Goal: Task Accomplishment & Management: Manage account settings

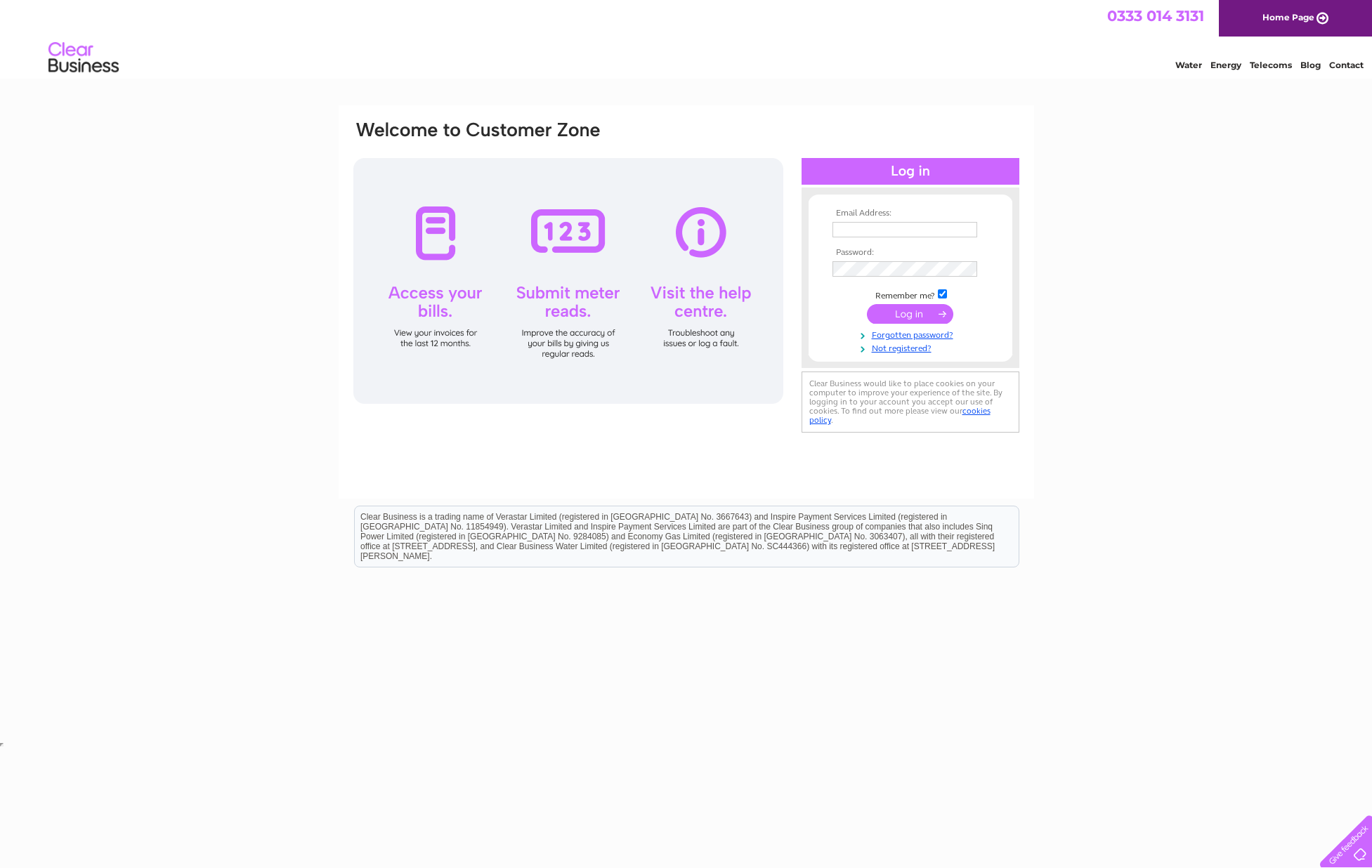
type input "[EMAIL_ADDRESS][DOMAIN_NAME]"
click at [574, 240] on div at bounding box center [568, 281] width 430 height 246
click at [903, 308] on input "submit" at bounding box center [910, 313] width 86 height 19
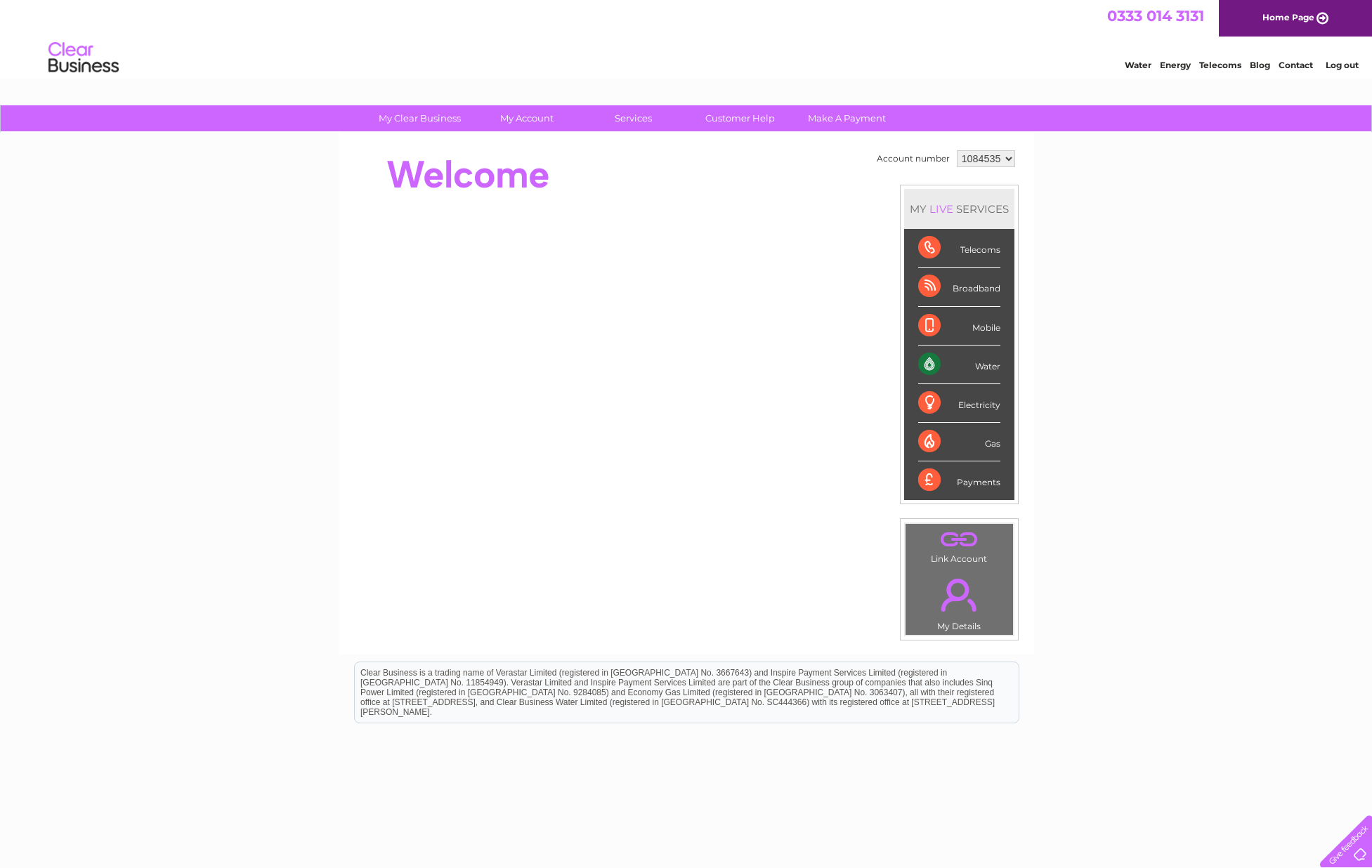
click at [979, 364] on div "Water" at bounding box center [959, 365] width 82 height 39
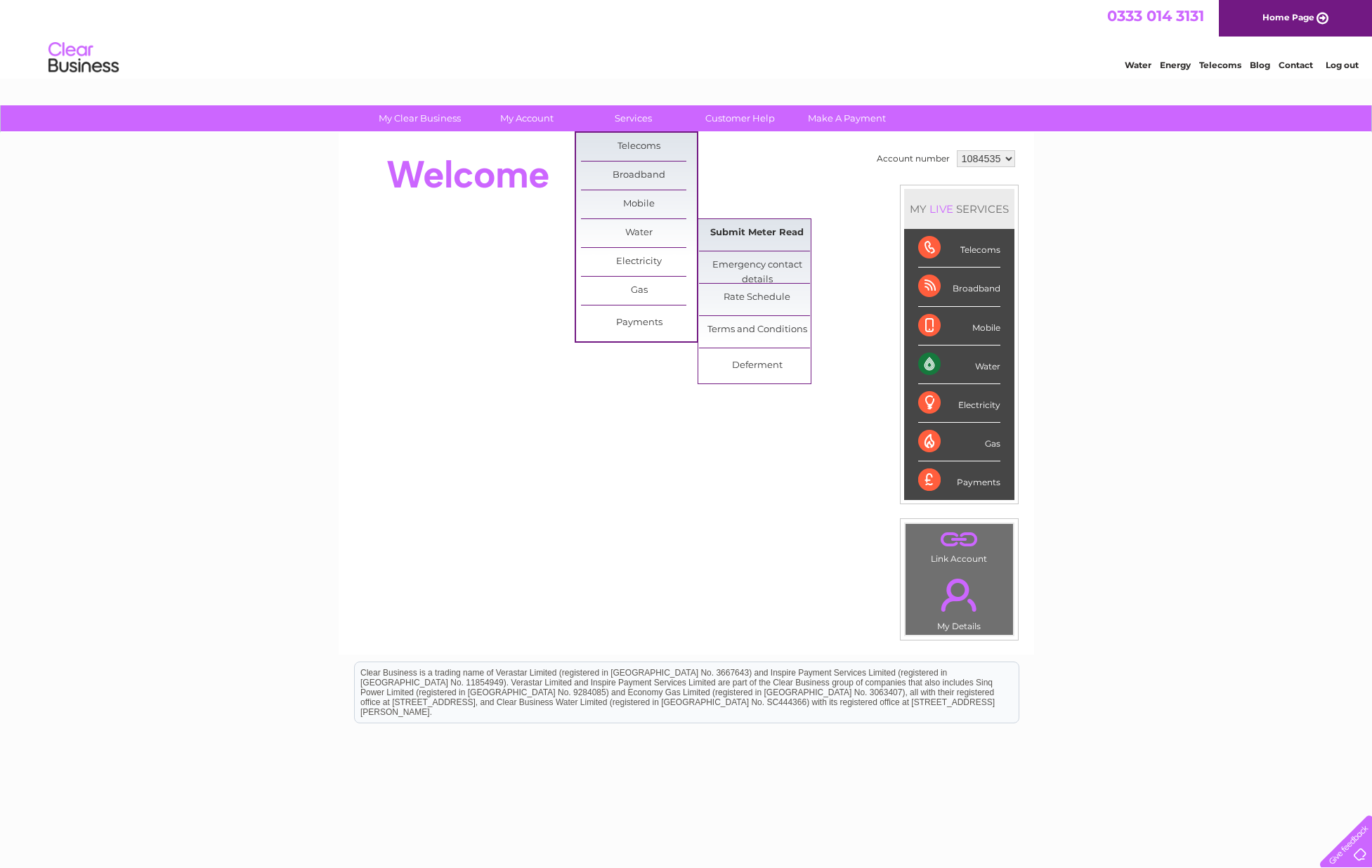
click at [747, 229] on link "Submit Meter Read" at bounding box center [756, 233] width 116 height 28
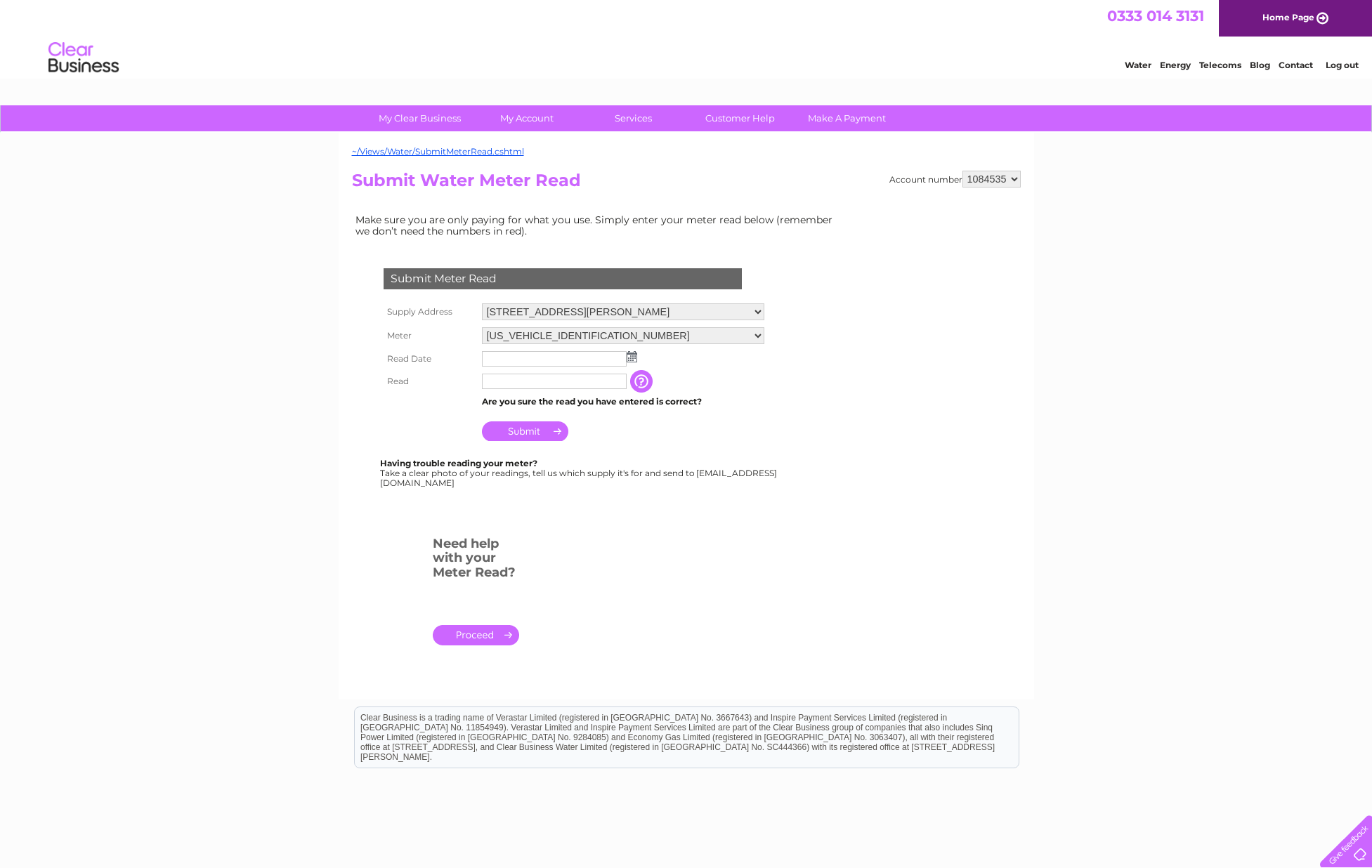
scroll to position [10, 0]
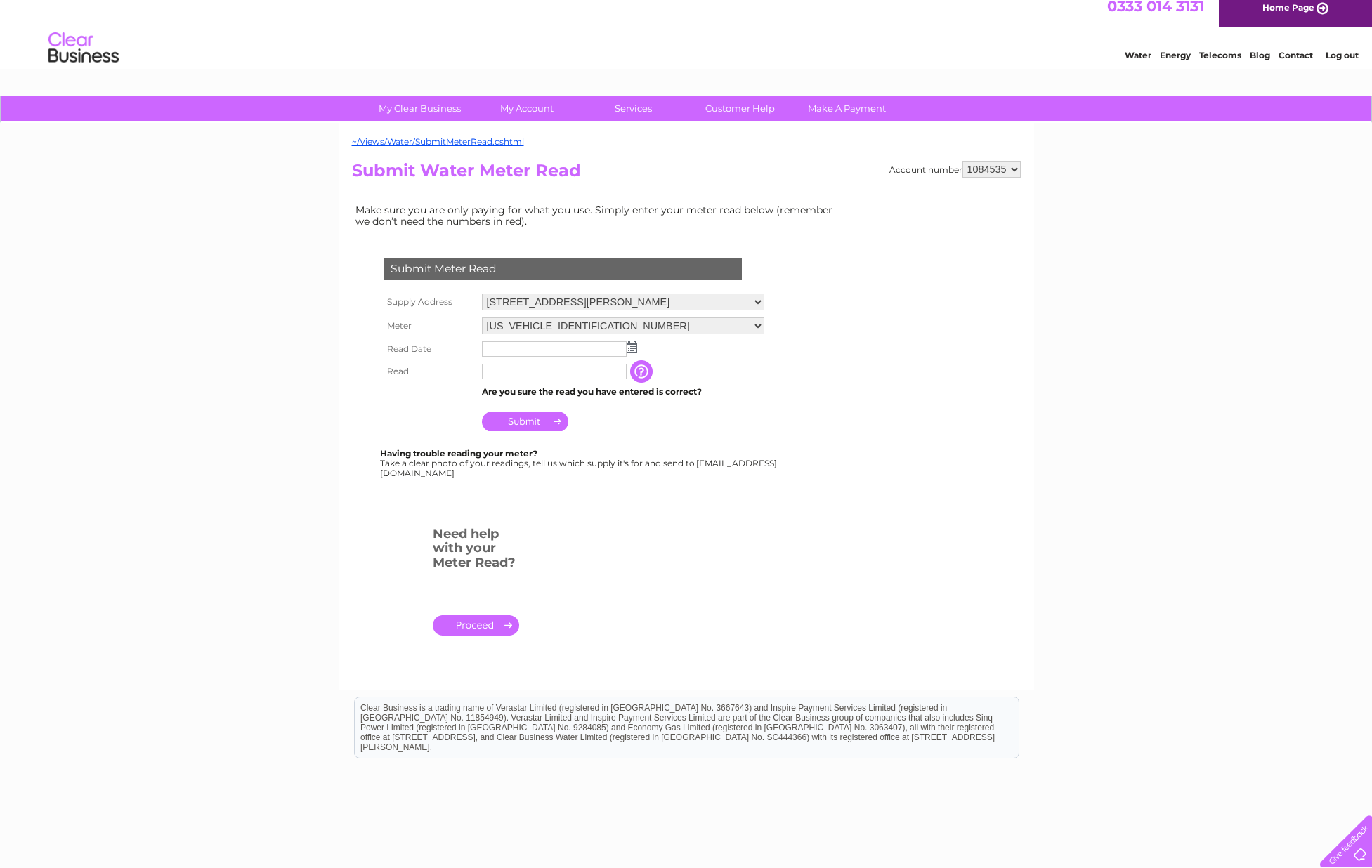
click at [636, 350] on img at bounding box center [632, 346] width 10 height 11
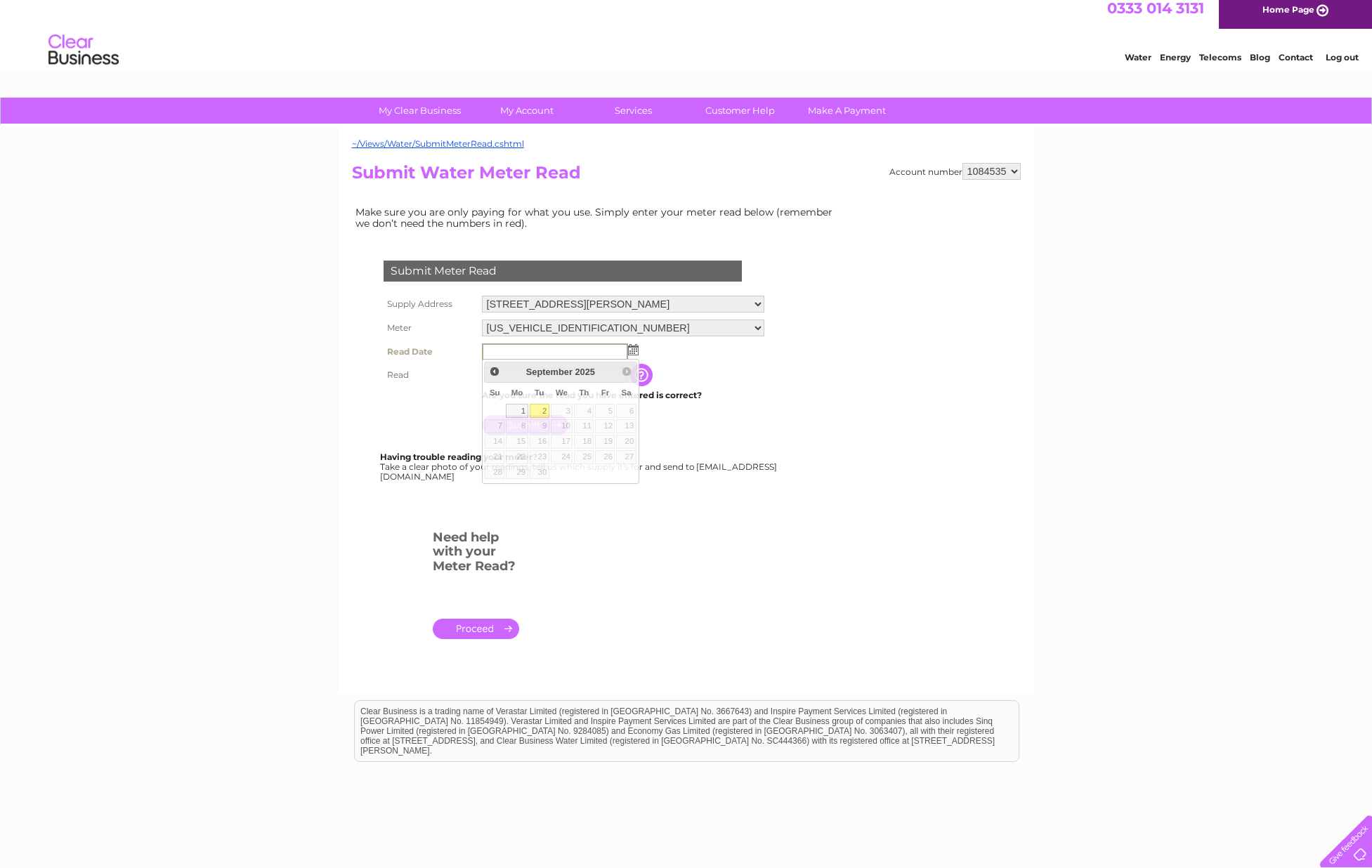
scroll to position [7, 0]
click at [519, 413] on link "1" at bounding box center [517, 412] width 22 height 14
type input "2025/09/01"
click at [501, 374] on input "text" at bounding box center [555, 375] width 147 height 17
type input "00430"
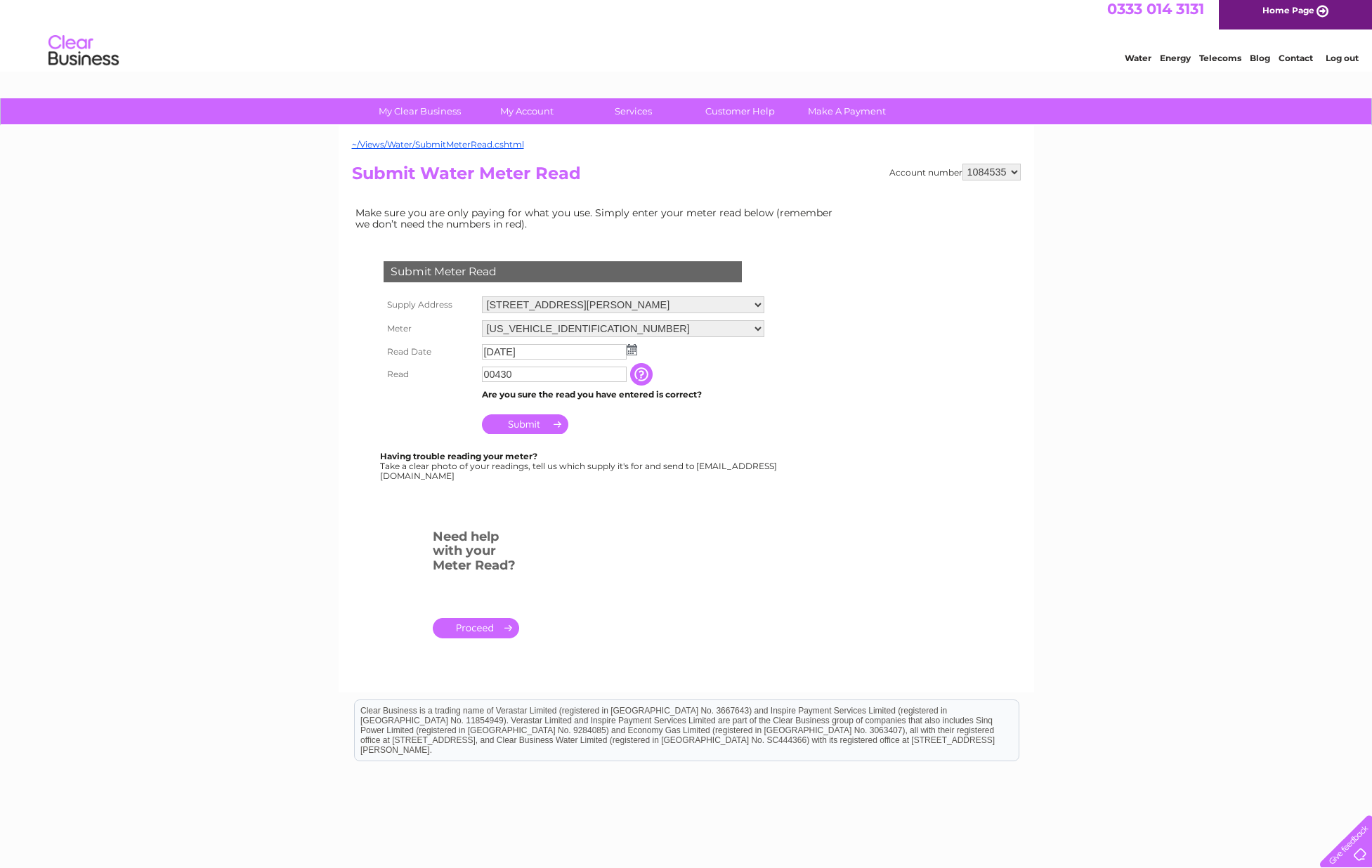
click at [536, 427] on input "Submit" at bounding box center [525, 423] width 86 height 19
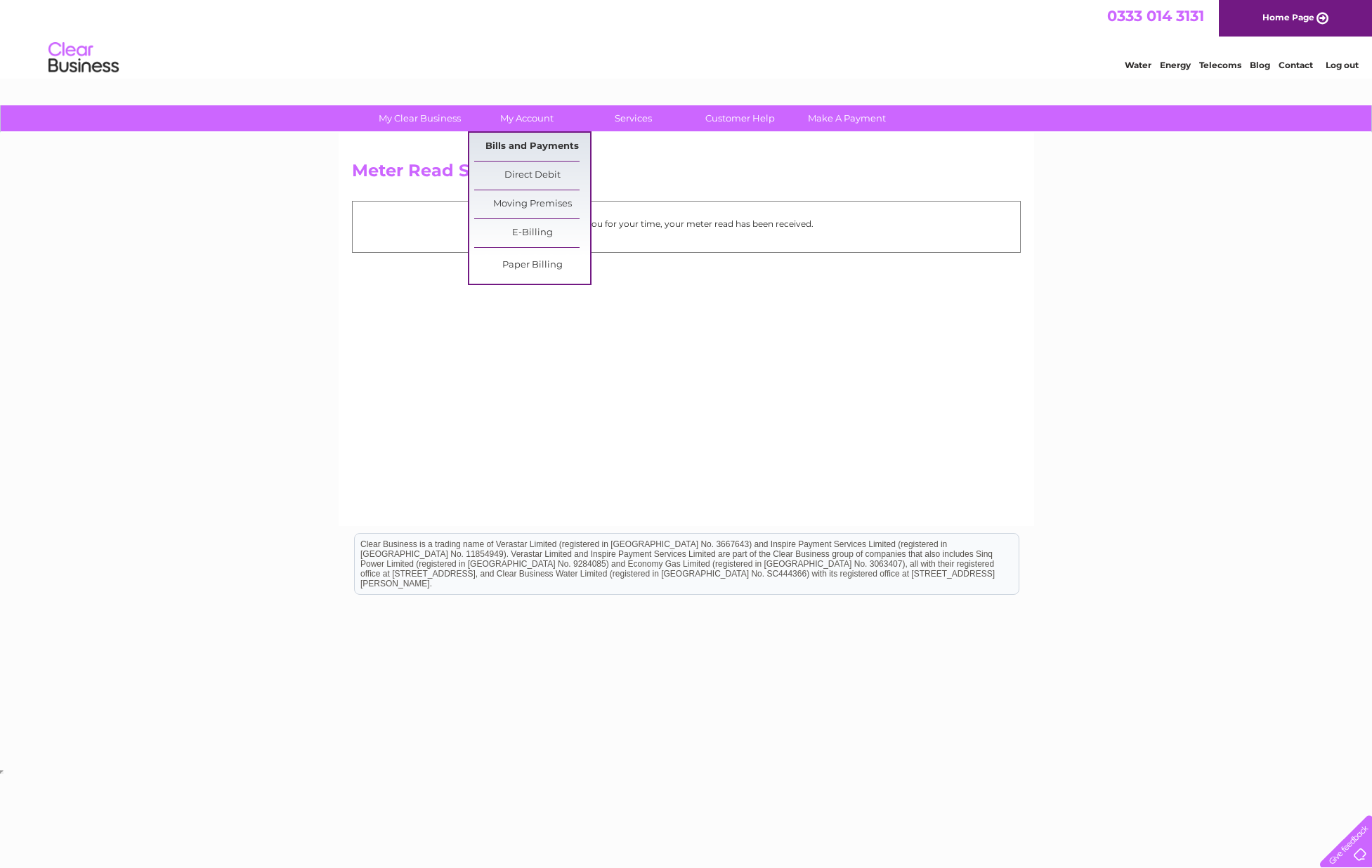
click at [521, 142] on link "Bills and Payments" at bounding box center [532, 147] width 116 height 28
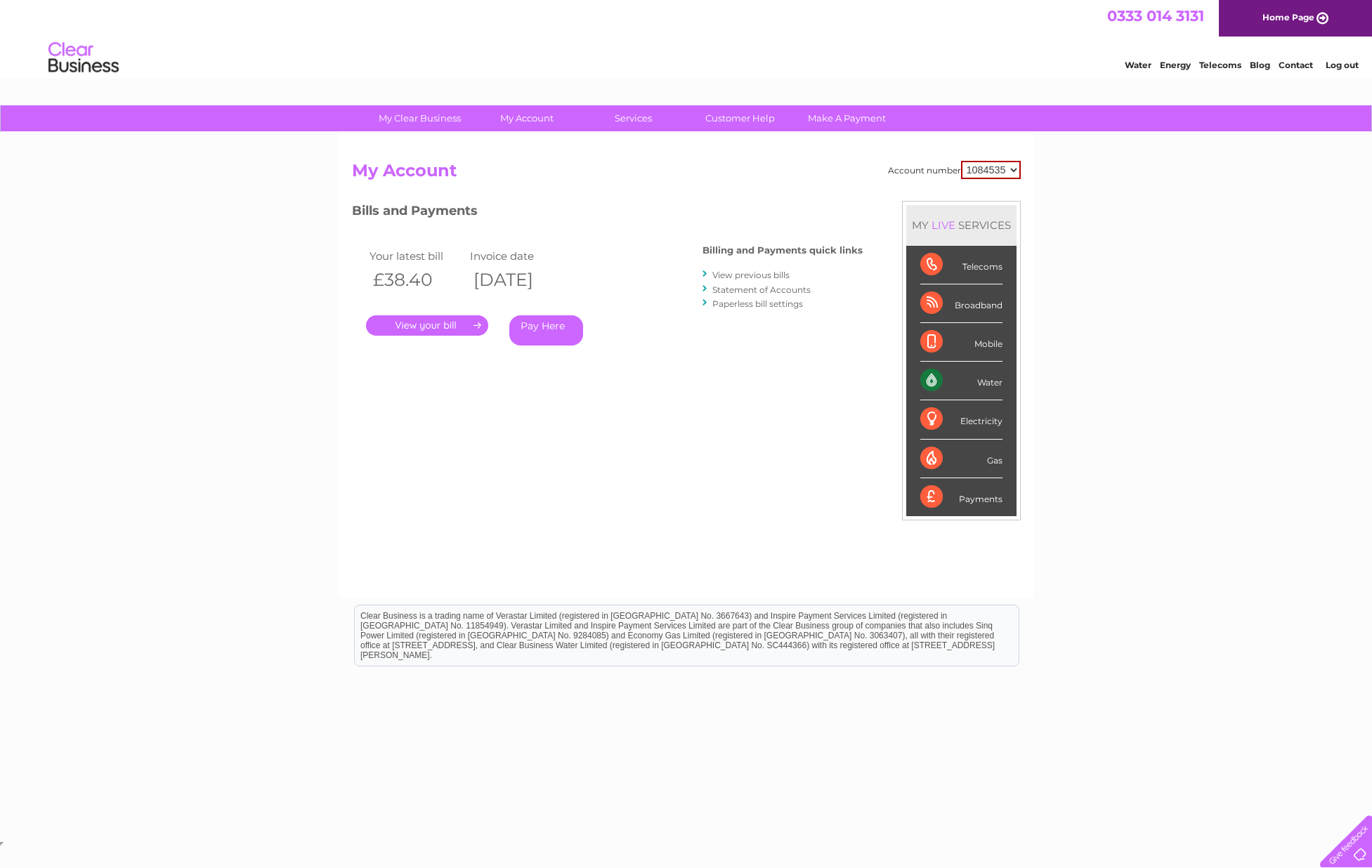
click at [744, 273] on link "View previous bills" at bounding box center [750, 275] width 77 height 10
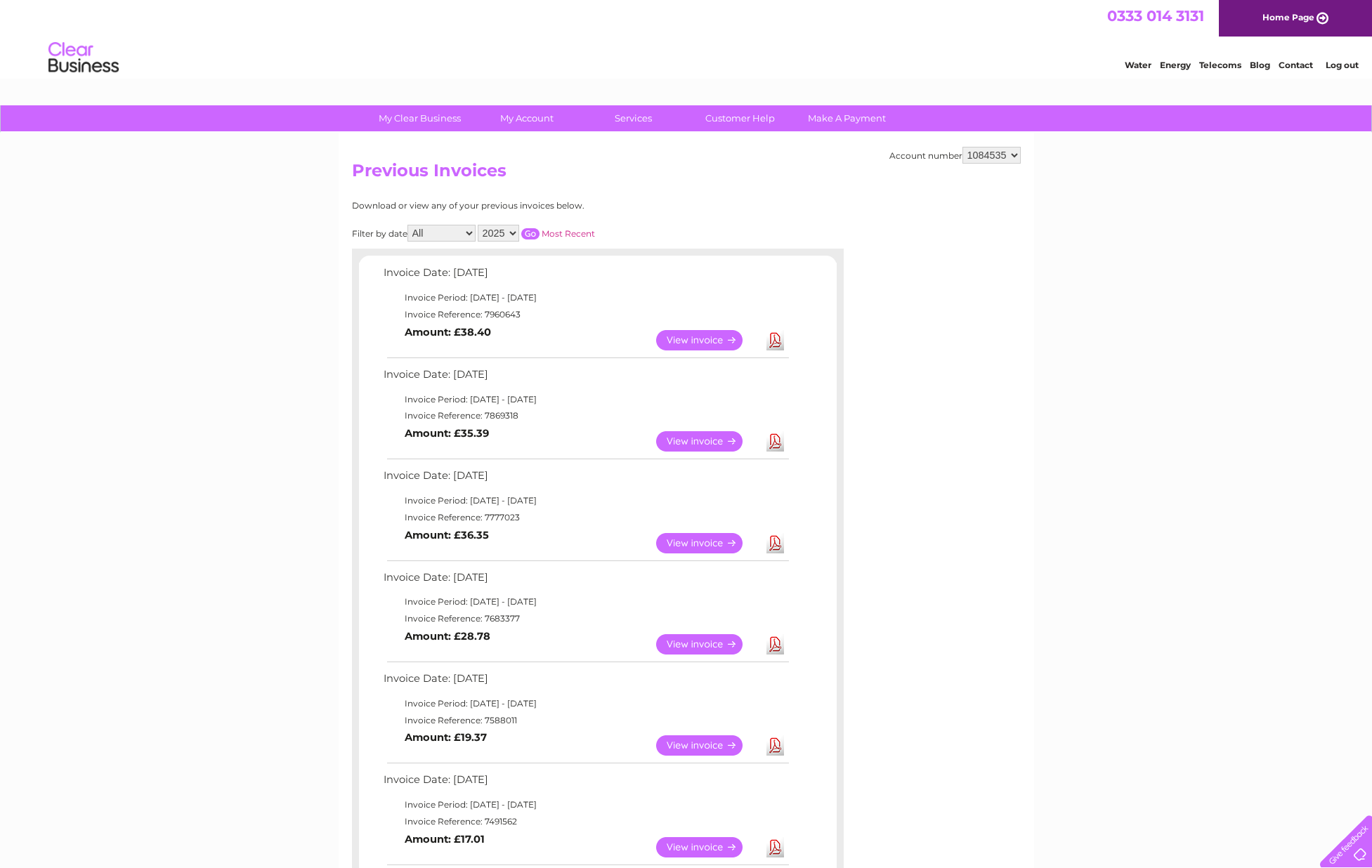
click at [512, 231] on select "2025 2024 2023 2022" at bounding box center [498, 233] width 41 height 17
select select "2024"
click at [470, 231] on select "All January February March April May June July August September October Novembe…" at bounding box center [441, 233] width 68 height 17
click at [469, 232] on select "All January February March April May June July August September October Novembe…" at bounding box center [441, 233] width 68 height 17
select select "4"
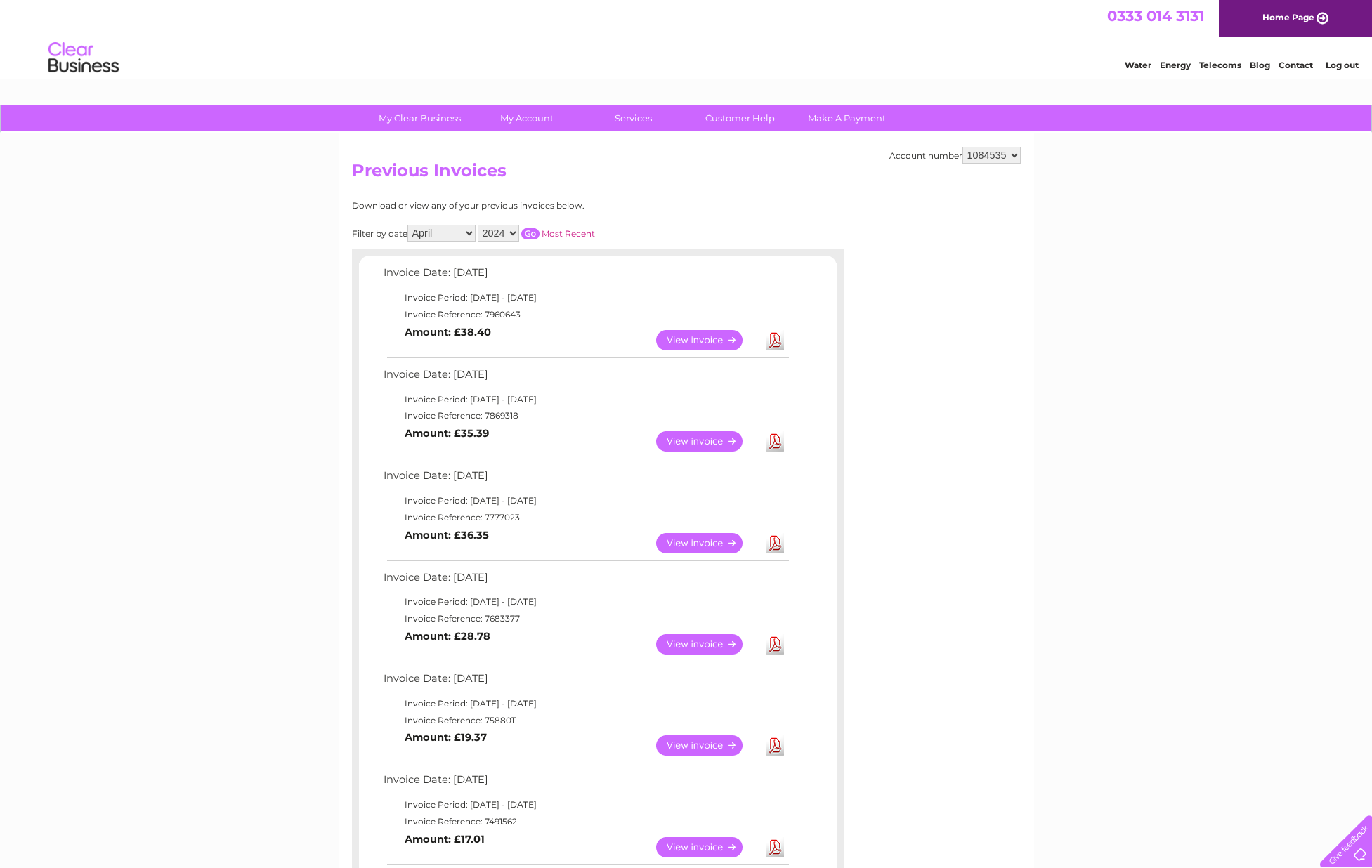
click at [533, 229] on input "button" at bounding box center [530, 234] width 19 height 11
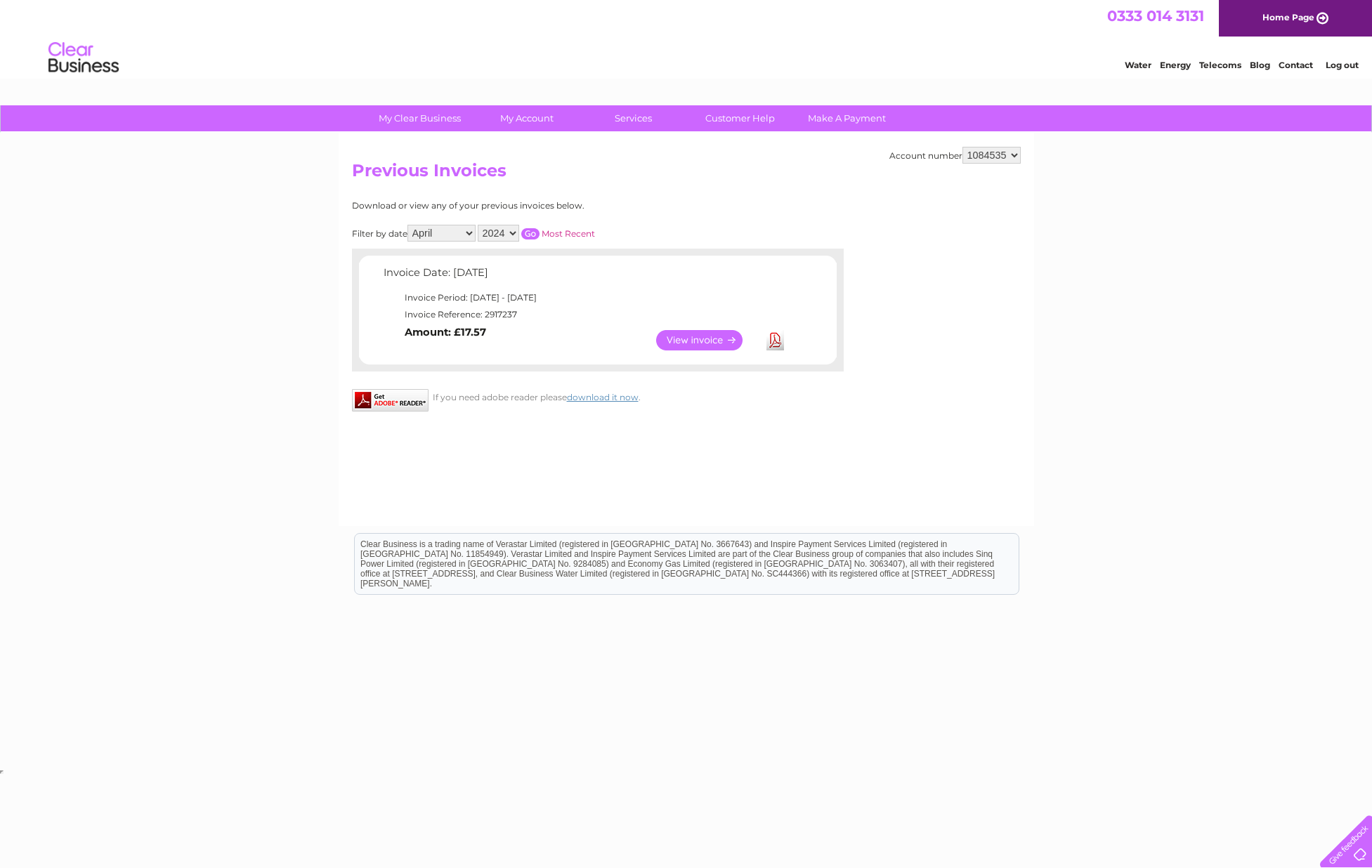
click at [685, 337] on link "View" at bounding box center [708, 340] width 103 height 20
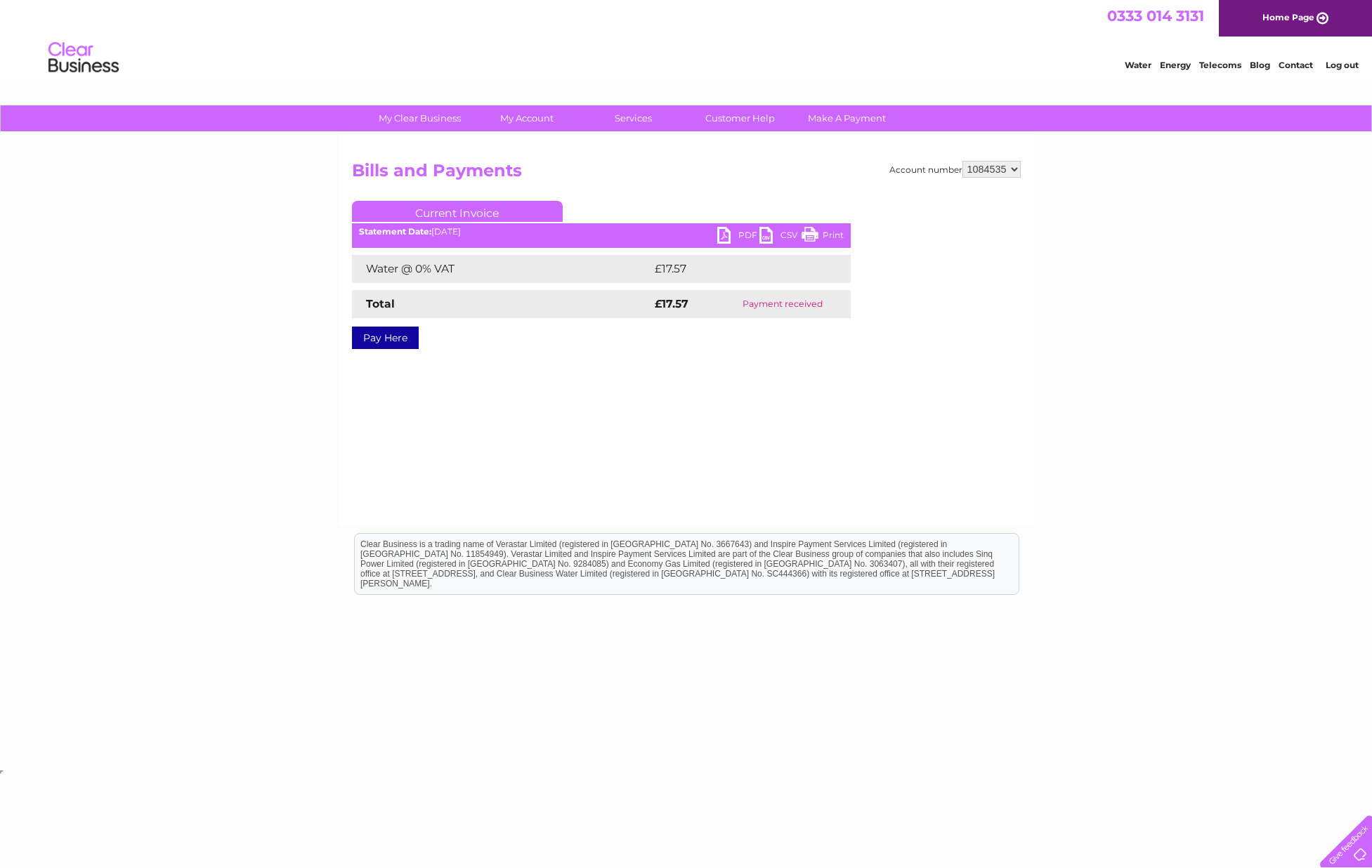
click at [813, 231] on link "Print" at bounding box center [822, 237] width 42 height 20
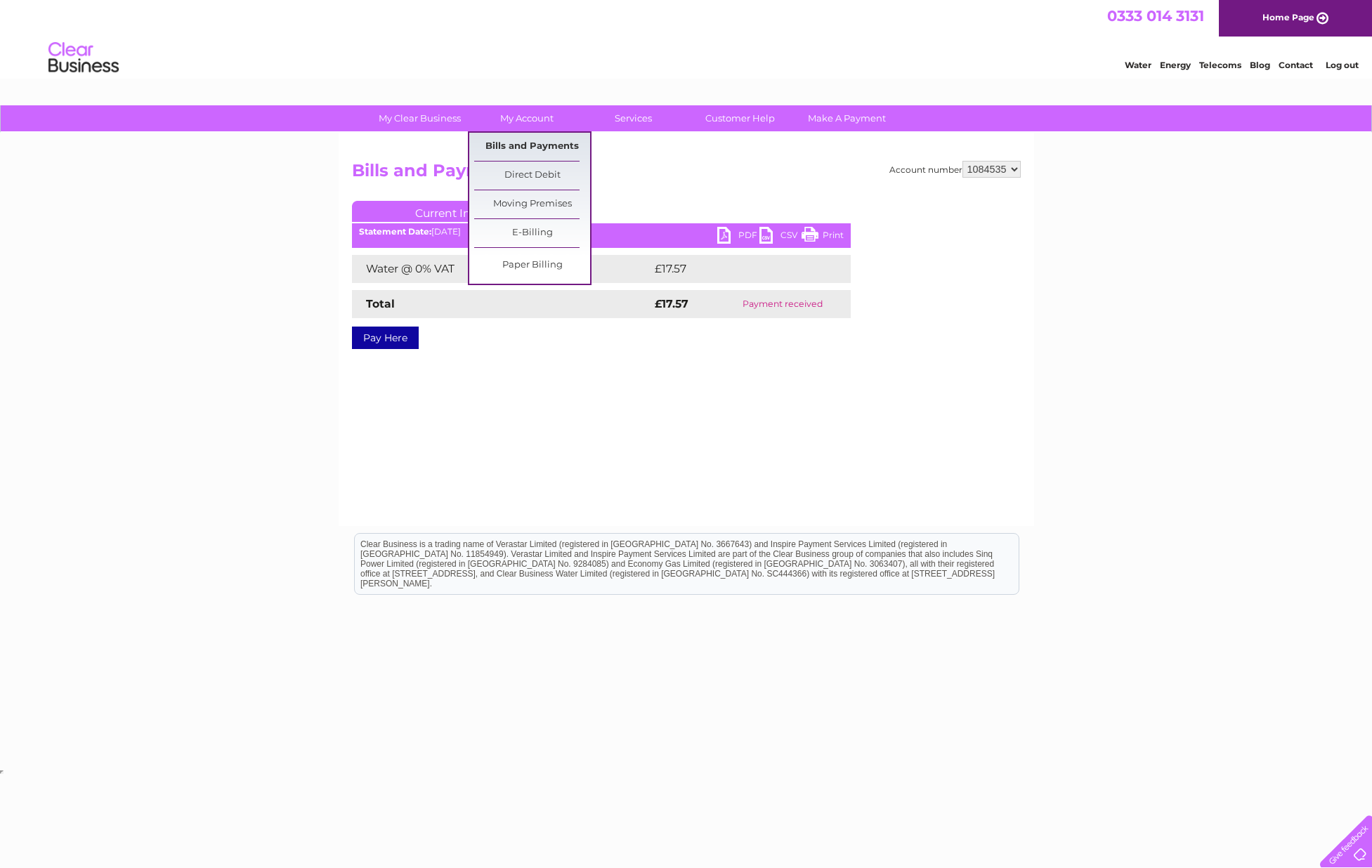
click at [520, 143] on link "Bills and Payments" at bounding box center [532, 147] width 116 height 28
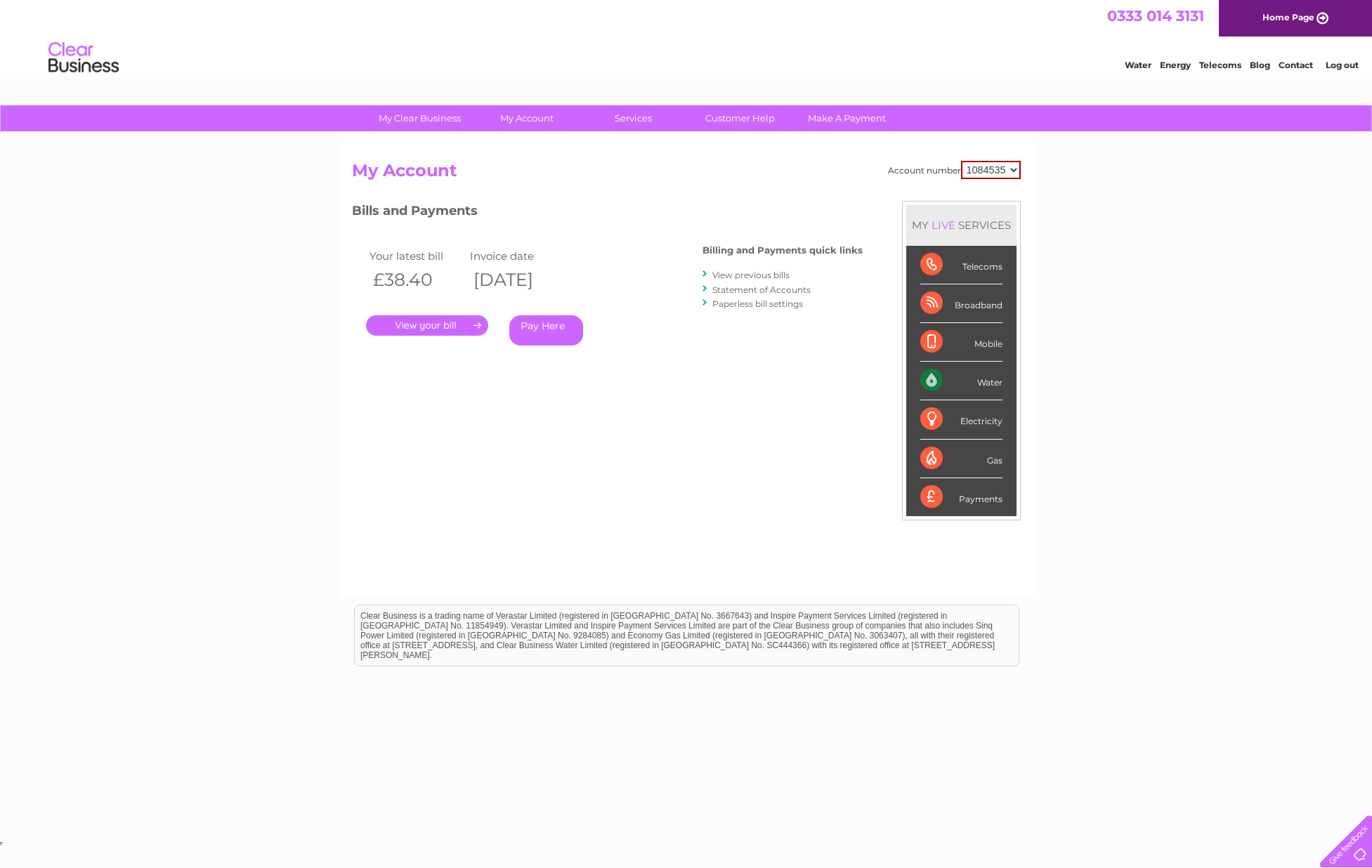
click at [758, 272] on link "View previous bills" at bounding box center [750, 275] width 77 height 10
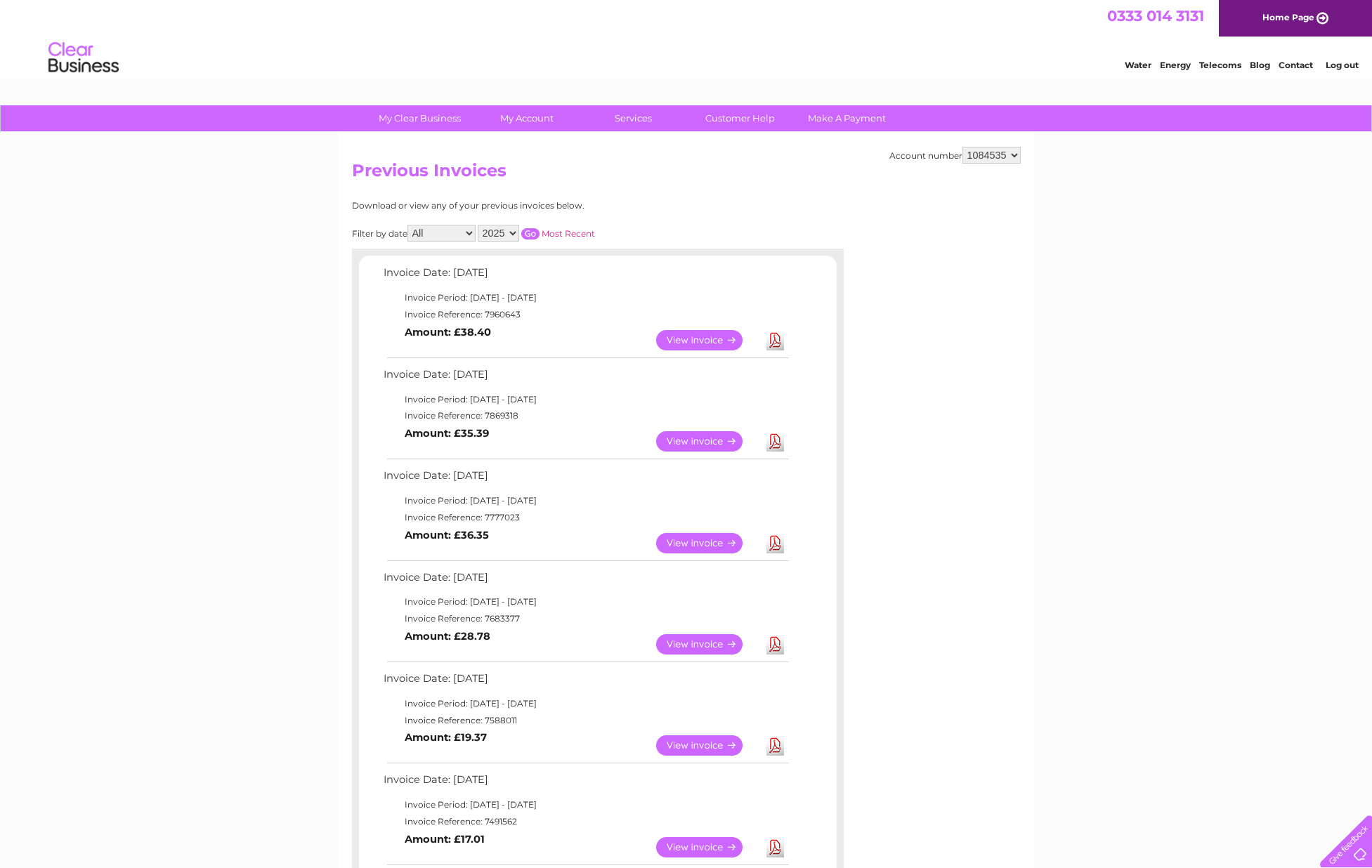
click at [472, 231] on select "All January February March April May June July August September October Novembe…" at bounding box center [441, 233] width 68 height 17
click at [516, 231] on select "2025 2024 2023 2022" at bounding box center [498, 233] width 41 height 17
select select "2024"
click at [534, 229] on input "button" at bounding box center [530, 234] width 19 height 11
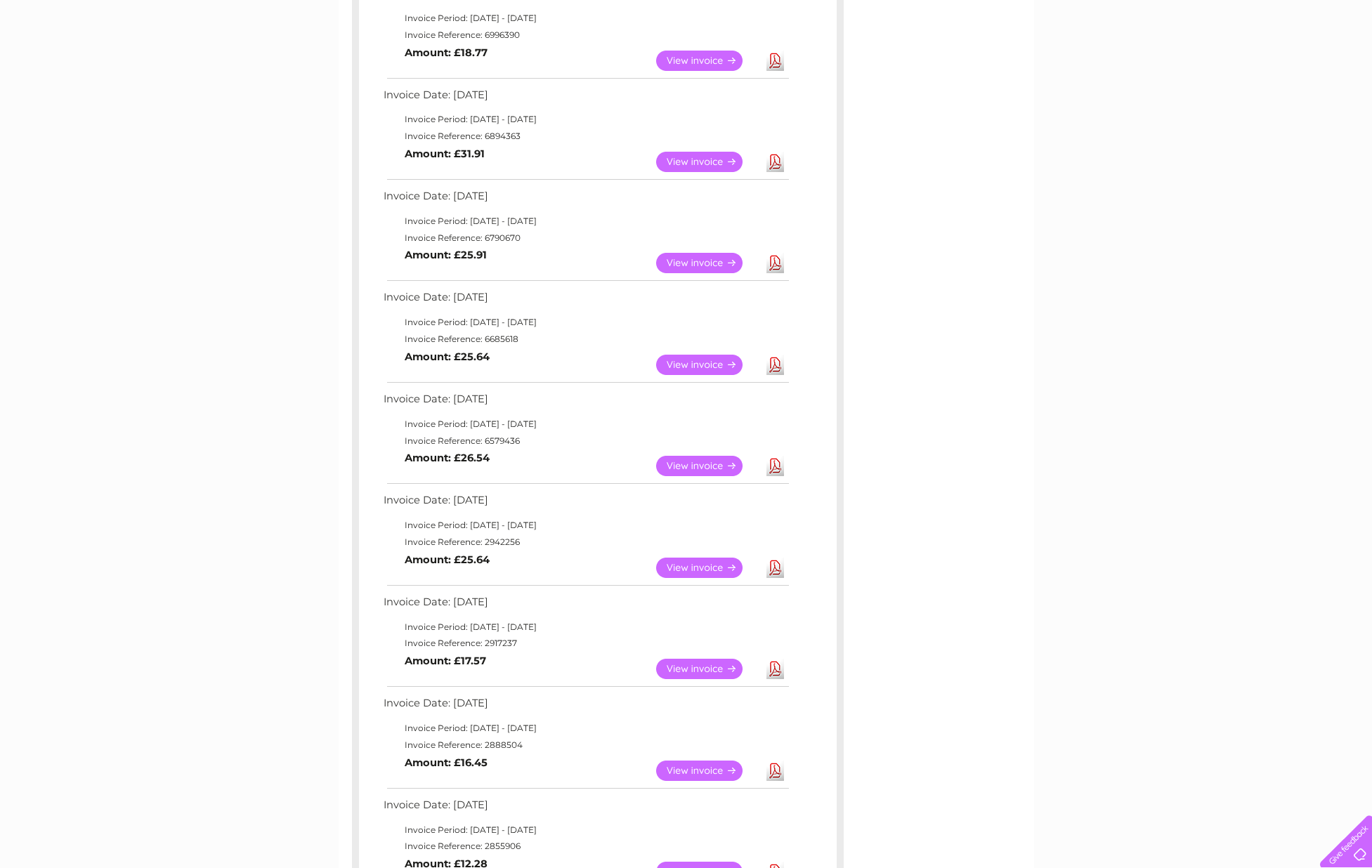
scroll to position [482, 0]
click at [695, 563] on link "View" at bounding box center [708, 568] width 103 height 20
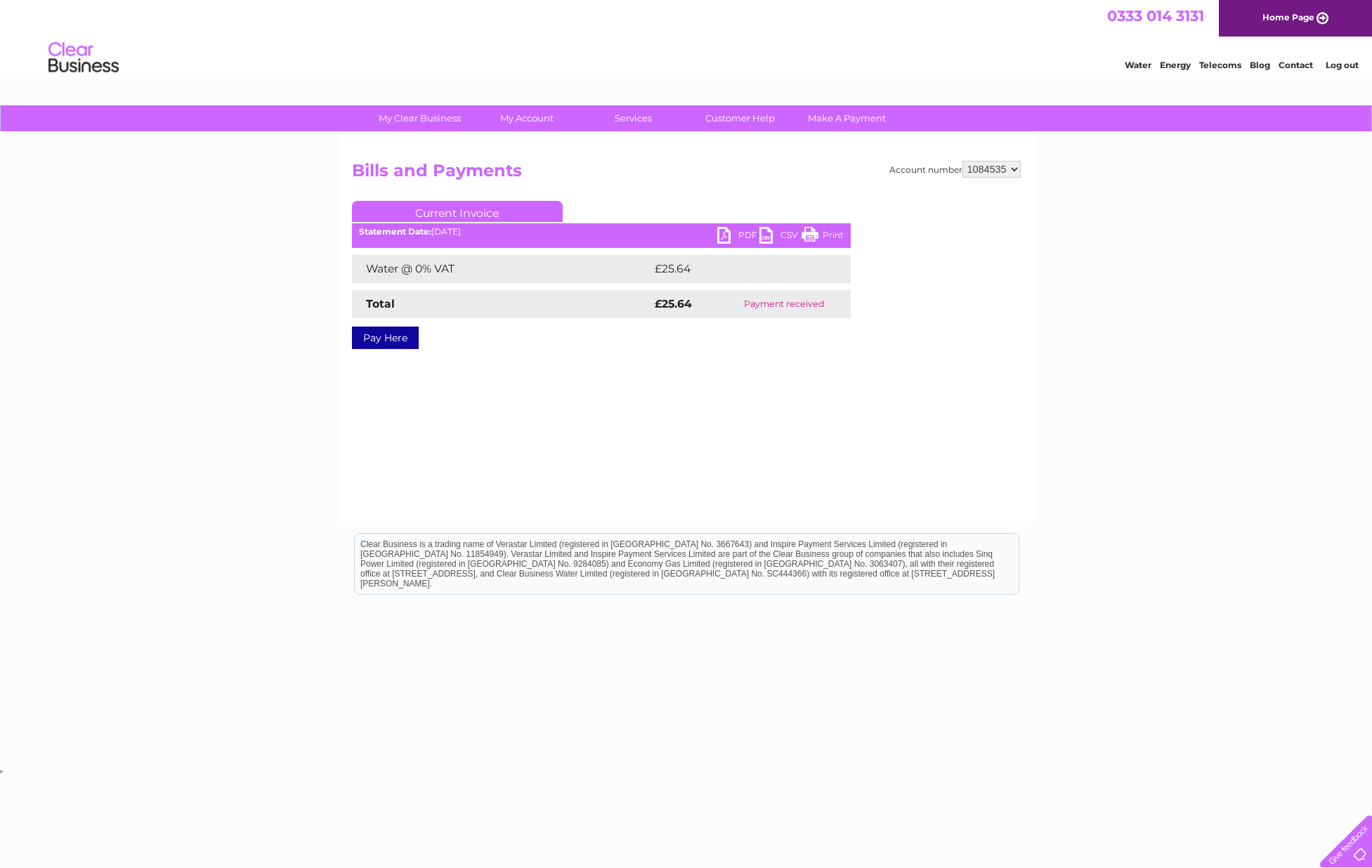
click at [810, 233] on link "Print" at bounding box center [822, 237] width 42 height 20
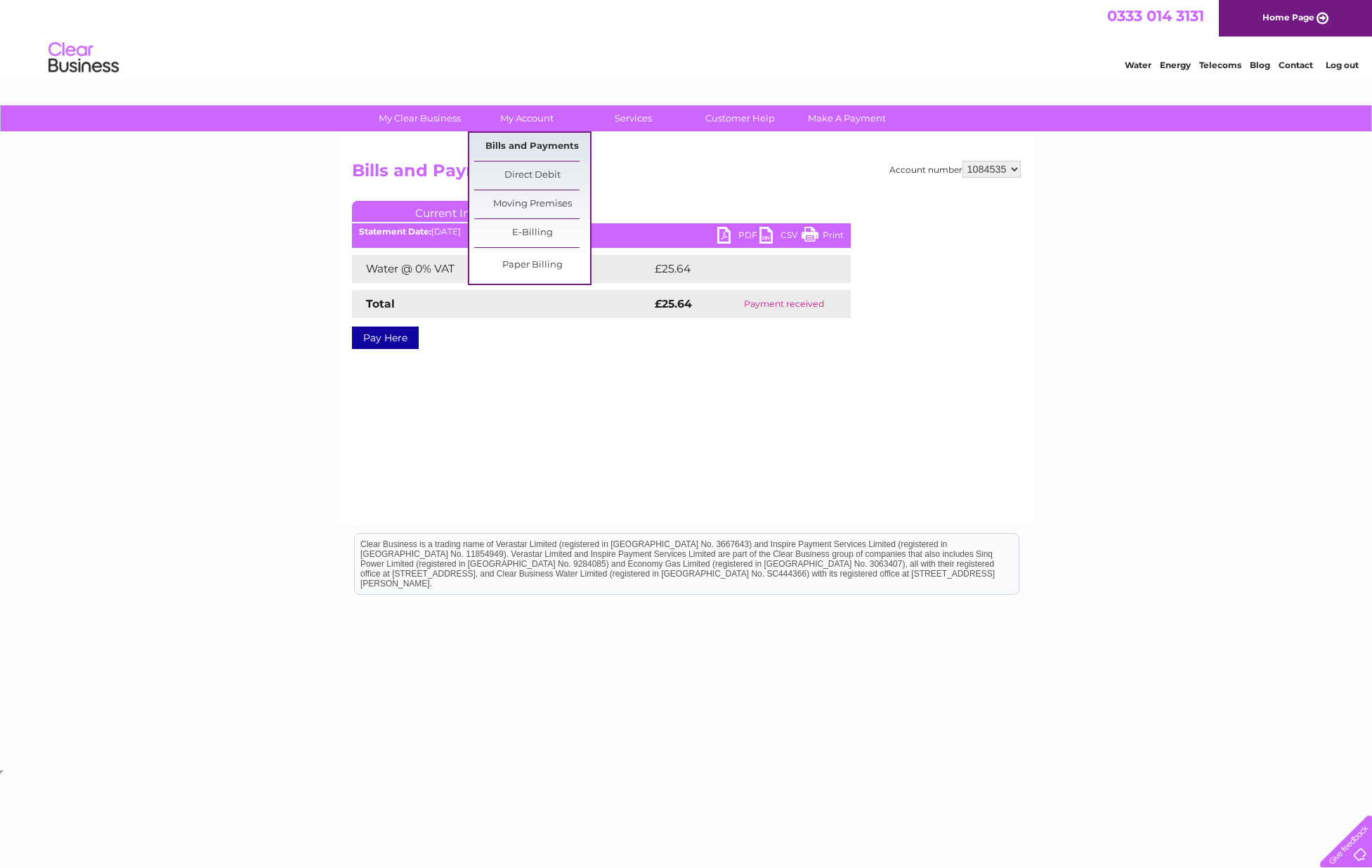
click at [523, 141] on link "Bills and Payments" at bounding box center [532, 147] width 116 height 28
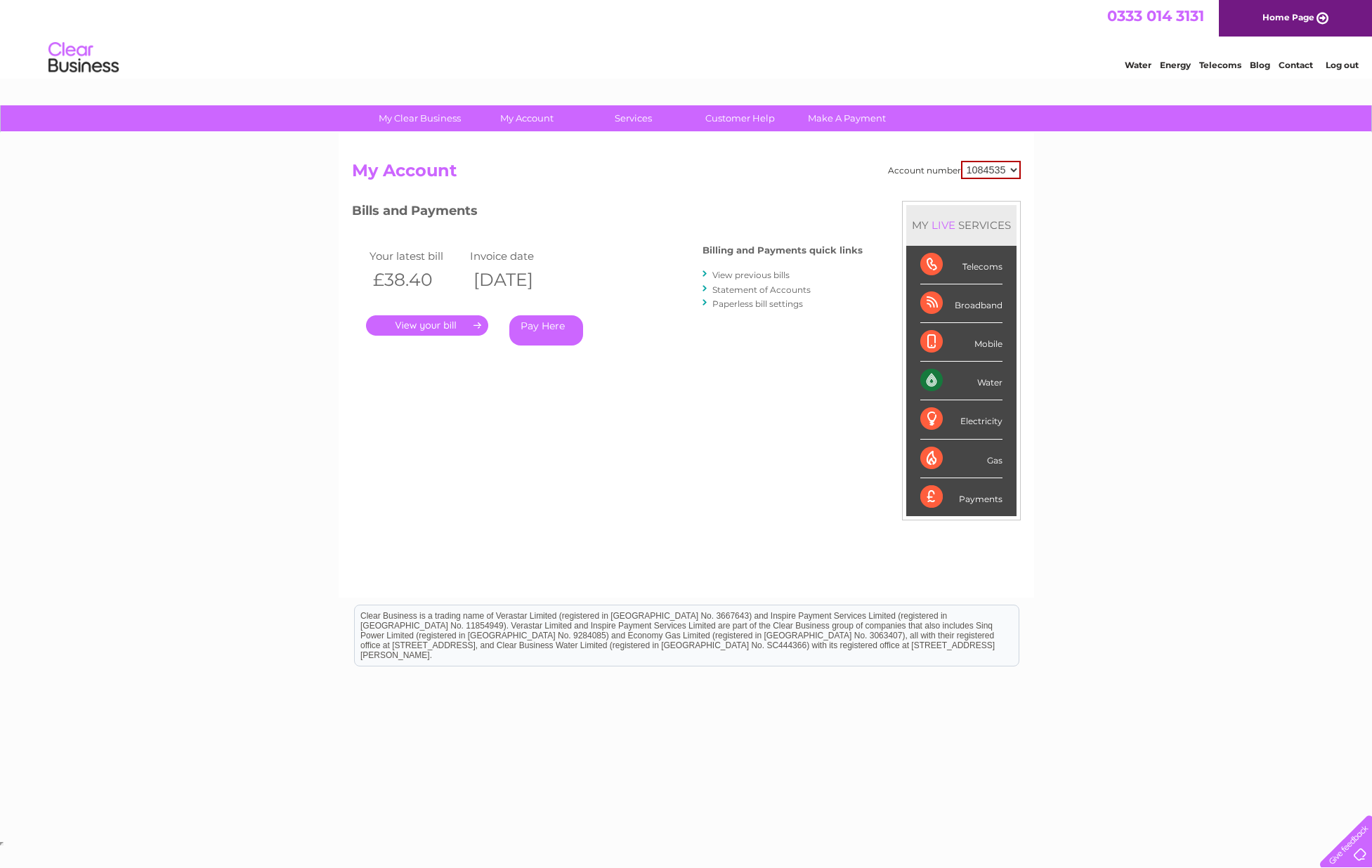
click at [733, 273] on link "View previous bills" at bounding box center [750, 275] width 77 height 10
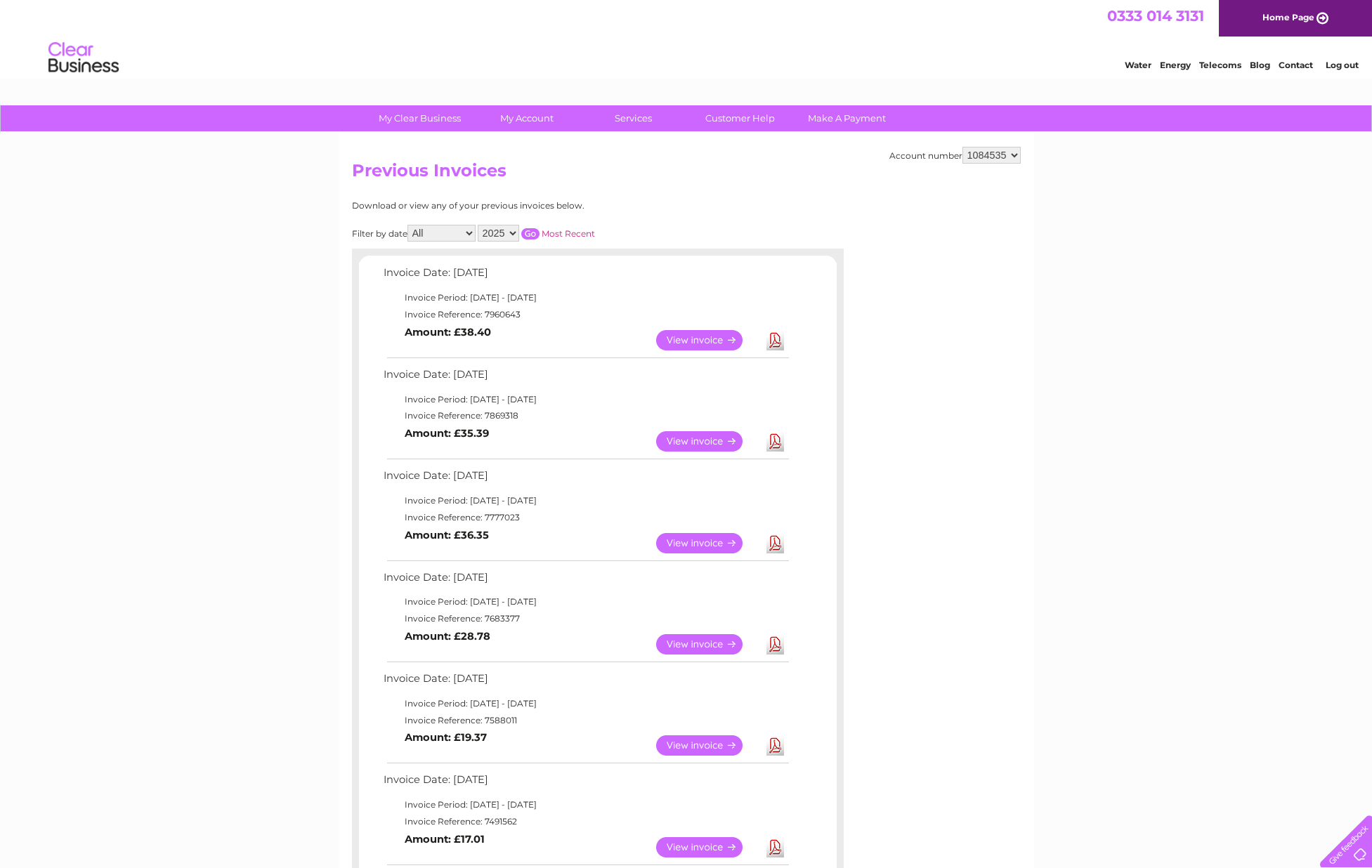
scroll to position [21, 0]
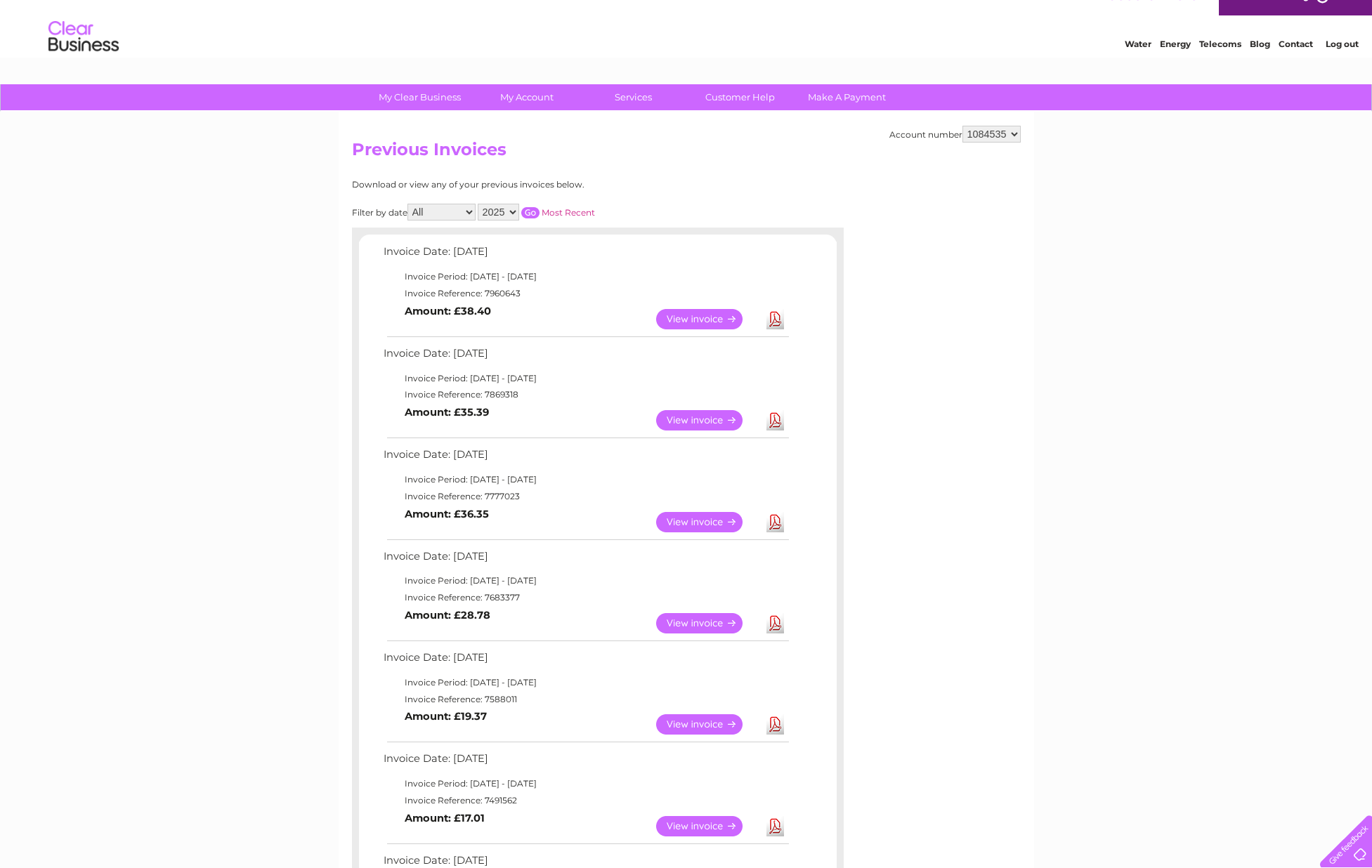
click at [509, 208] on select "2025 2024 2023 2022" at bounding box center [498, 213] width 41 height 17
select select "2024"
click at [531, 204] on div "Filter by date All January February March April May June July August September …" at bounding box center [536, 213] width 368 height 17
click at [529, 207] on input "button" at bounding box center [530, 213] width 19 height 11
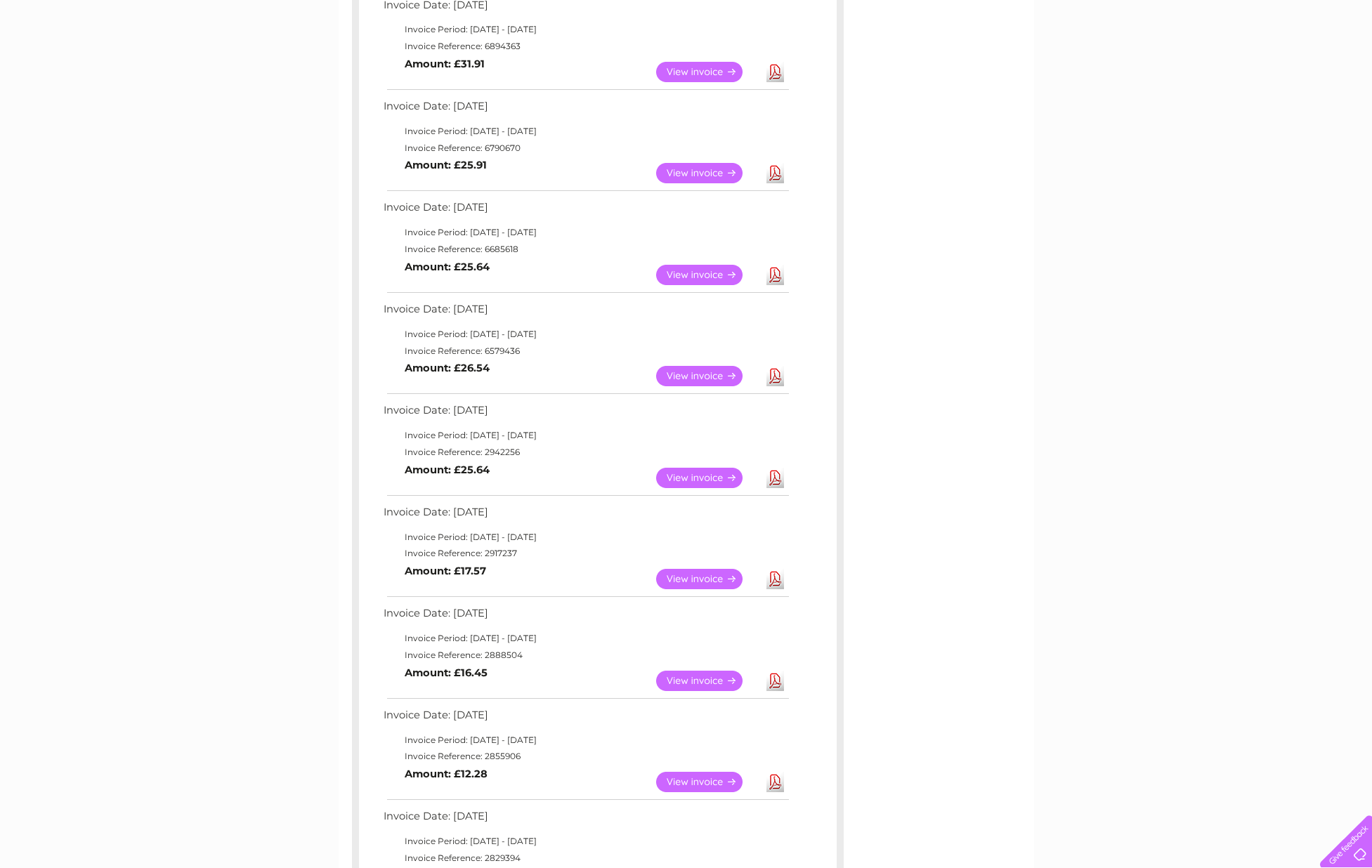
scroll to position [515, 0]
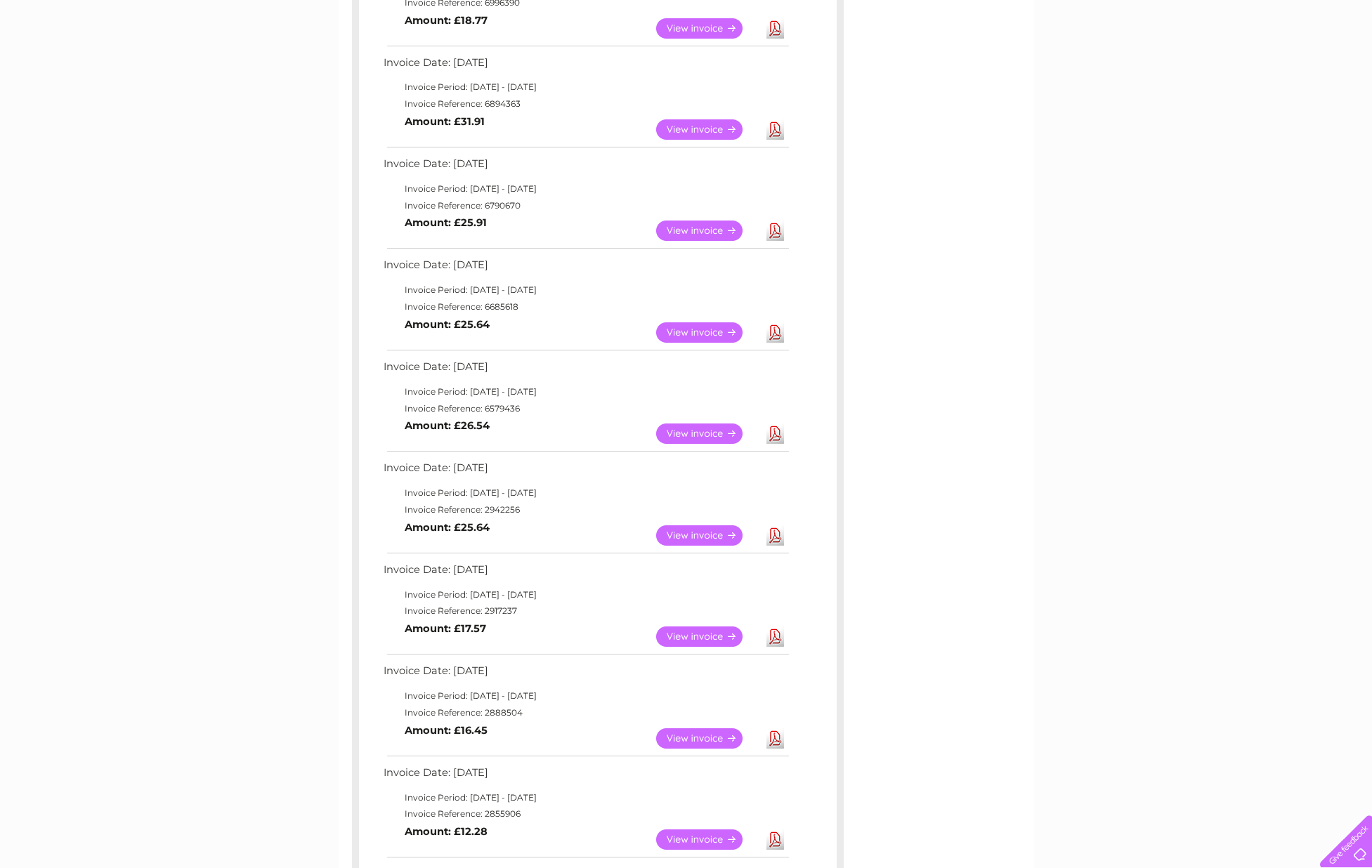
click at [684, 429] on link "View" at bounding box center [708, 434] width 103 height 20
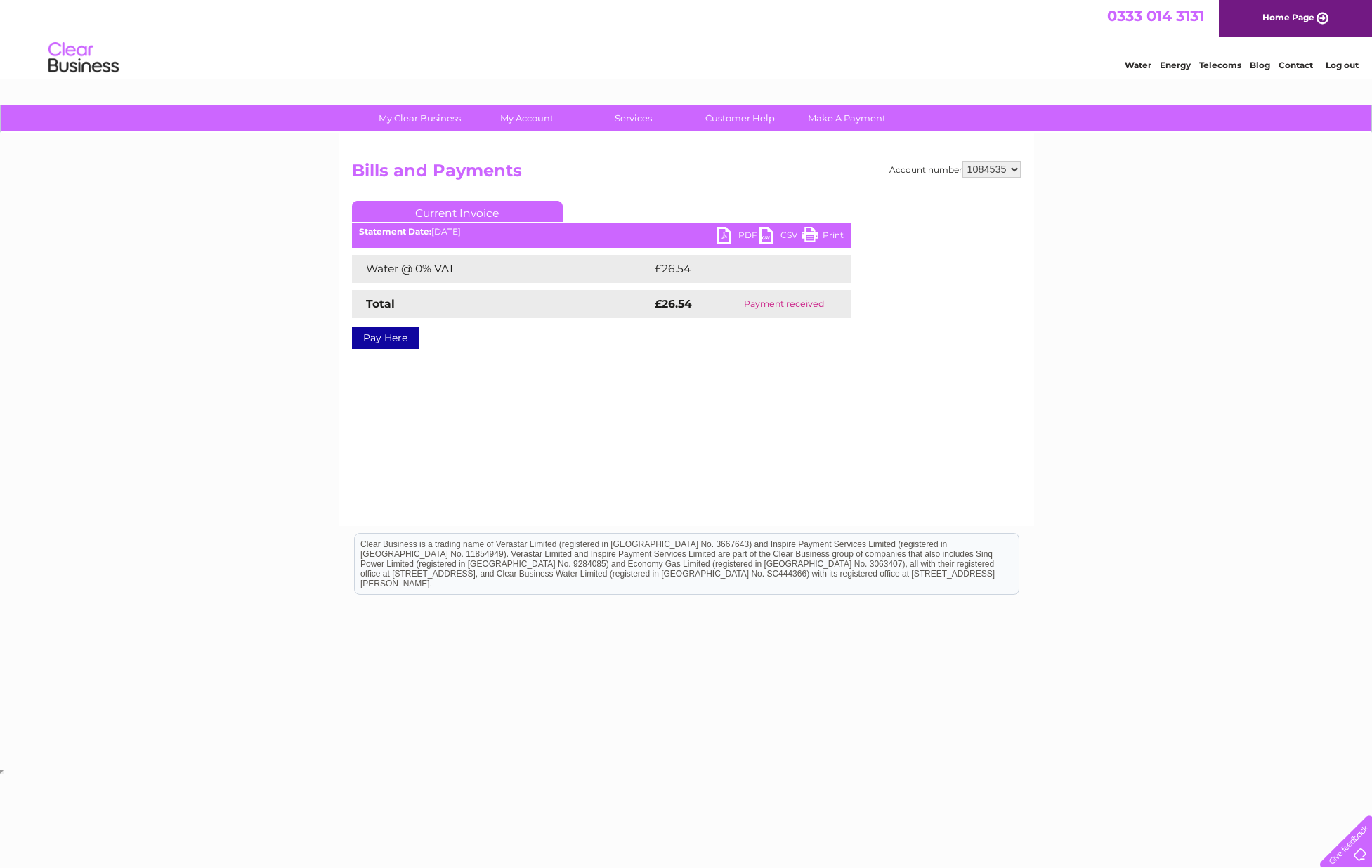
click at [820, 229] on link "Print" at bounding box center [822, 237] width 42 height 20
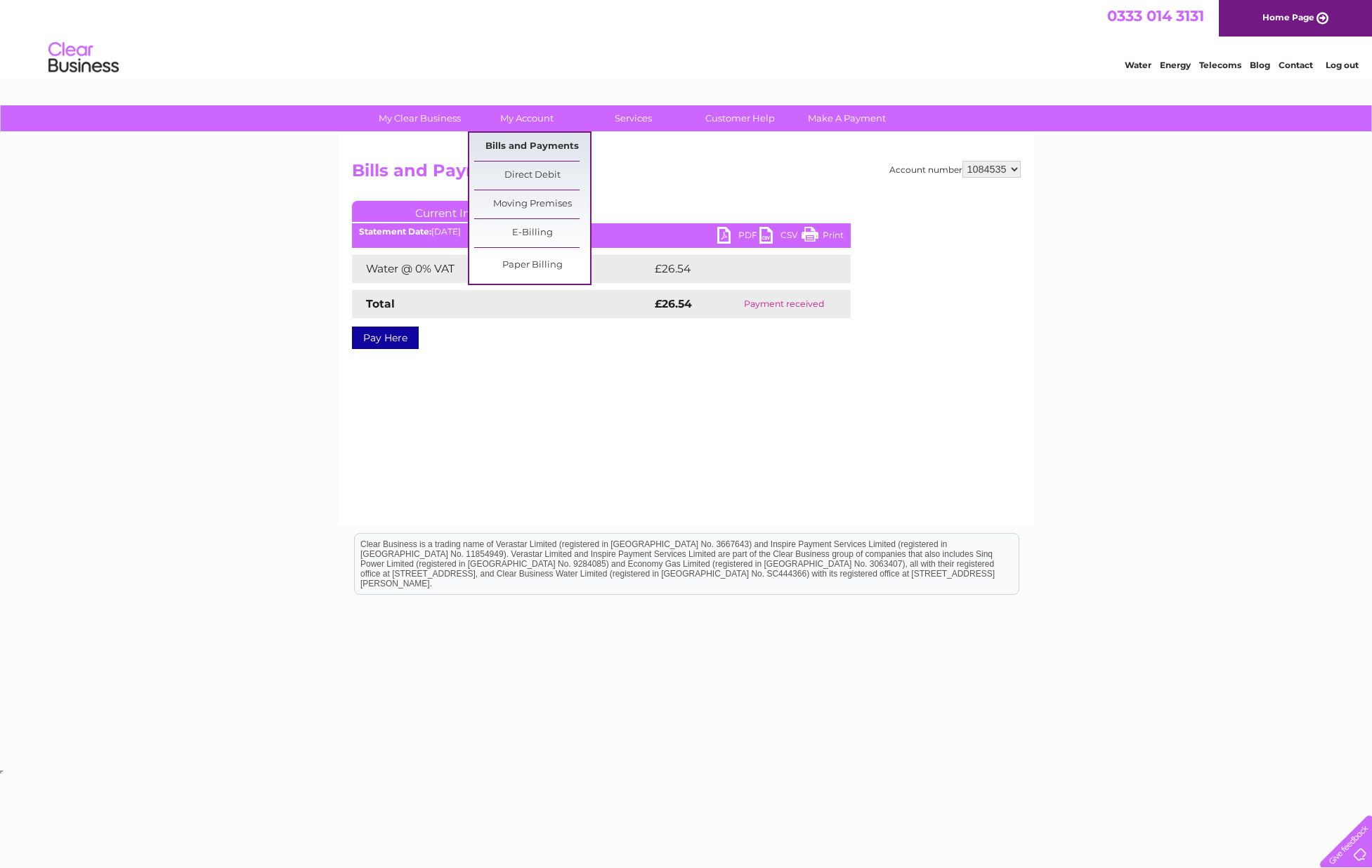
click at [519, 139] on link "Bills and Payments" at bounding box center [532, 147] width 116 height 28
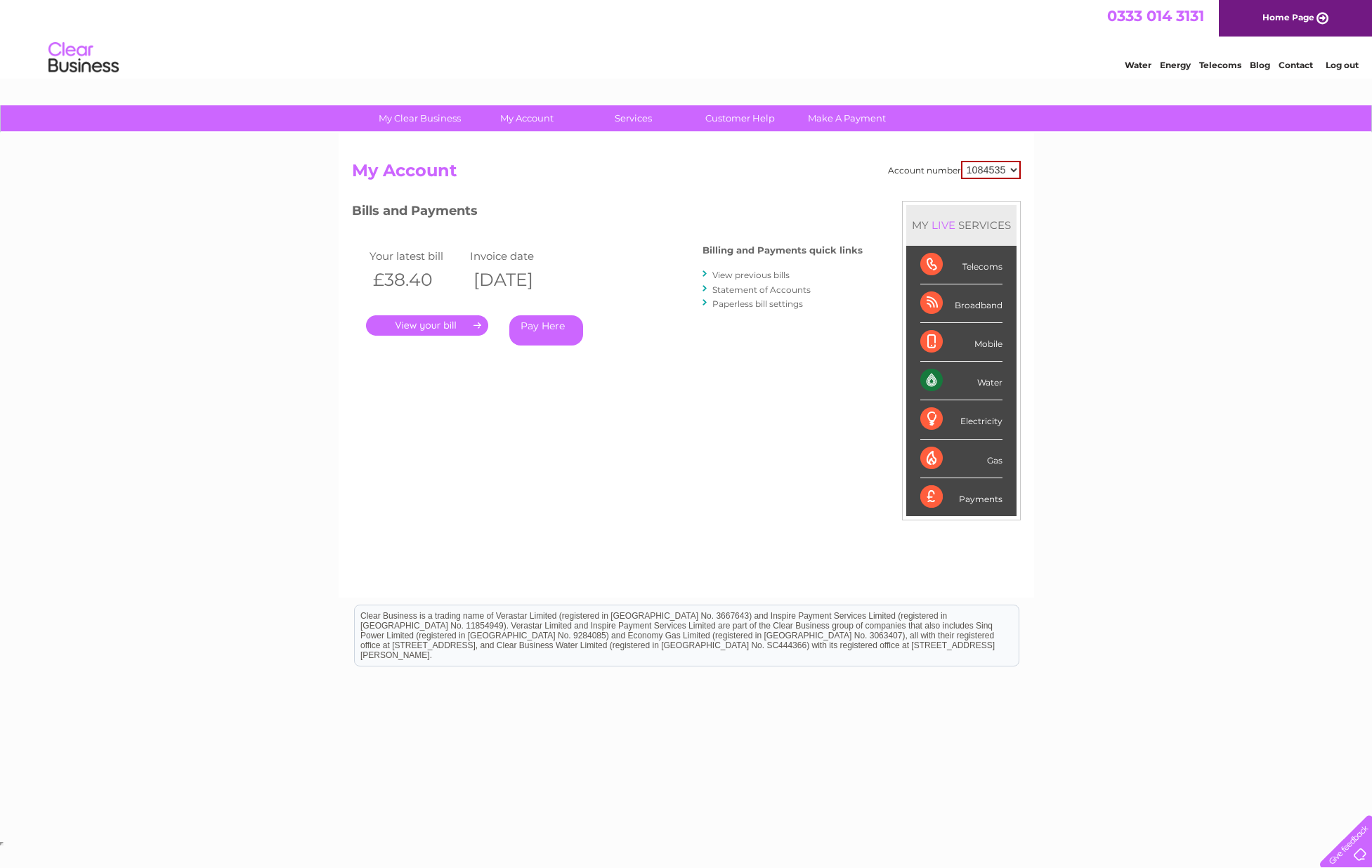
click at [727, 273] on link "View previous bills" at bounding box center [750, 275] width 77 height 10
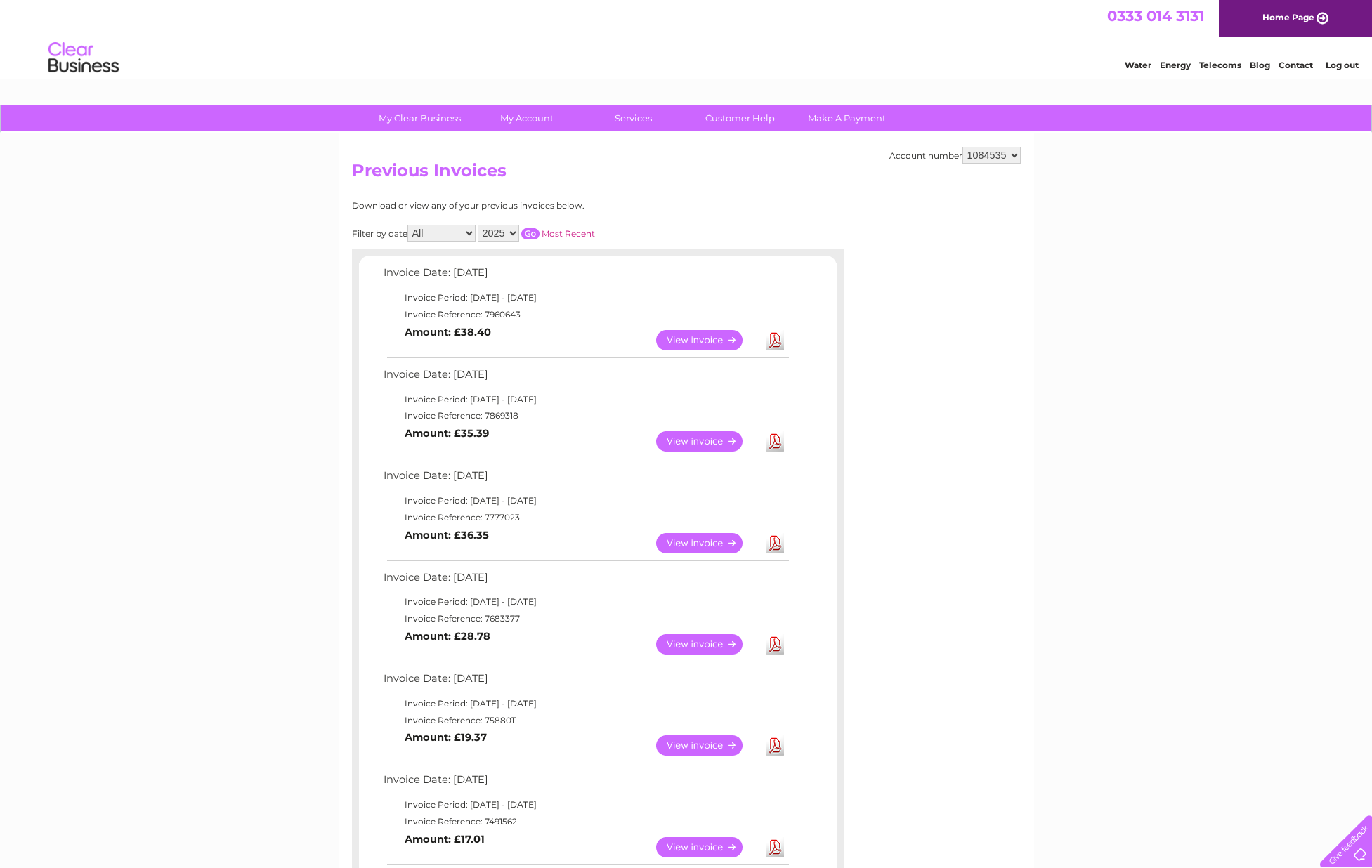
click at [470, 233] on select "All January February March April May June July August September October Novembe…" at bounding box center [441, 233] width 68 height 17
click at [516, 233] on select "2025 2024 2023 2022" at bounding box center [498, 233] width 41 height 17
select select "2024"
click at [534, 229] on input "button" at bounding box center [530, 234] width 19 height 11
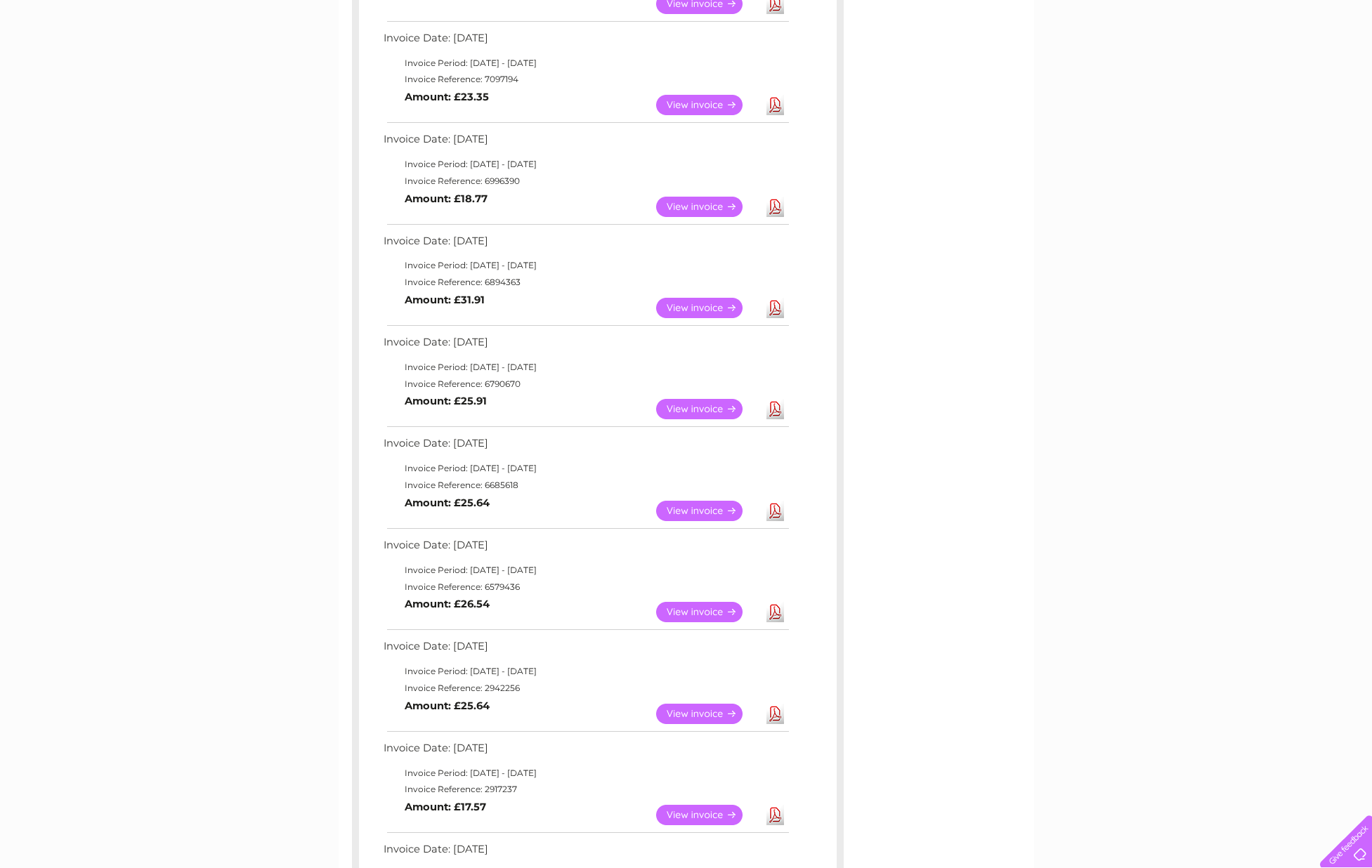
scroll to position [335, 0]
click at [706, 511] on link "View" at bounding box center [708, 512] width 103 height 20
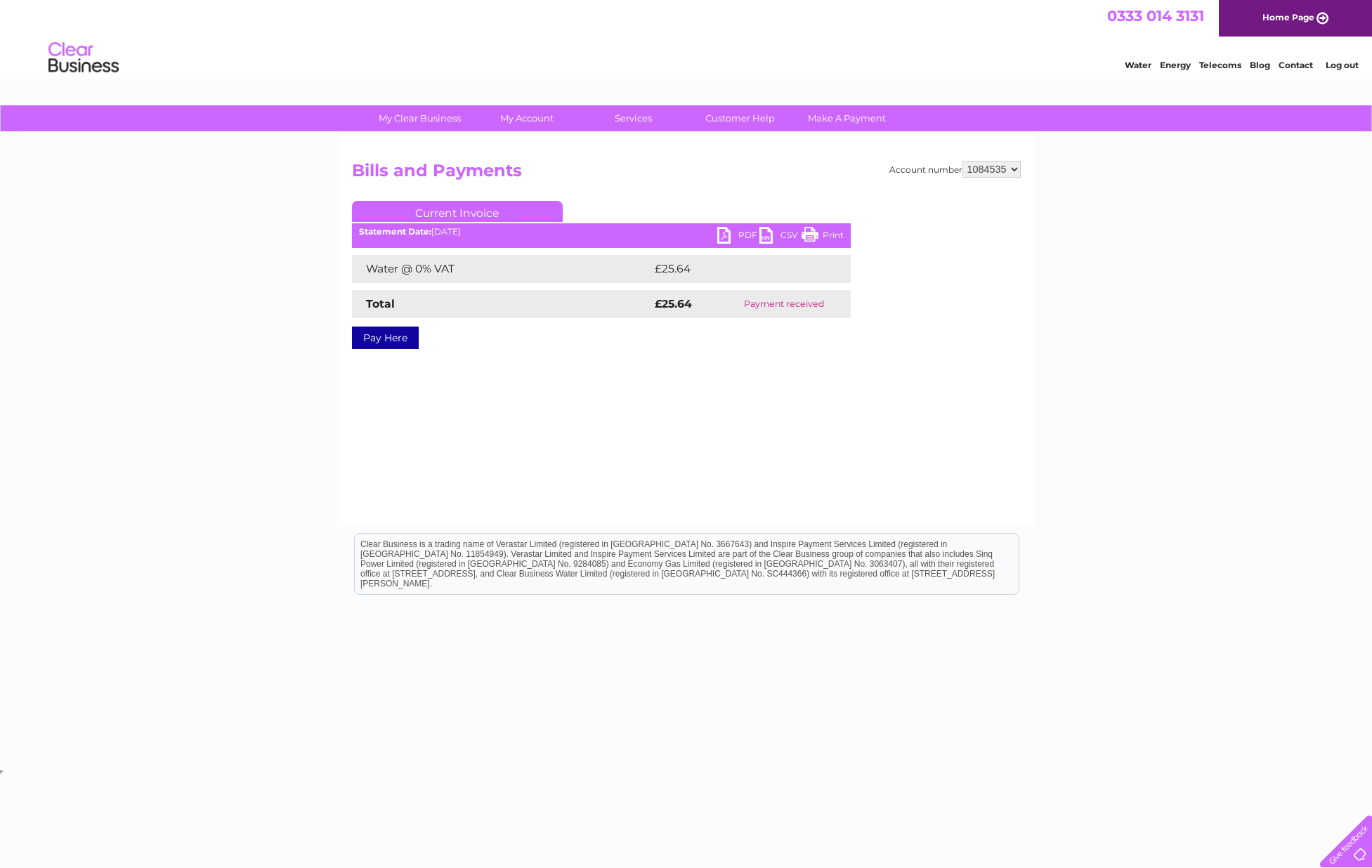
click at [811, 229] on link "Print" at bounding box center [822, 237] width 42 height 20
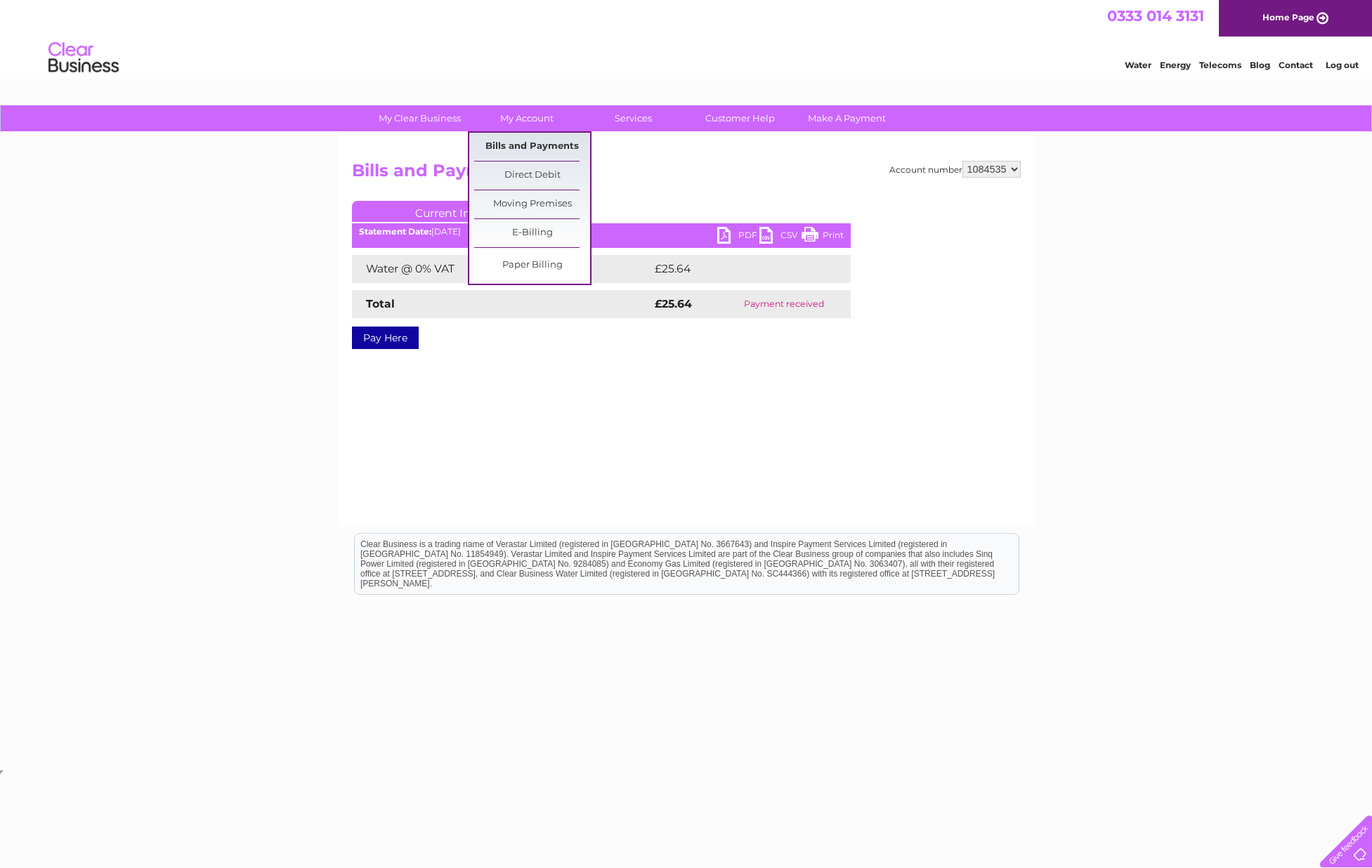
click at [517, 146] on link "Bills and Payments" at bounding box center [532, 147] width 116 height 28
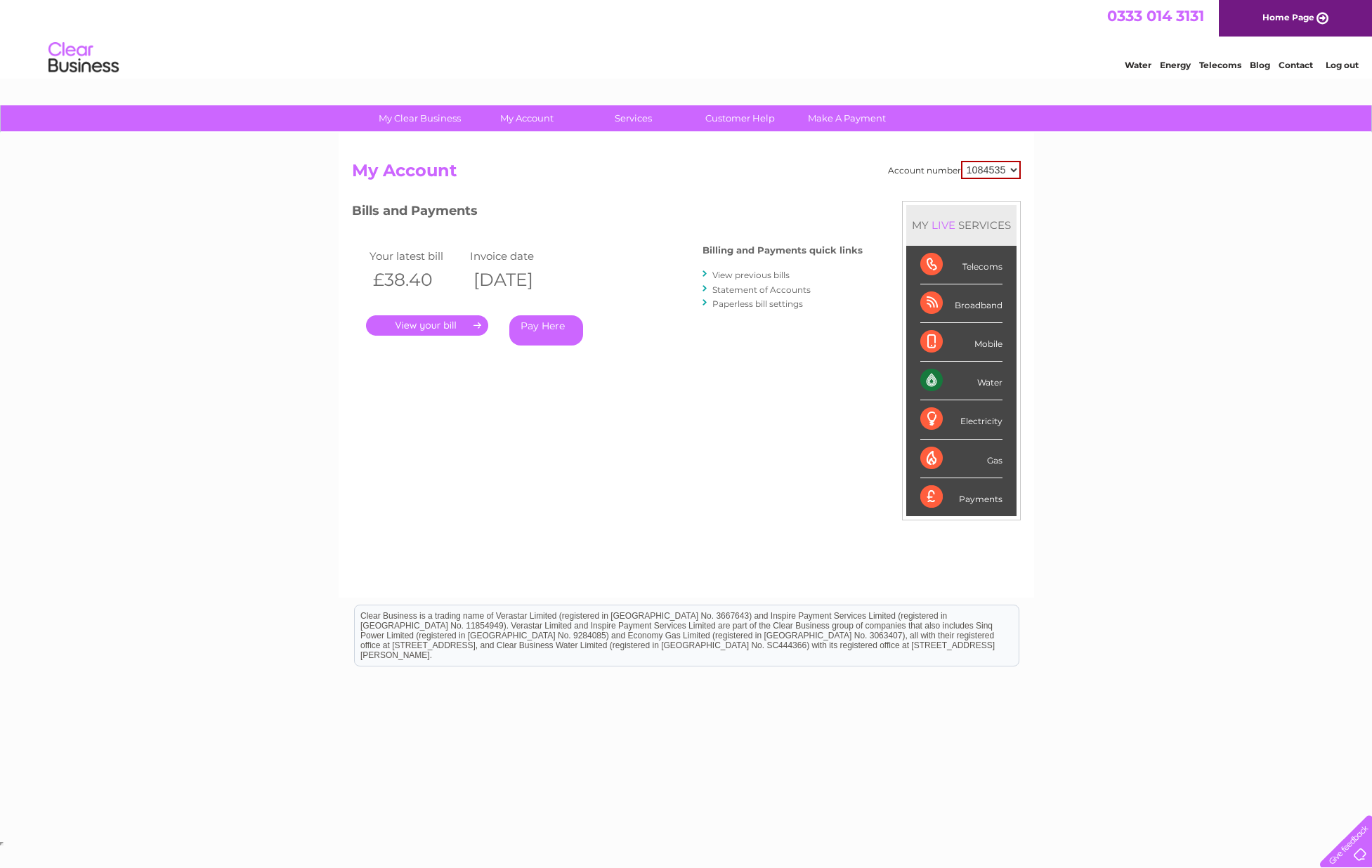
click at [723, 270] on link "View previous bills" at bounding box center [750, 275] width 77 height 10
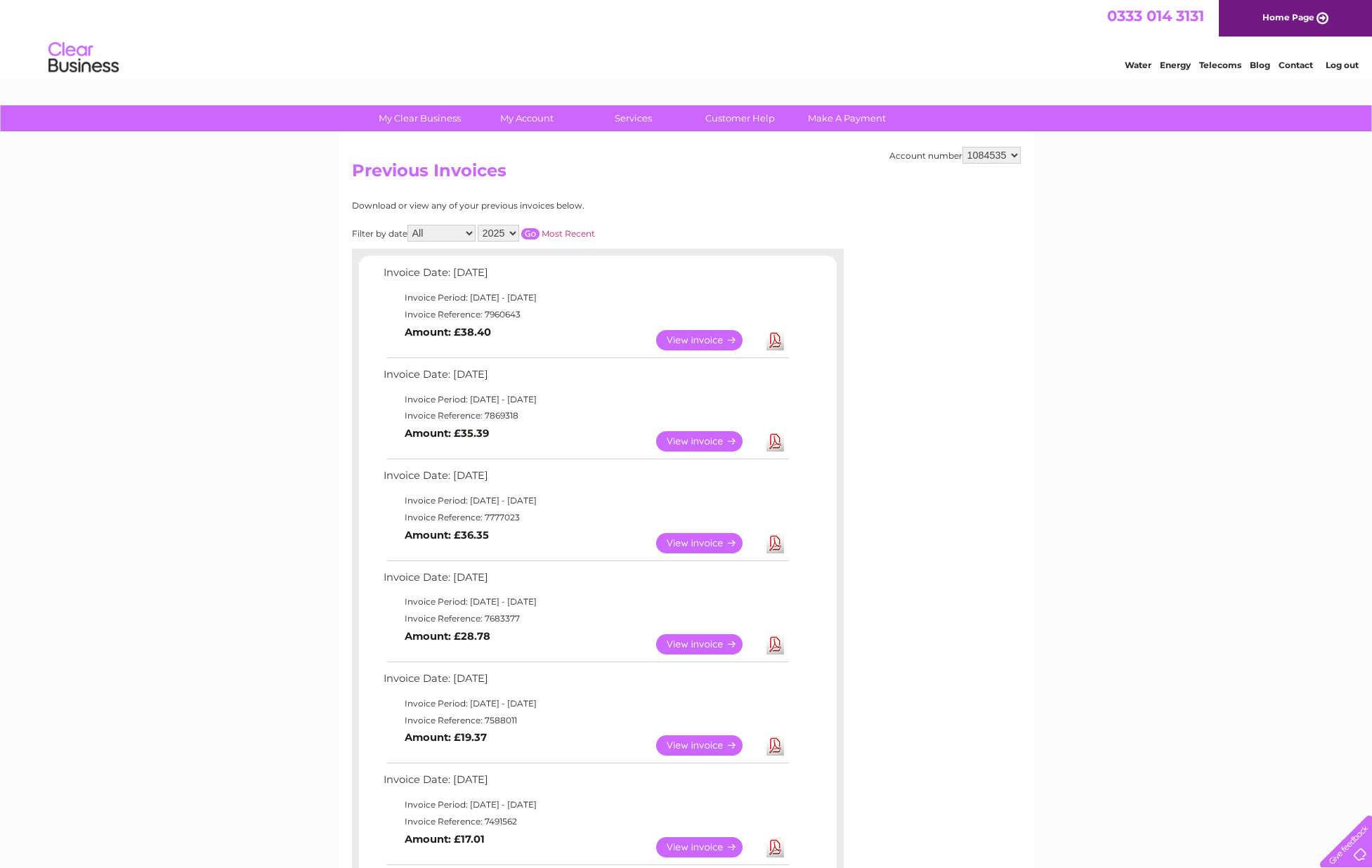
click at [510, 233] on select "2025 2024 2023 2022" at bounding box center [498, 233] width 41 height 17
select select "2024"
click at [530, 229] on input "button" at bounding box center [530, 234] width 19 height 11
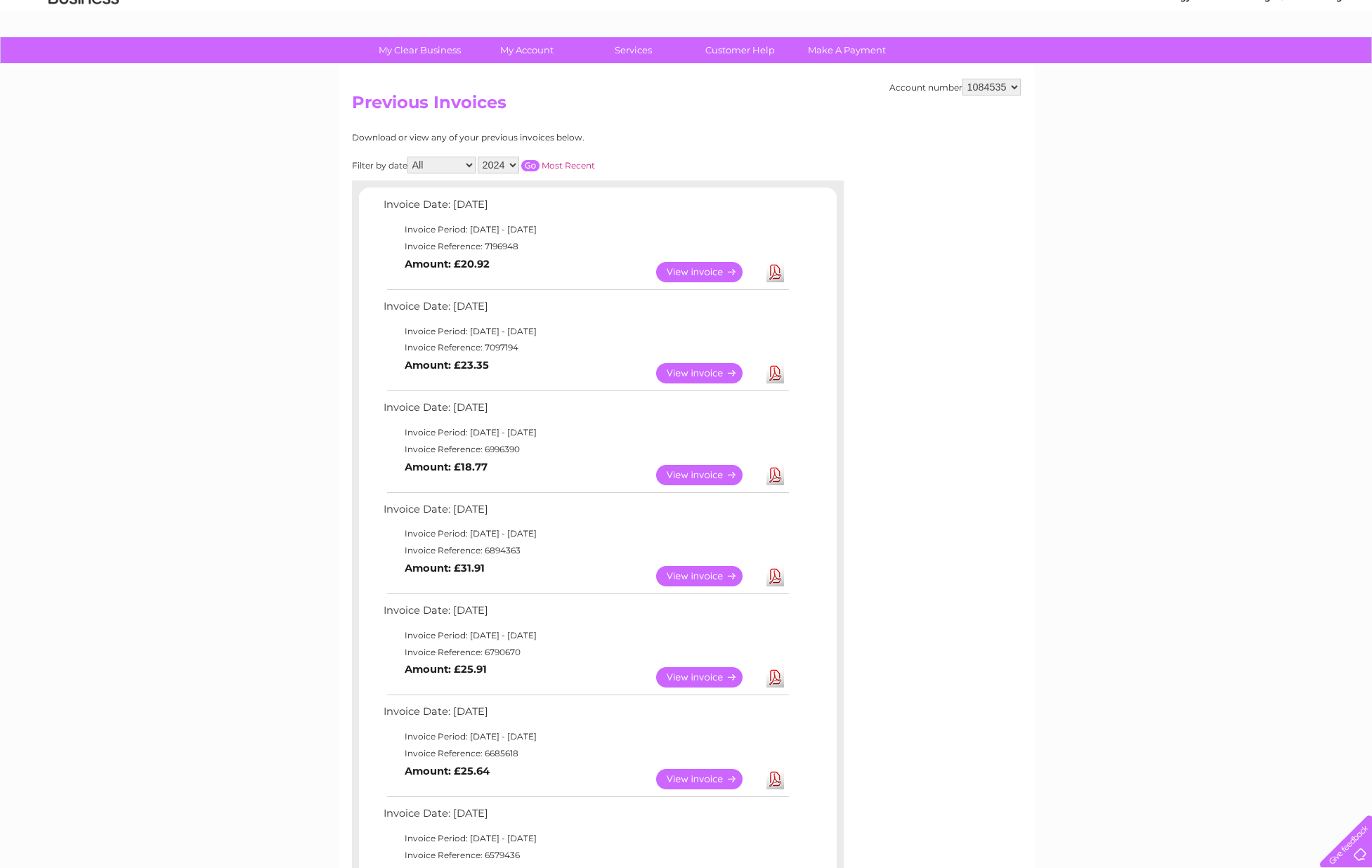
scroll to position [98, 0]
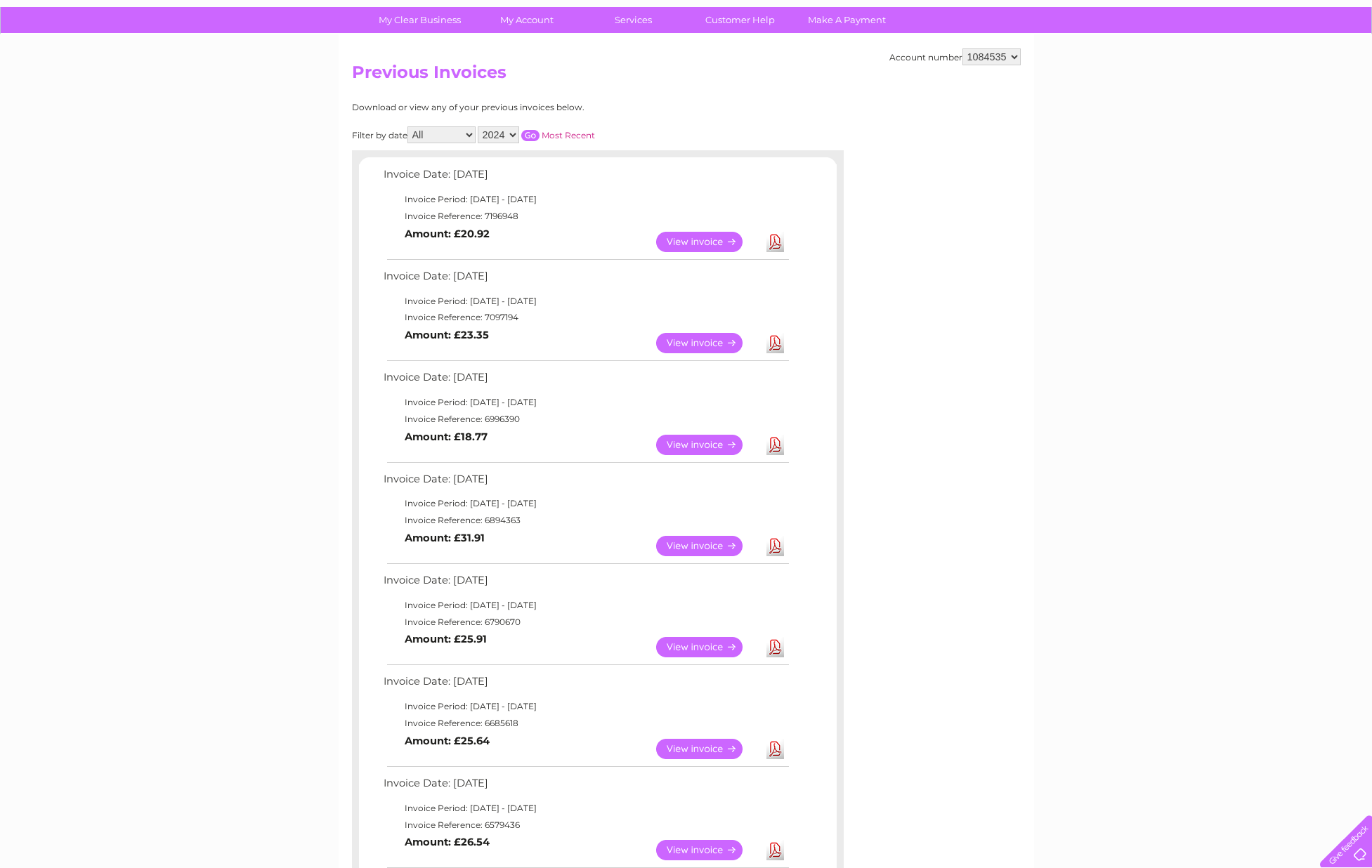
click at [706, 643] on link "View" at bounding box center [708, 647] width 103 height 20
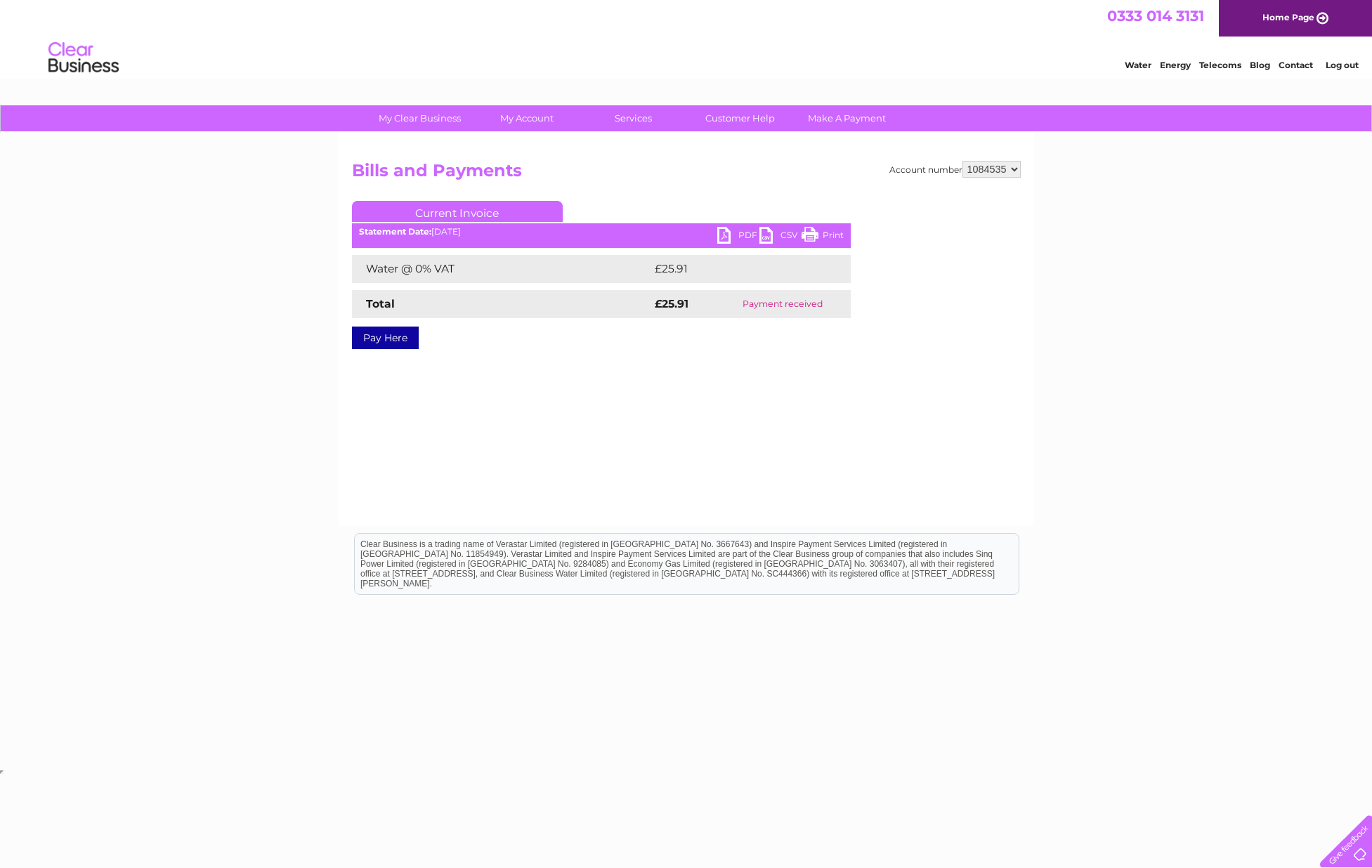
click at [812, 232] on link "Print" at bounding box center [822, 237] width 42 height 20
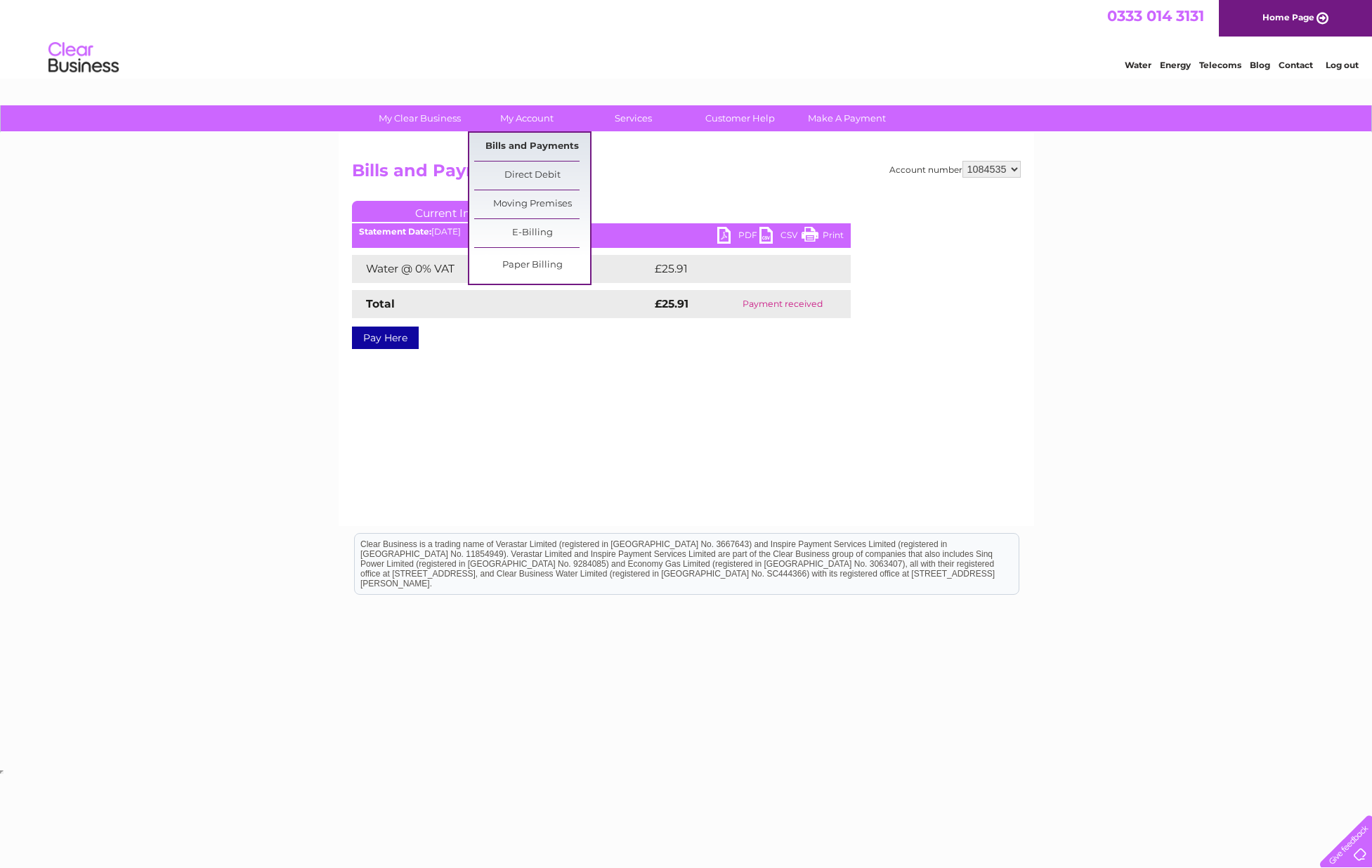
click at [521, 145] on link "Bills and Payments" at bounding box center [532, 147] width 116 height 28
click at [521, 141] on link "Bills and Payments" at bounding box center [532, 147] width 116 height 28
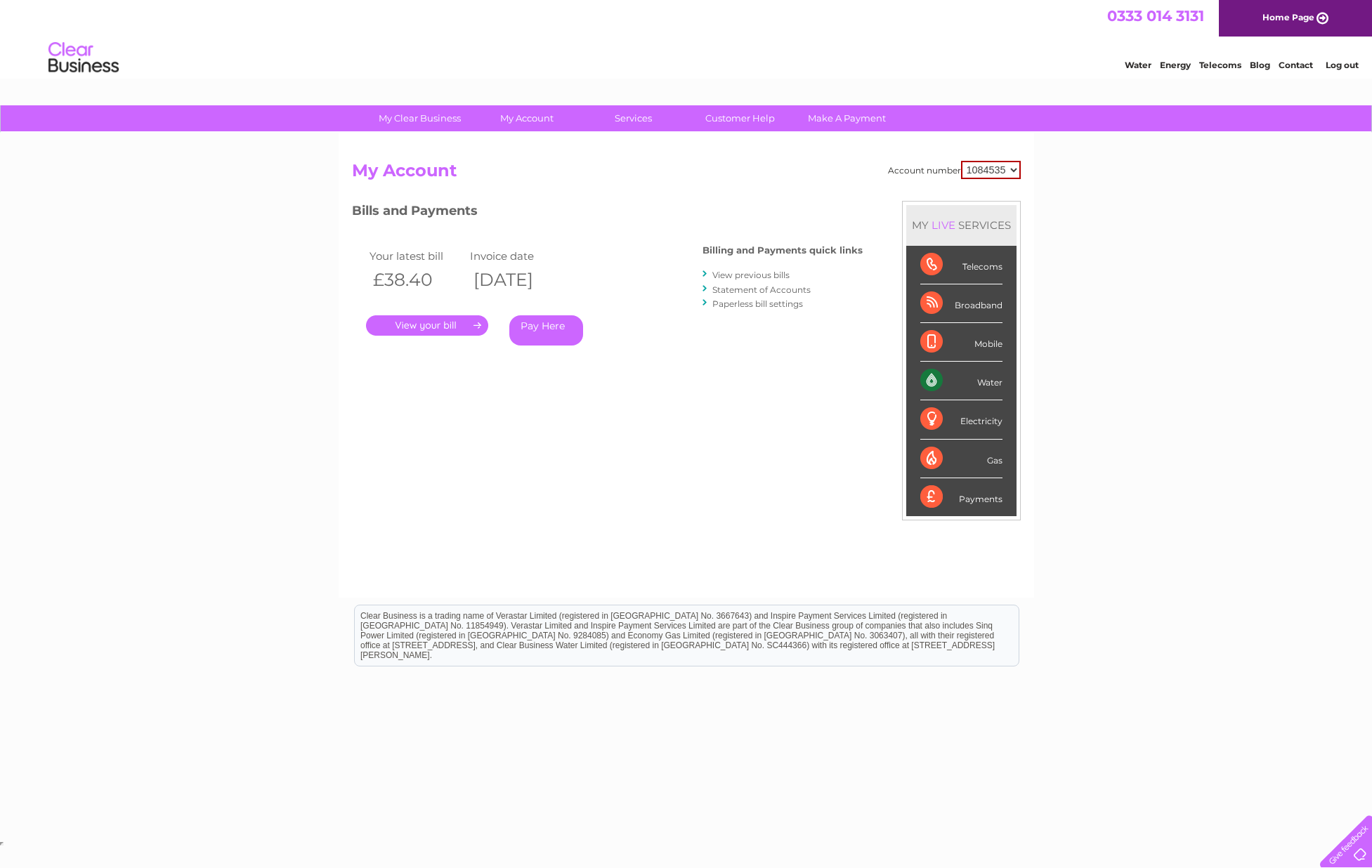
click at [743, 272] on link "View previous bills" at bounding box center [750, 275] width 77 height 10
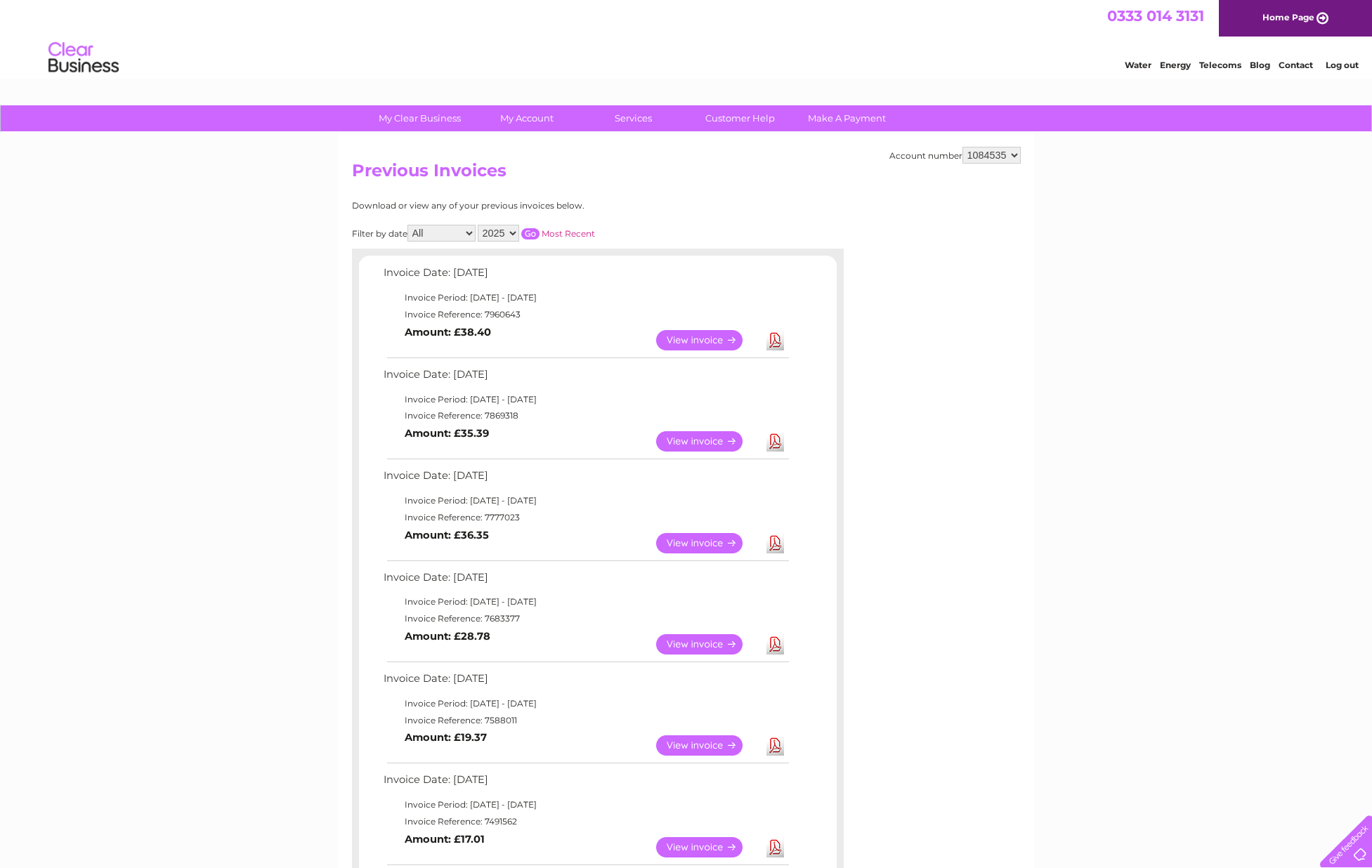
click at [513, 230] on select "2025 2024 2023 2022" at bounding box center [498, 233] width 41 height 17
select select "2024"
click at [531, 229] on input "button" at bounding box center [530, 234] width 19 height 11
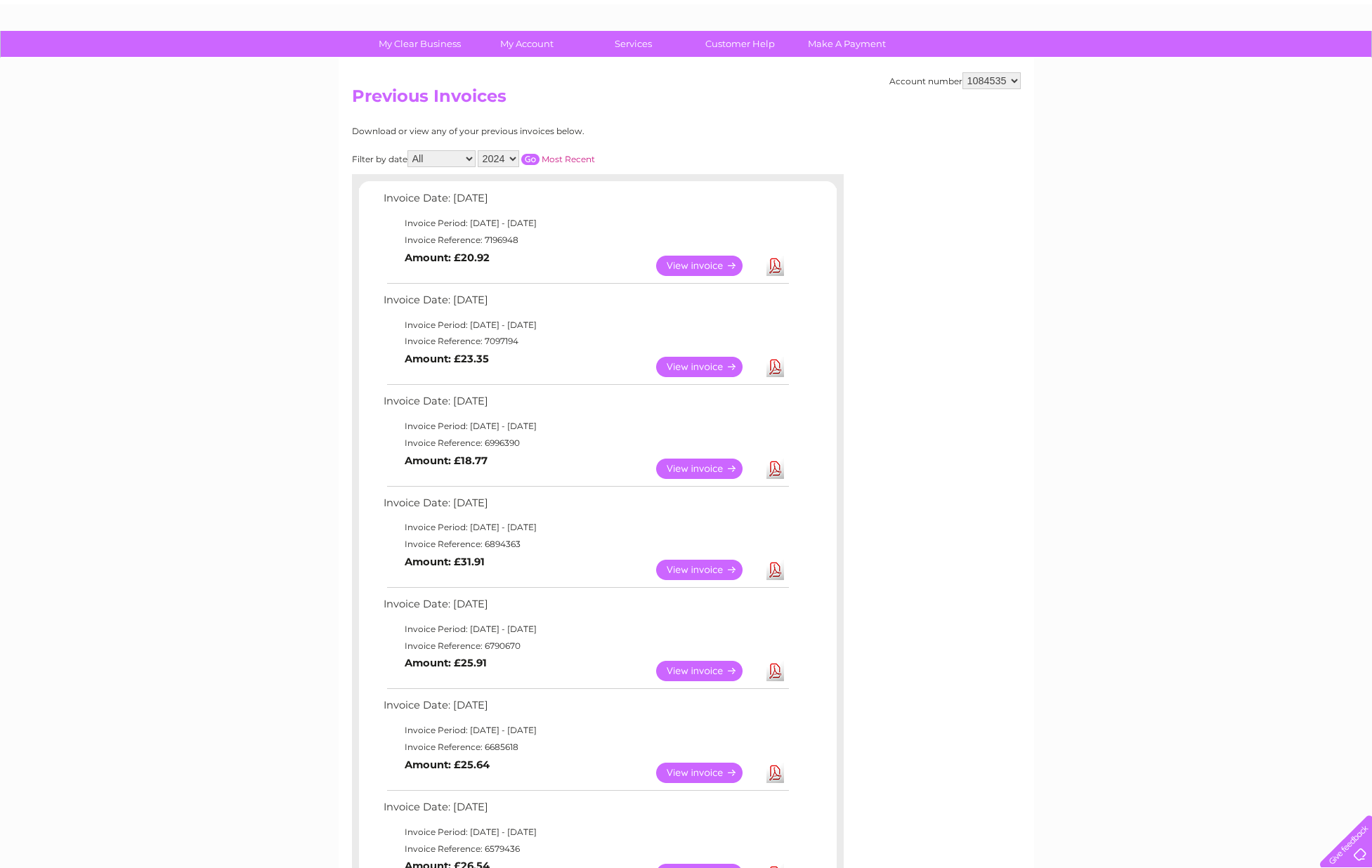
scroll to position [60, 0]
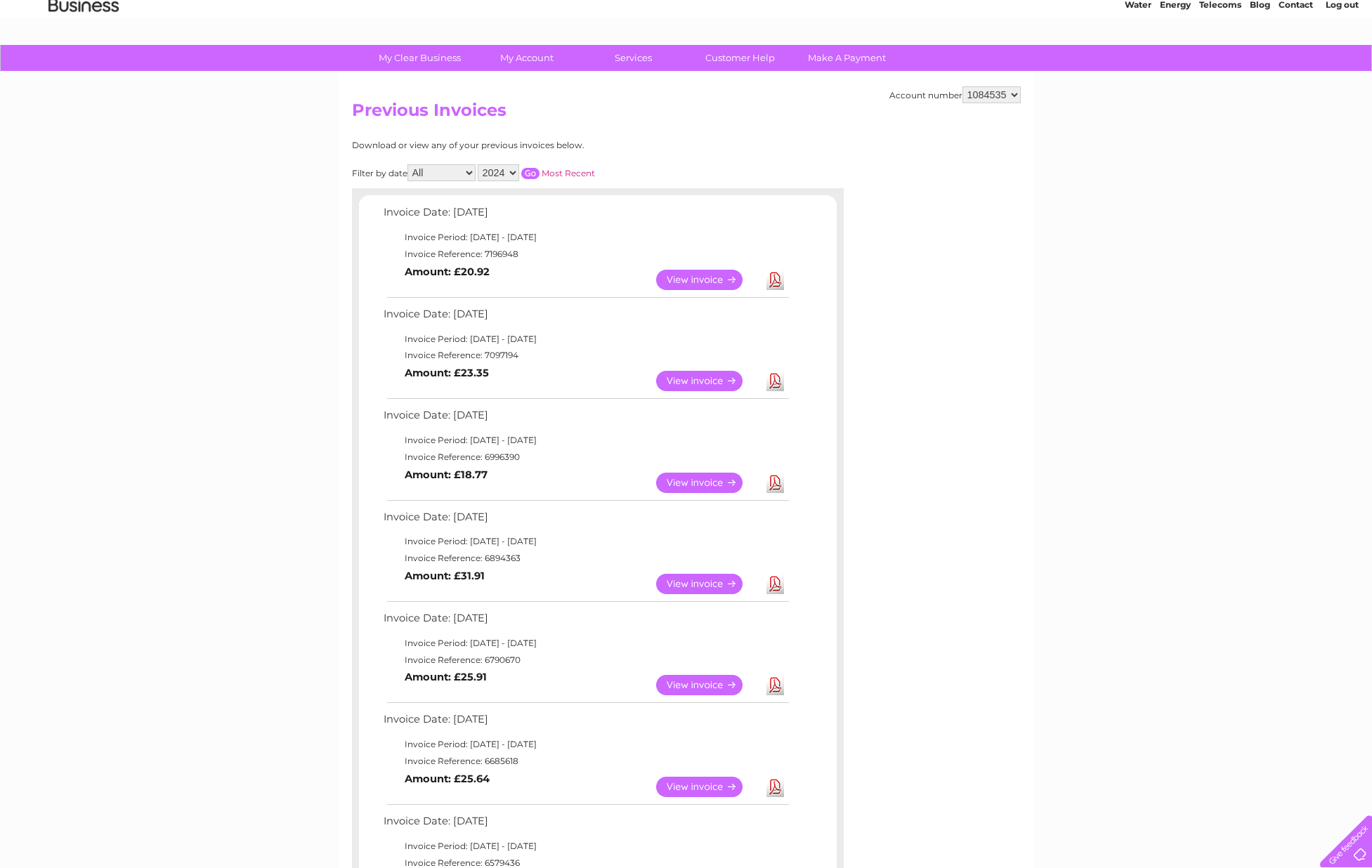
click at [683, 682] on link "View" at bounding box center [708, 685] width 103 height 20
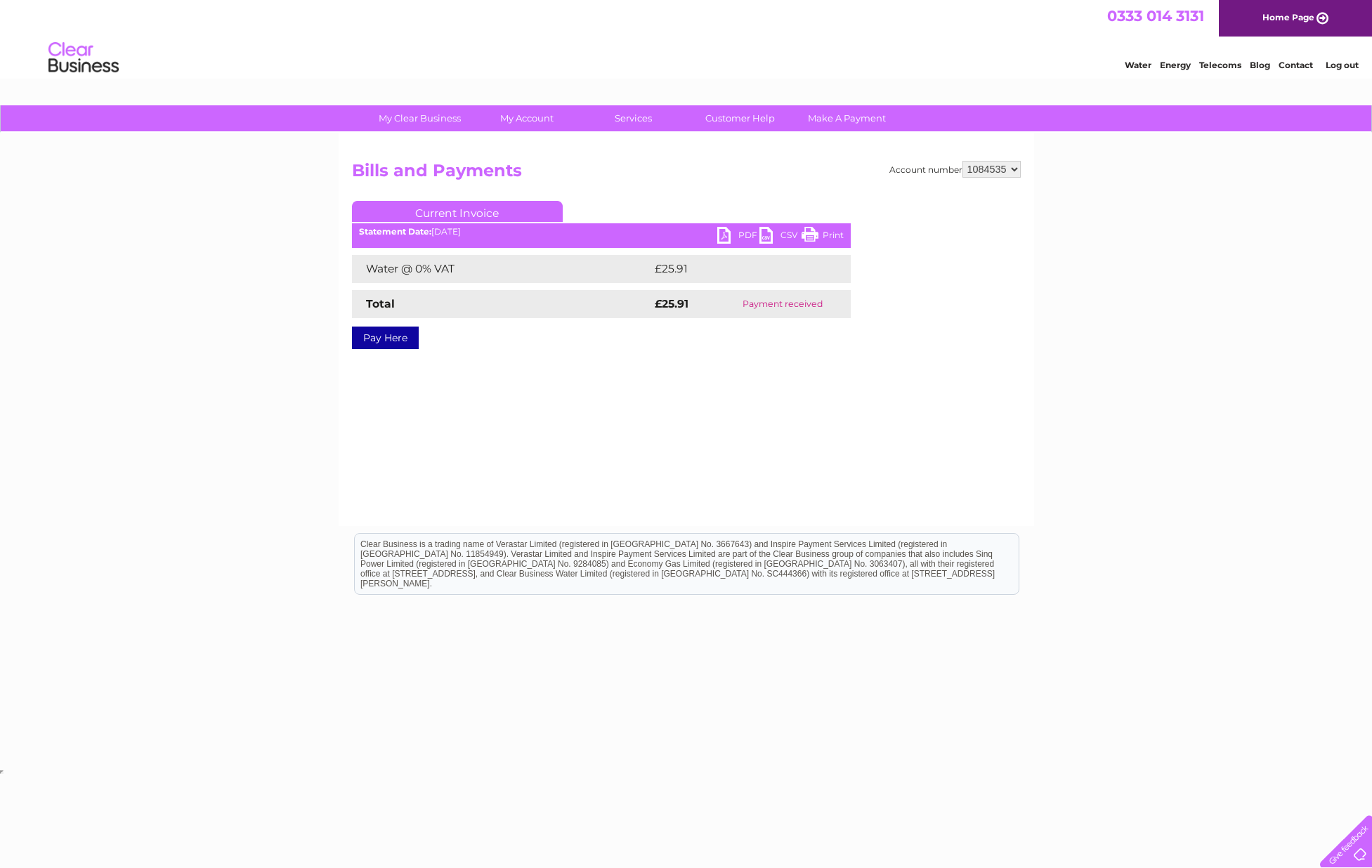
click at [821, 229] on link "Print" at bounding box center [822, 237] width 42 height 20
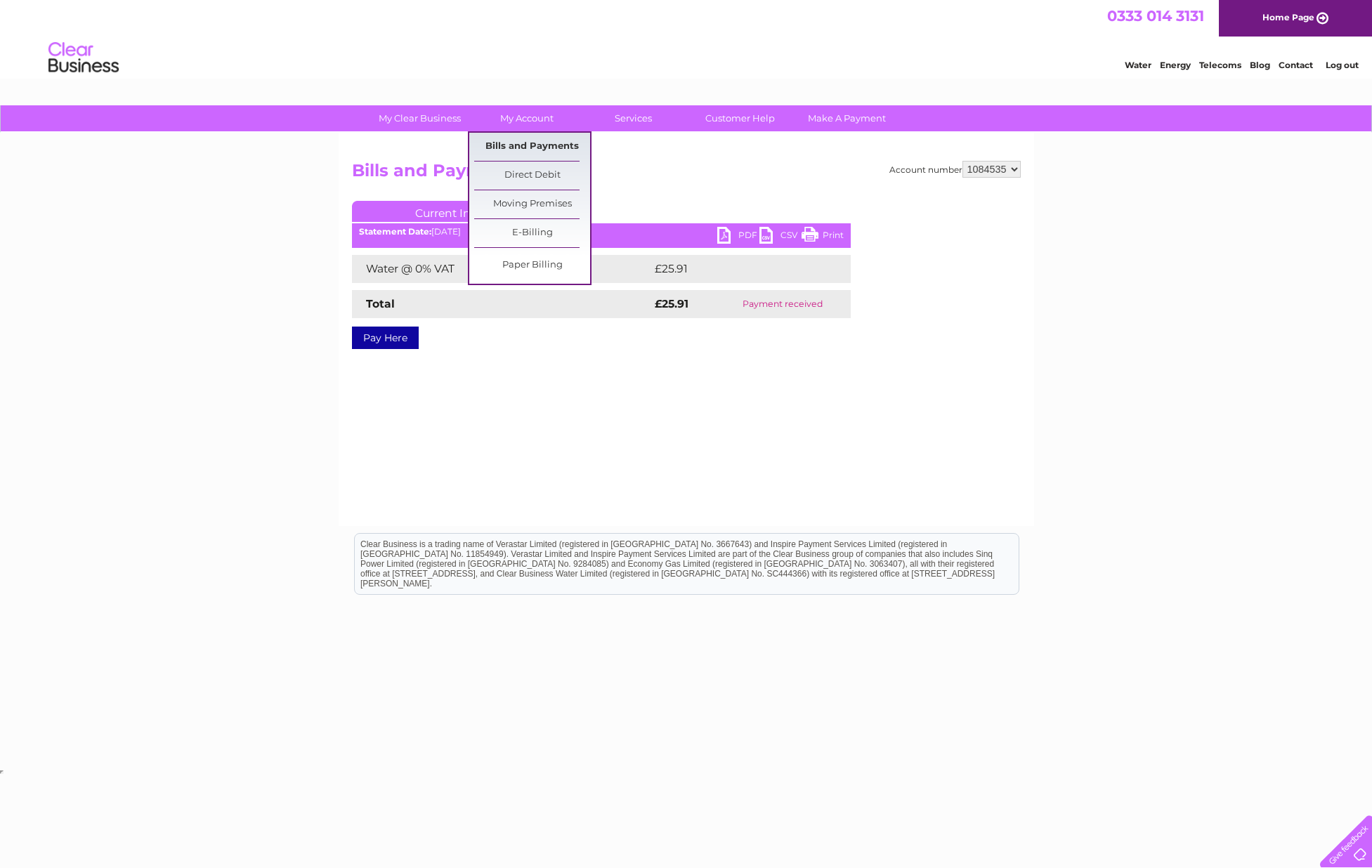
click at [539, 145] on link "Bills and Payments" at bounding box center [532, 147] width 116 height 28
click at [526, 142] on link "Bills and Payments" at bounding box center [532, 147] width 116 height 28
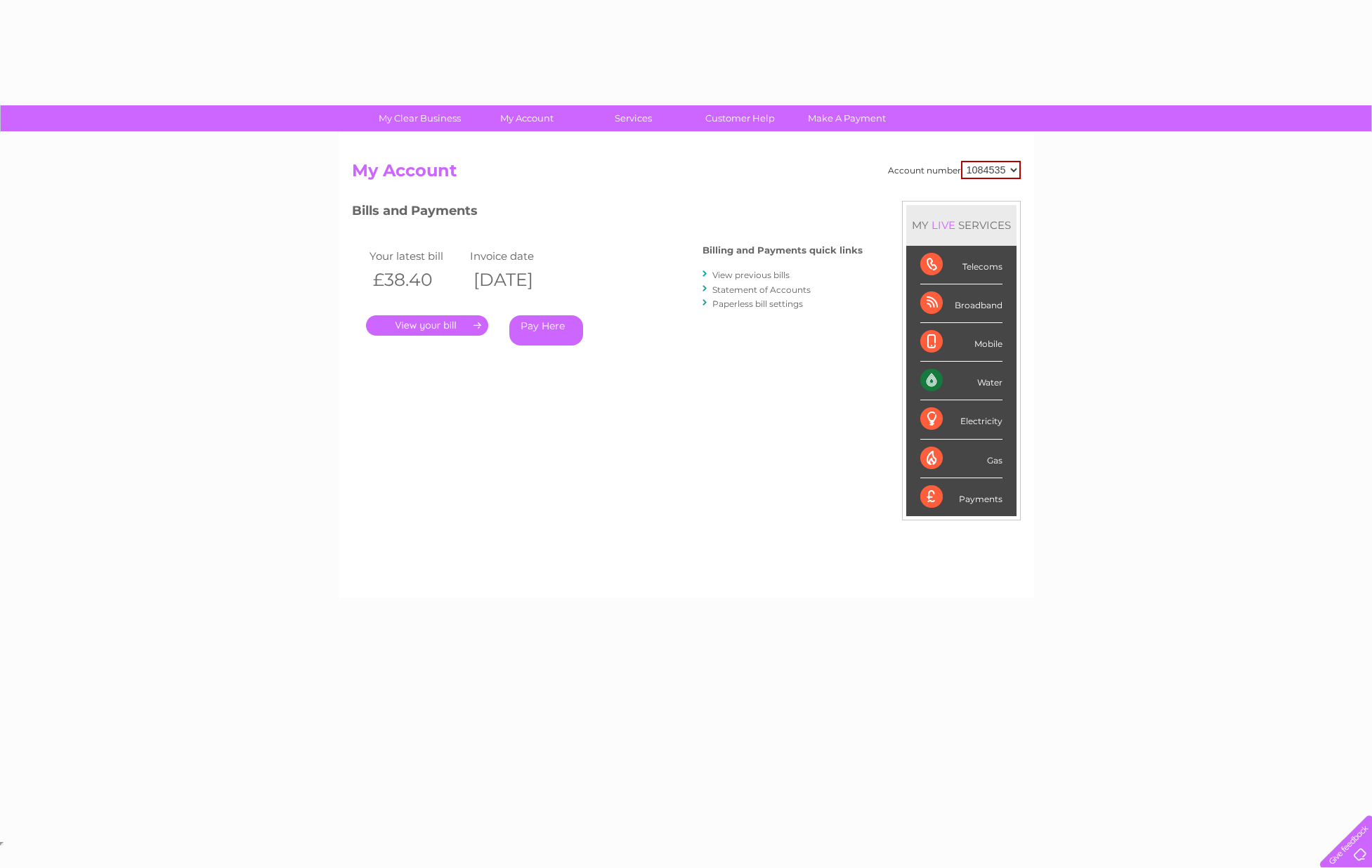
click at [723, 275] on link "View previous bills" at bounding box center [750, 275] width 77 height 10
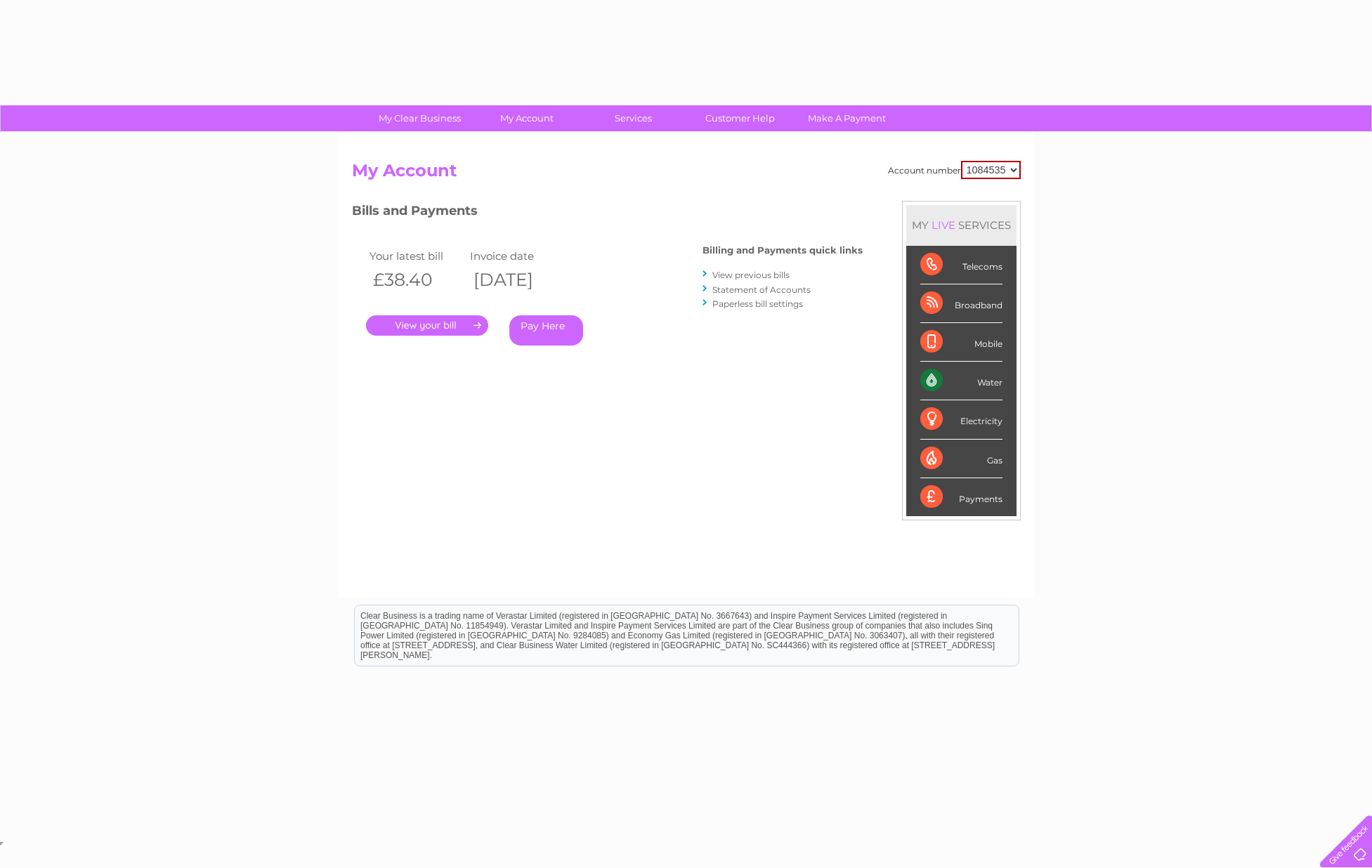
click at [722, 274] on link "View previous bills" at bounding box center [750, 275] width 77 height 10
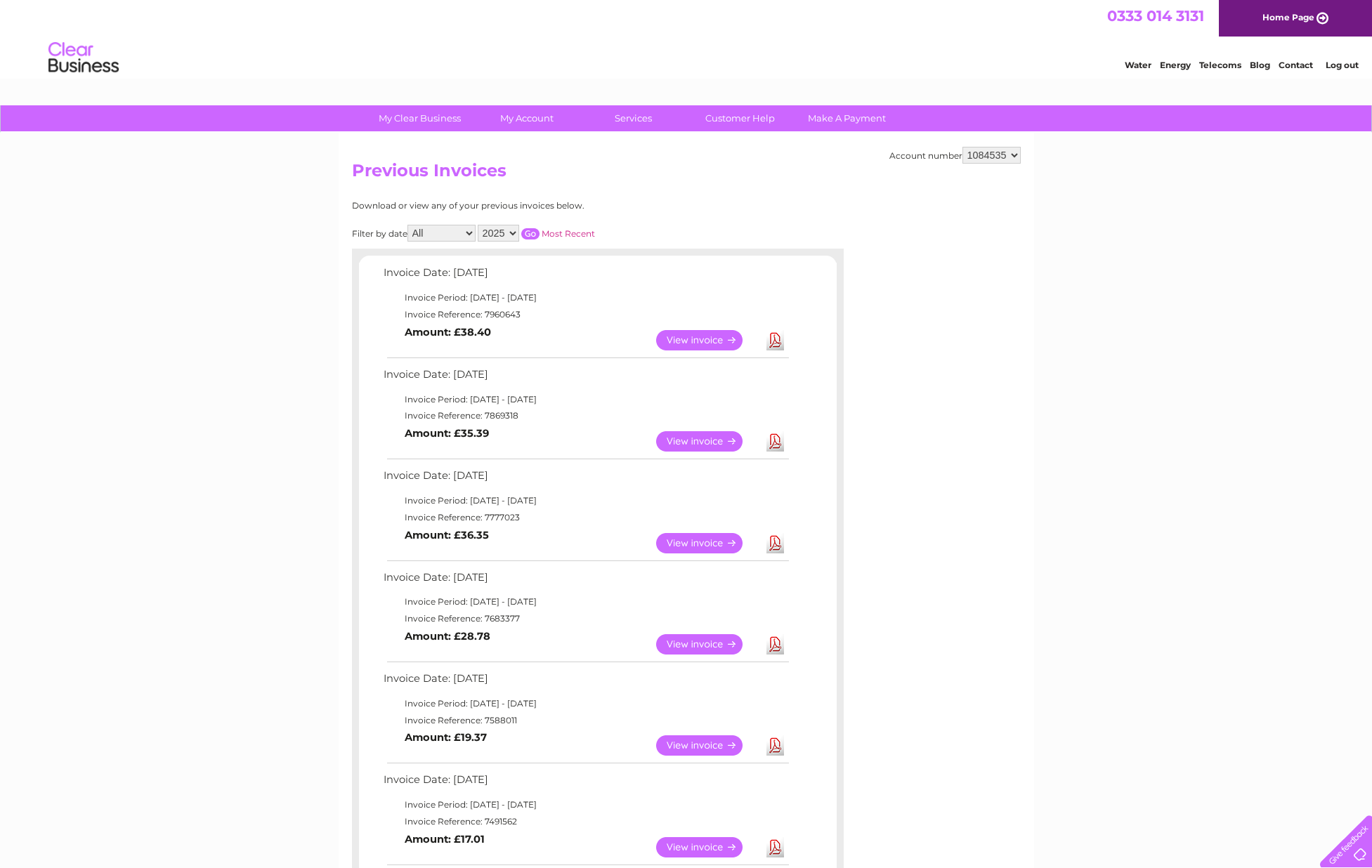
click at [512, 232] on select "2025 2024 2023 2022" at bounding box center [498, 233] width 41 height 17
select select "2024"
click at [533, 229] on input "button" at bounding box center [530, 234] width 19 height 11
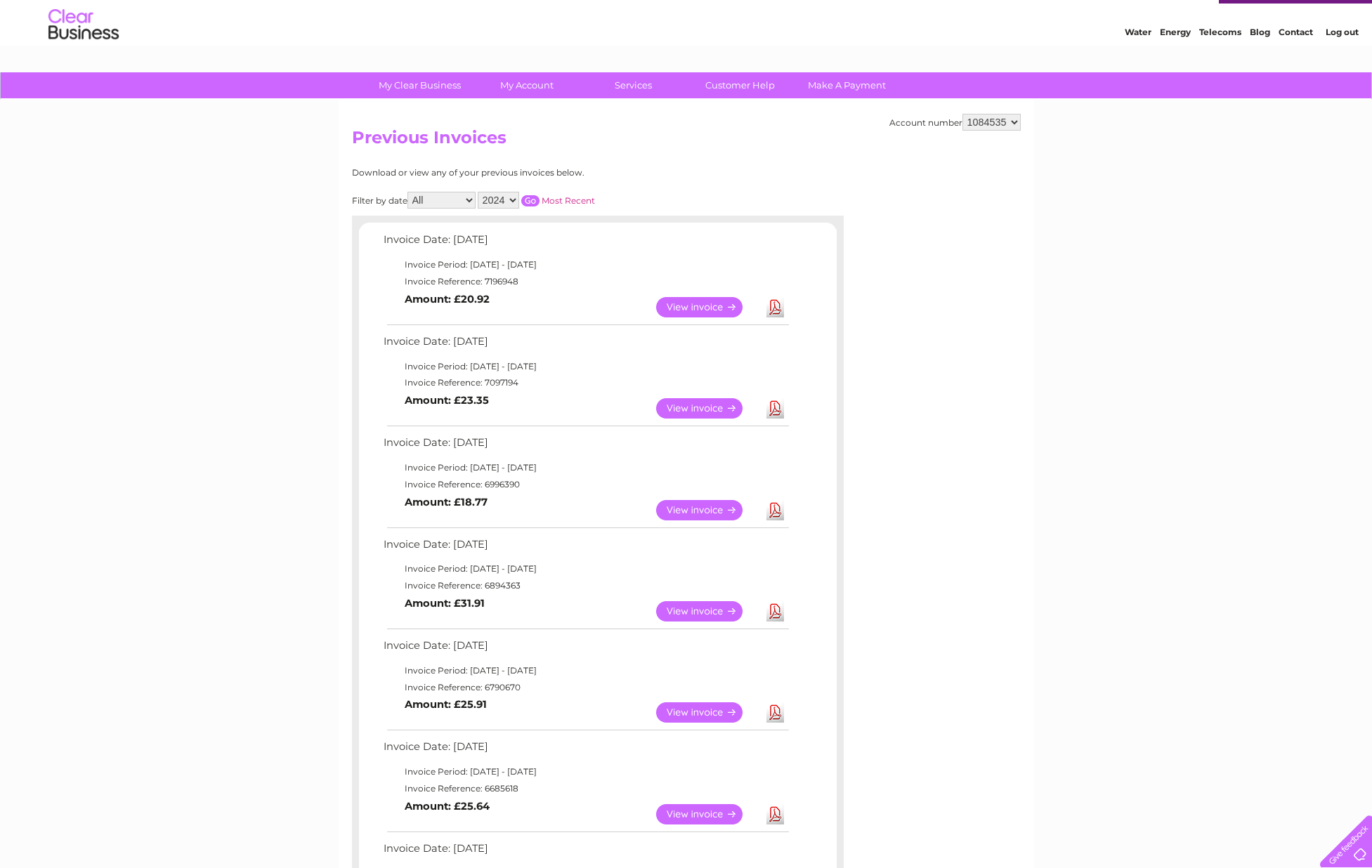
click at [698, 608] on link "View" at bounding box center [708, 611] width 103 height 20
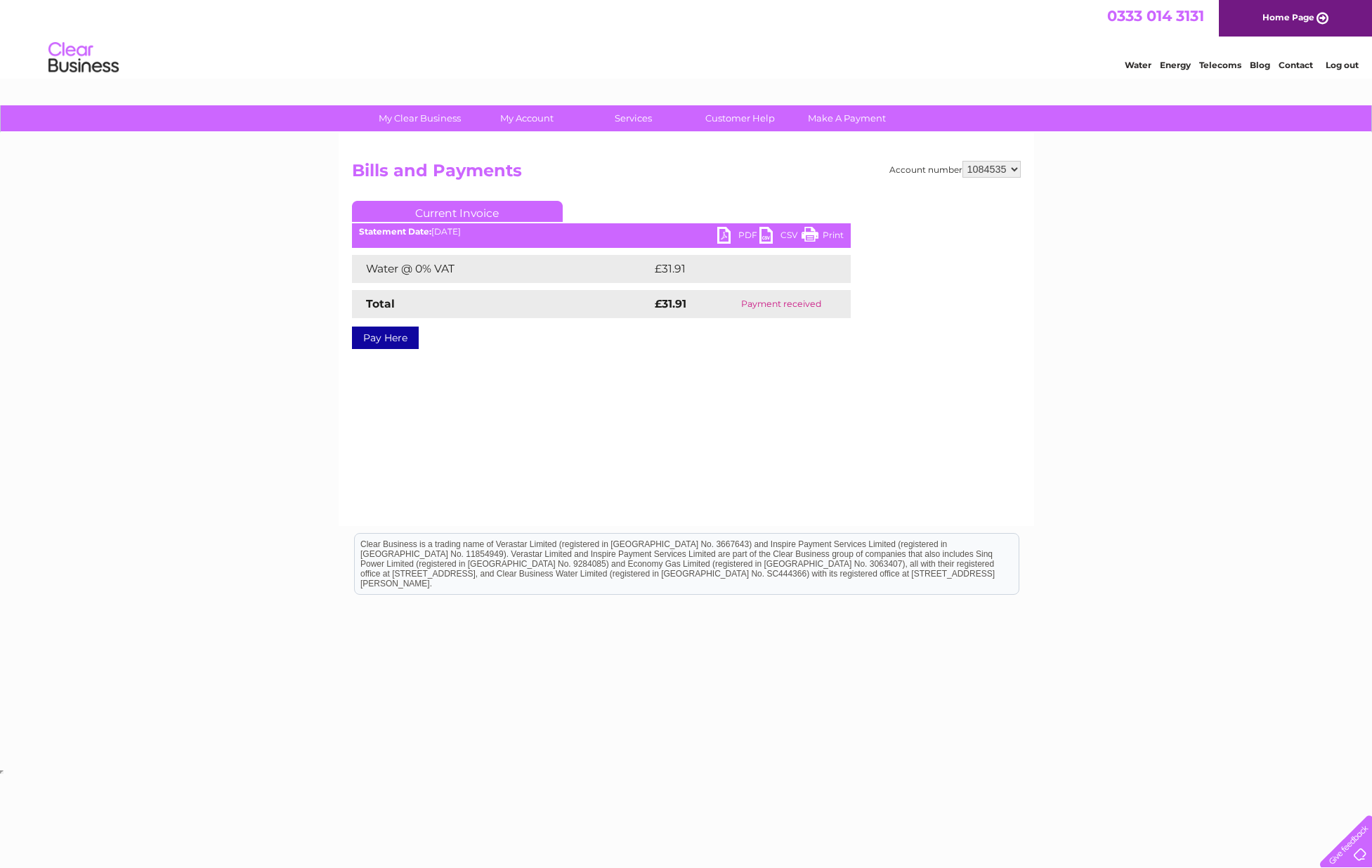
click at [815, 235] on link "Print" at bounding box center [822, 237] width 42 height 20
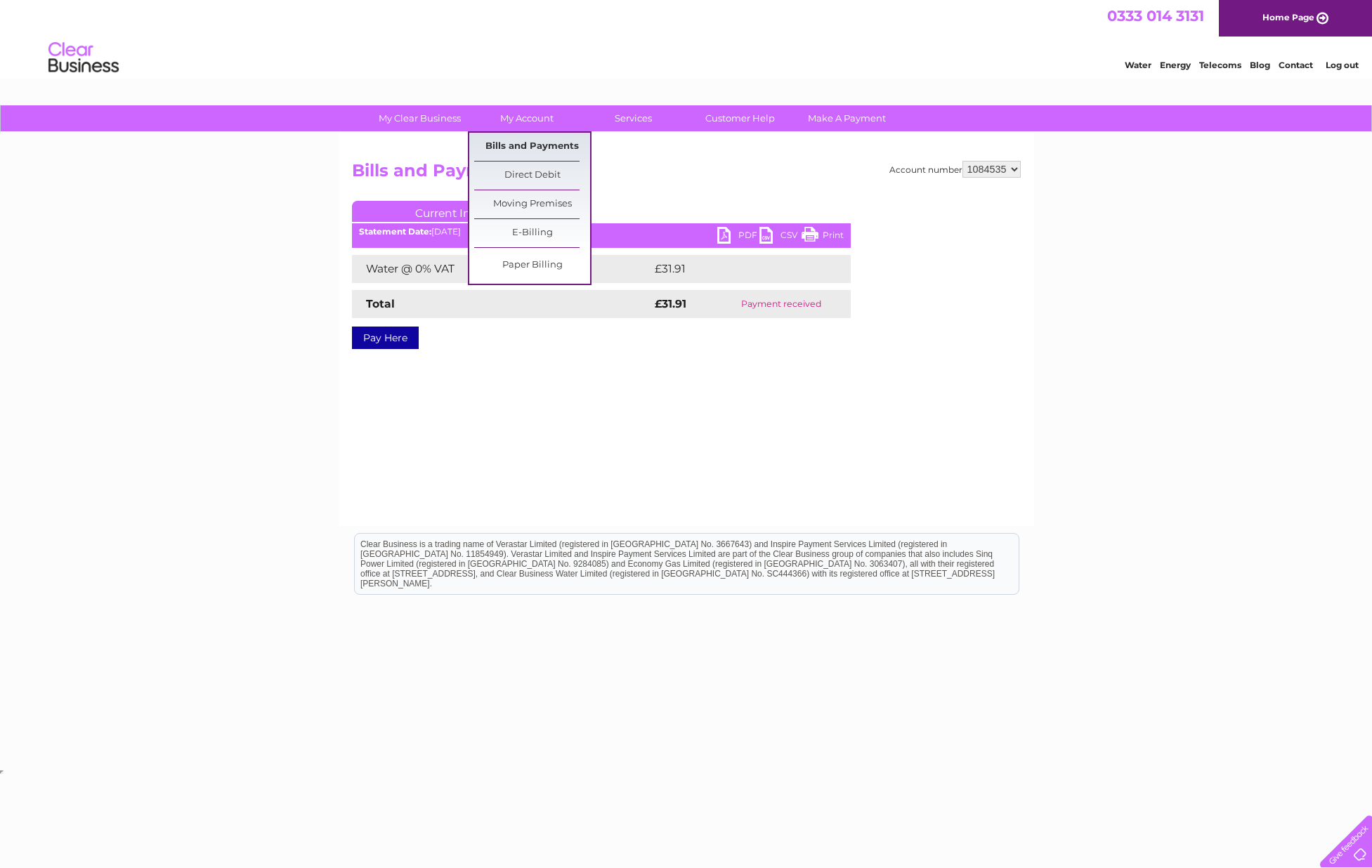
click at [521, 142] on link "Bills and Payments" at bounding box center [532, 147] width 116 height 28
click at [550, 141] on link "Bills and Payments" at bounding box center [532, 147] width 116 height 28
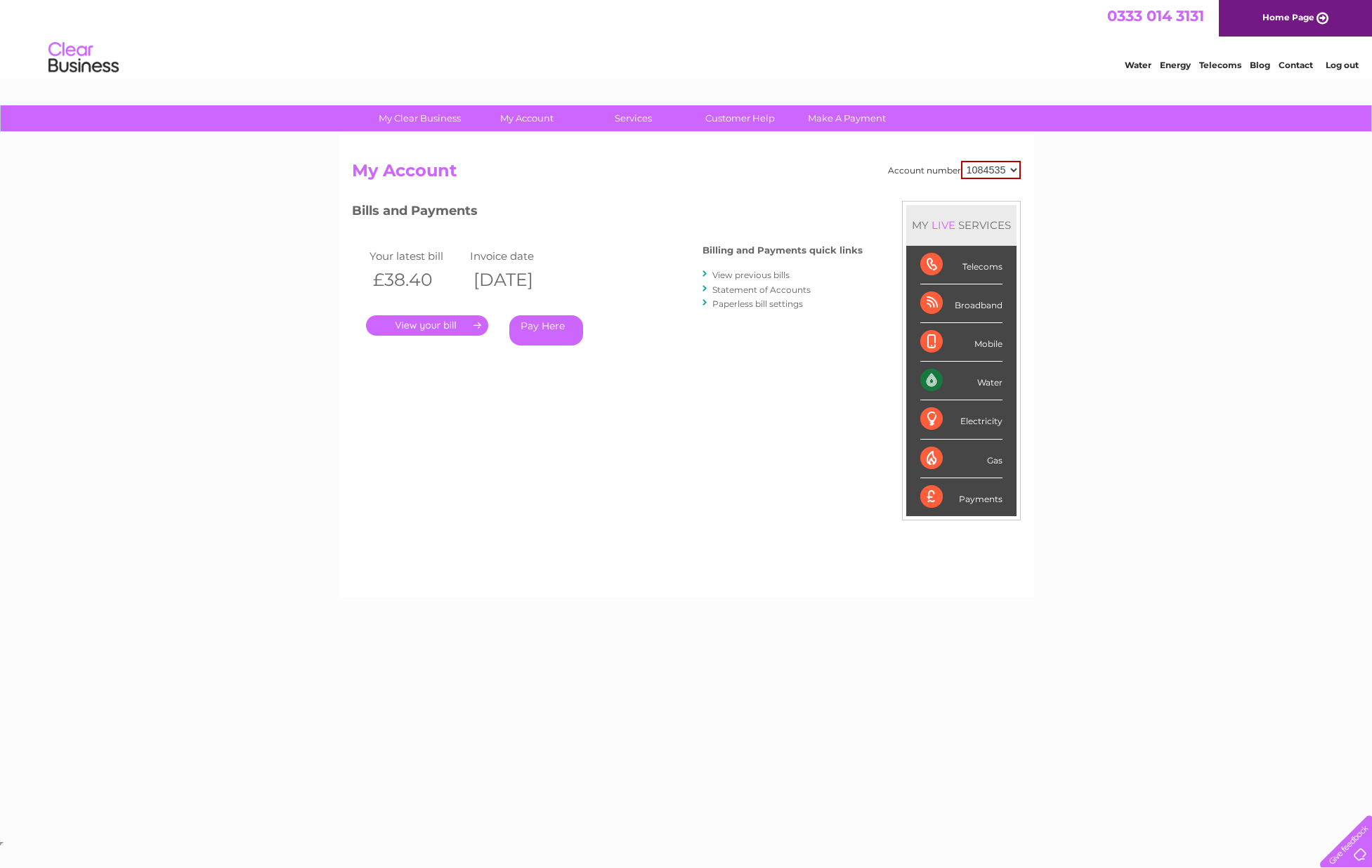
click at [740, 273] on link "View previous bills" at bounding box center [750, 275] width 77 height 10
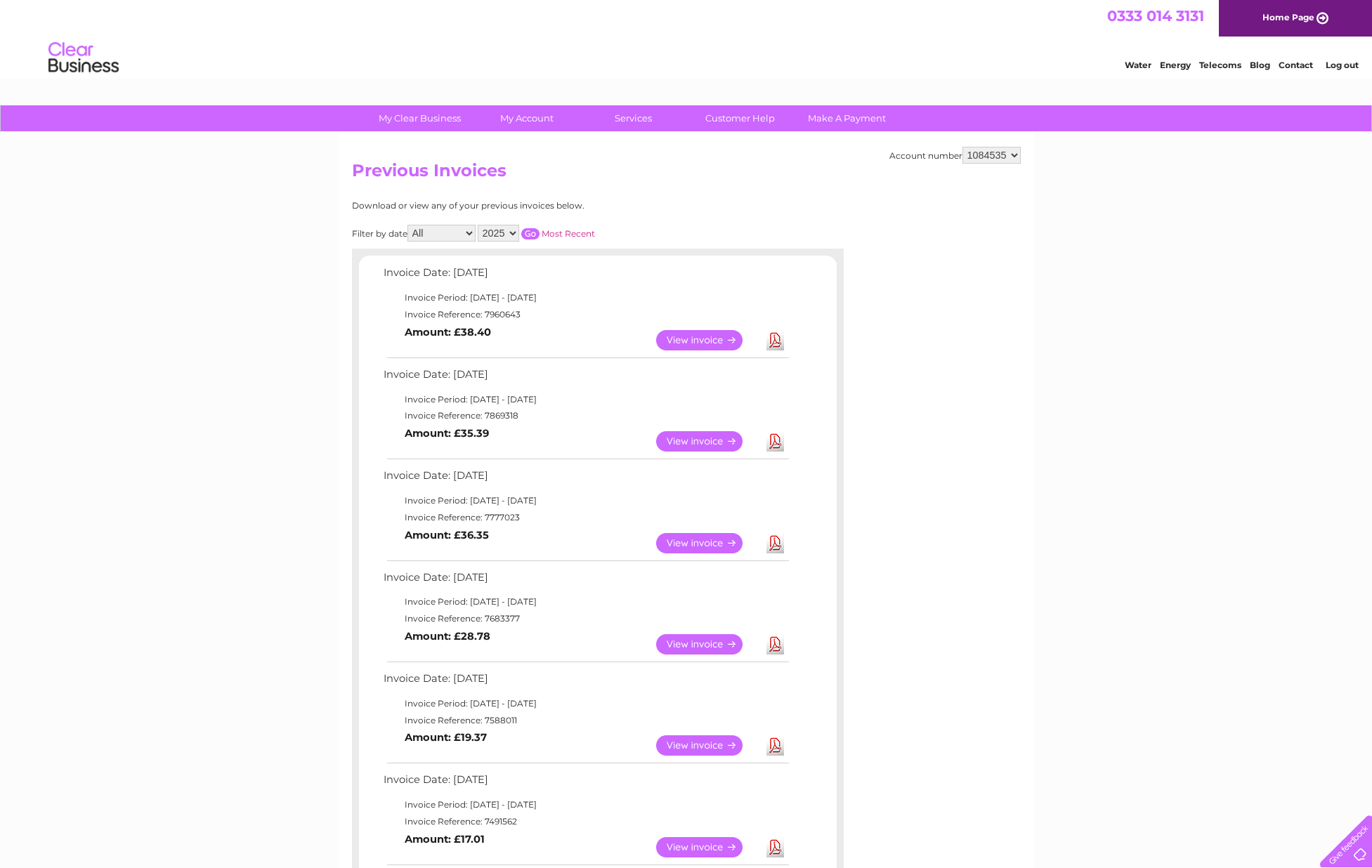
click at [513, 233] on select "2025 2024 2023 2022" at bounding box center [498, 233] width 41 height 17
select select "2024"
click at [533, 229] on input "button" at bounding box center [530, 234] width 19 height 11
click at [702, 538] on link "View" at bounding box center [708, 544] width 103 height 20
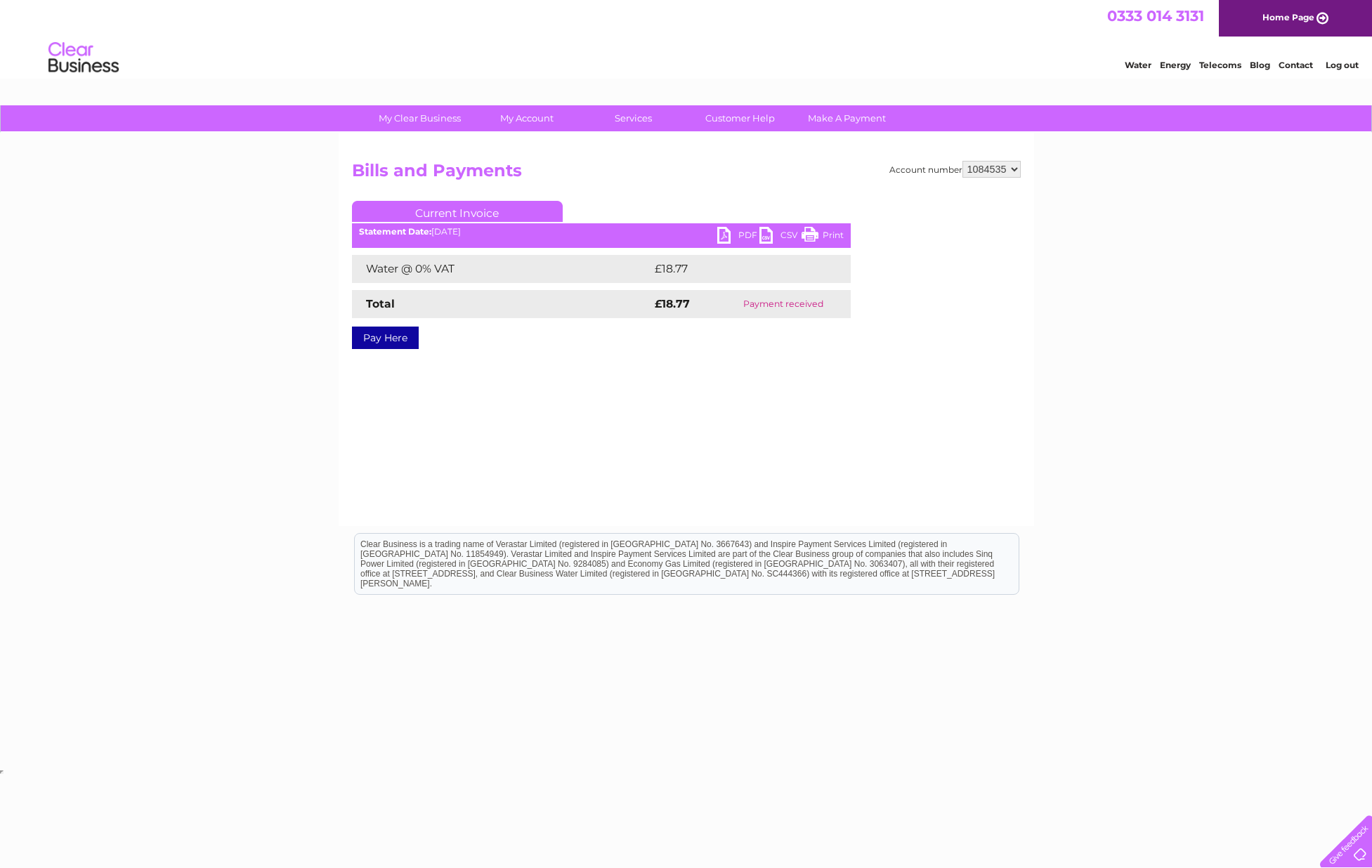
click at [811, 233] on link "Print" at bounding box center [822, 237] width 42 height 20
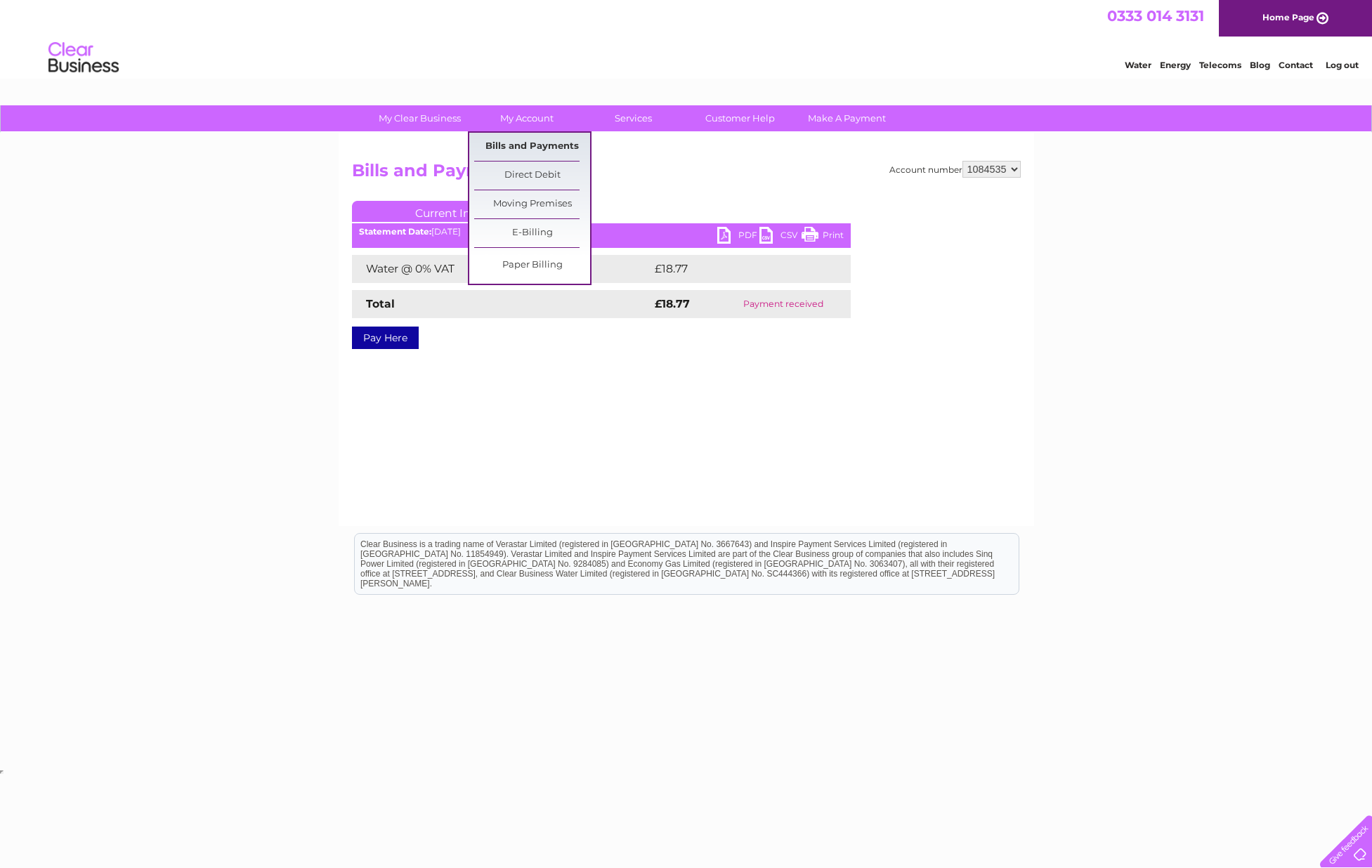
click at [534, 144] on link "Bills and Payments" at bounding box center [532, 147] width 116 height 28
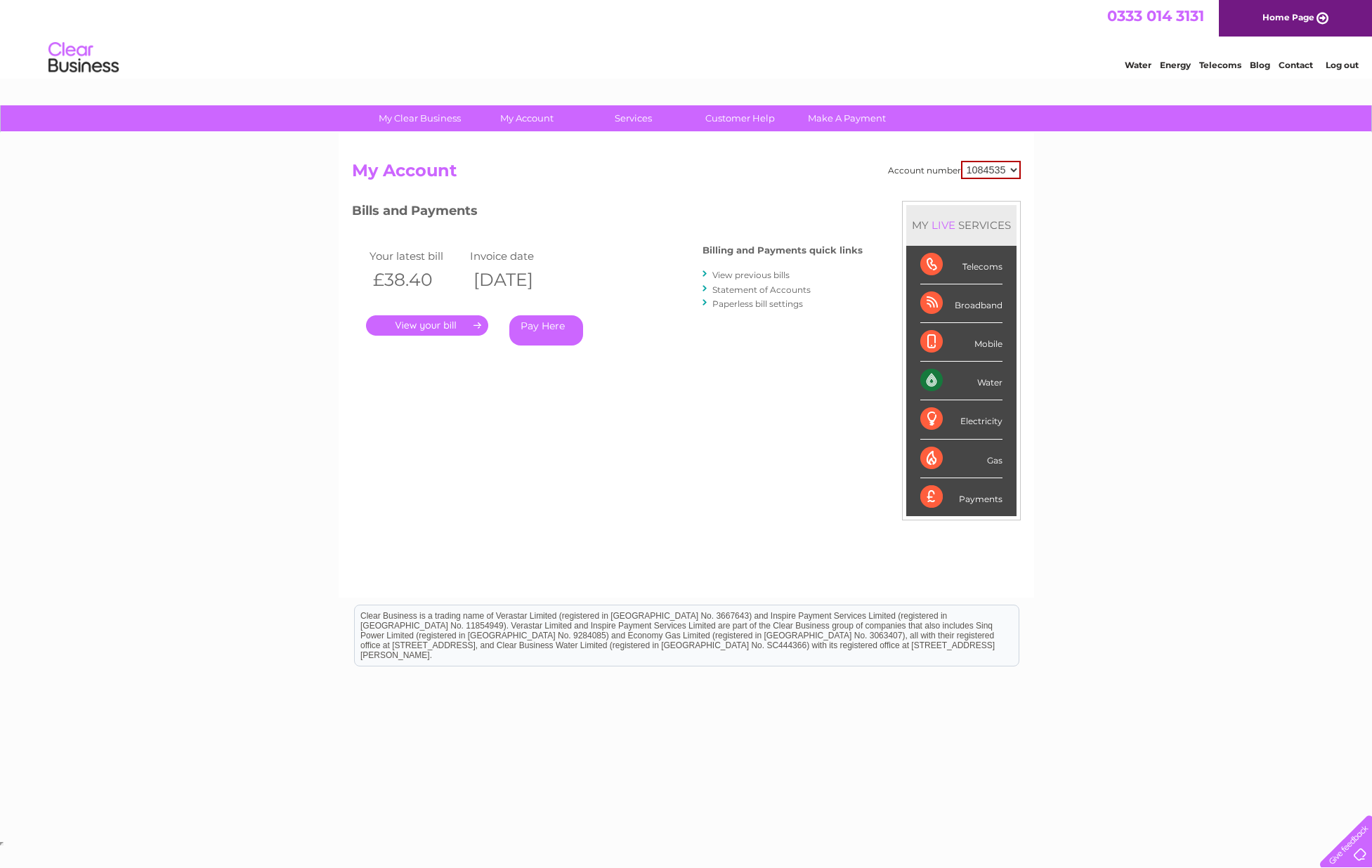
click at [745, 274] on link "View previous bills" at bounding box center [750, 275] width 77 height 10
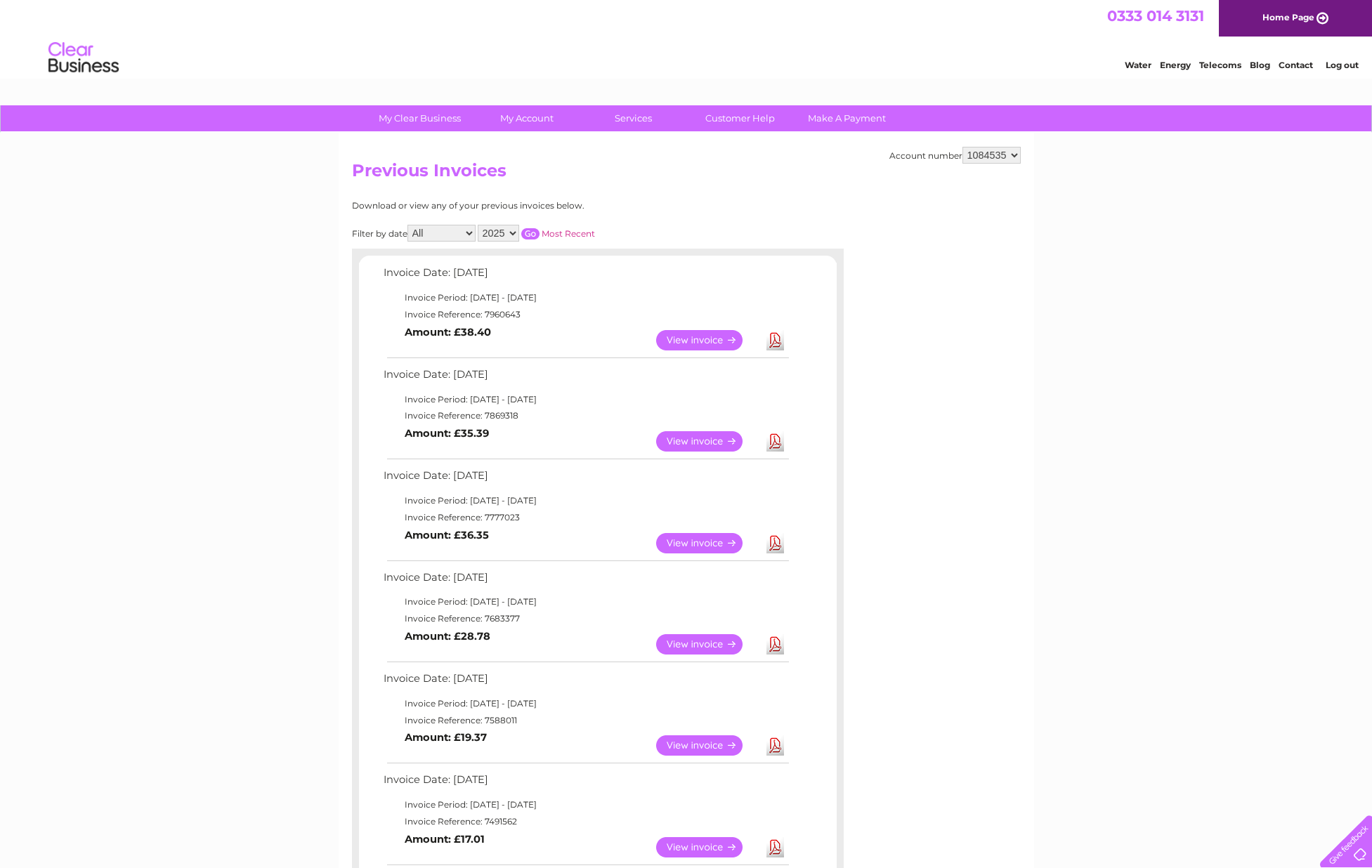
click at [516, 233] on select "2025 2024 2023 2022" at bounding box center [498, 233] width 41 height 17
select select "2024"
click at [534, 229] on input "button" at bounding box center [530, 234] width 19 height 11
click at [699, 440] on link "View" at bounding box center [708, 441] width 103 height 20
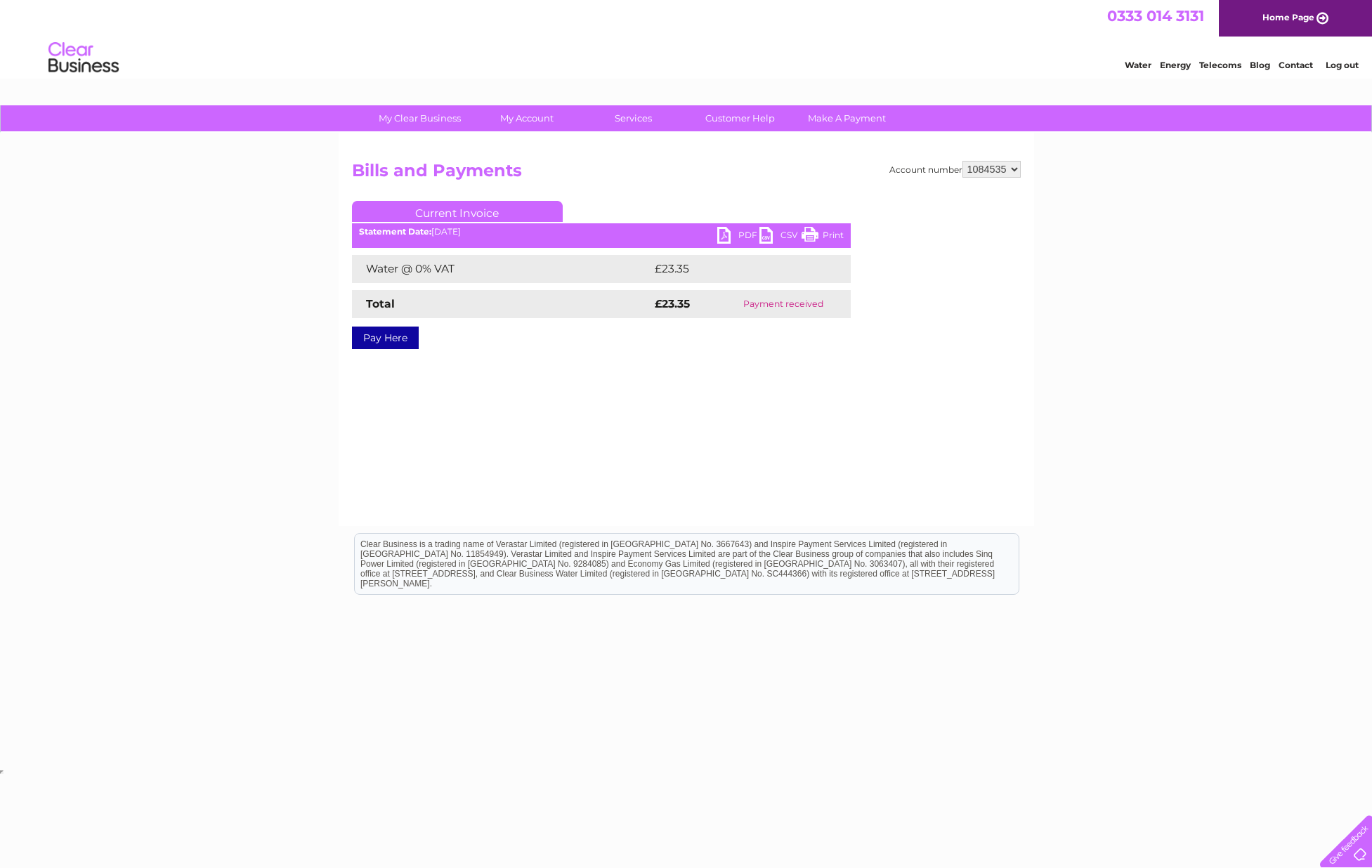
click at [810, 229] on link "Print" at bounding box center [822, 237] width 42 height 20
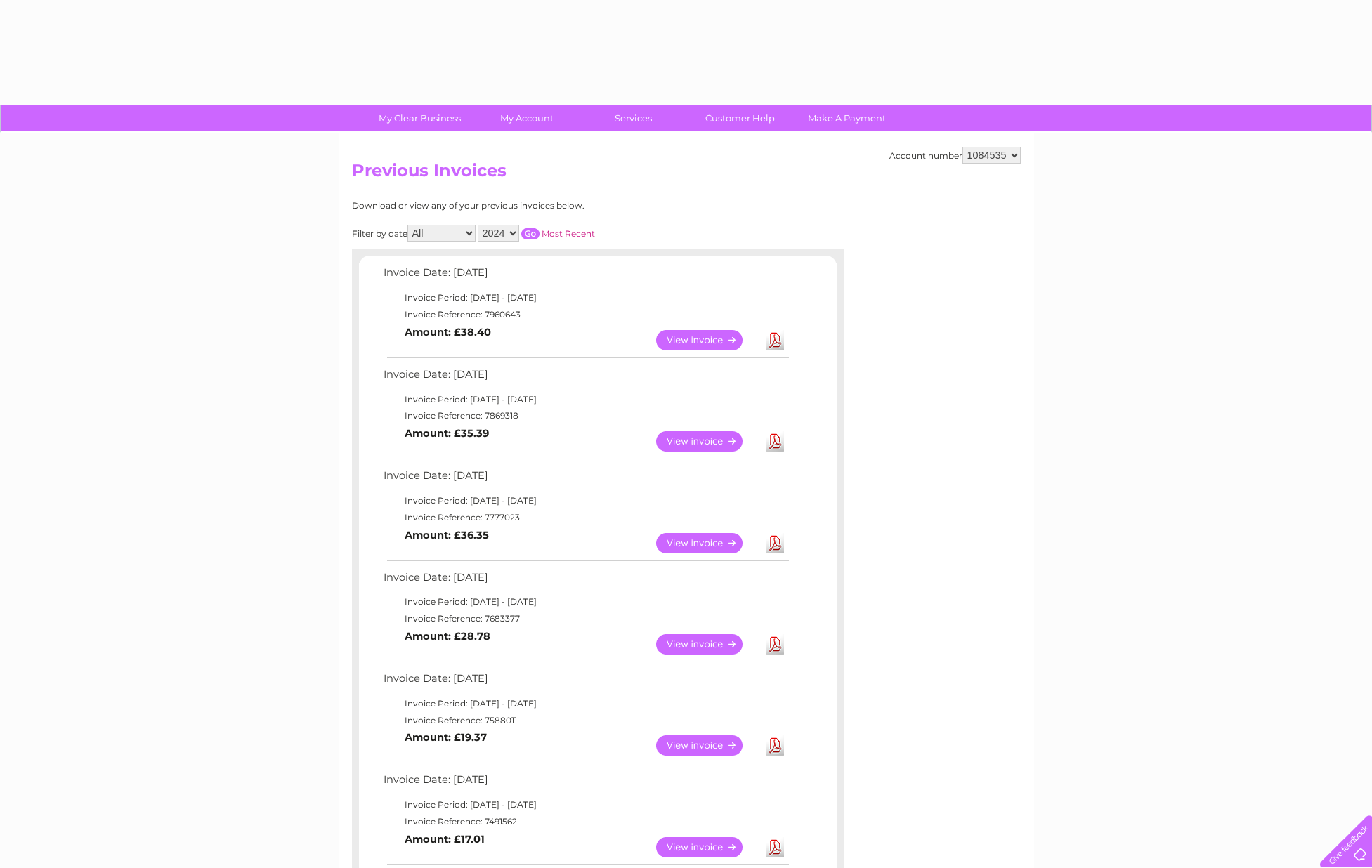
select select "2024"
click at [530, 229] on input "button" at bounding box center [530, 234] width 19 height 11
click at [701, 335] on link "View" at bounding box center [708, 340] width 103 height 20
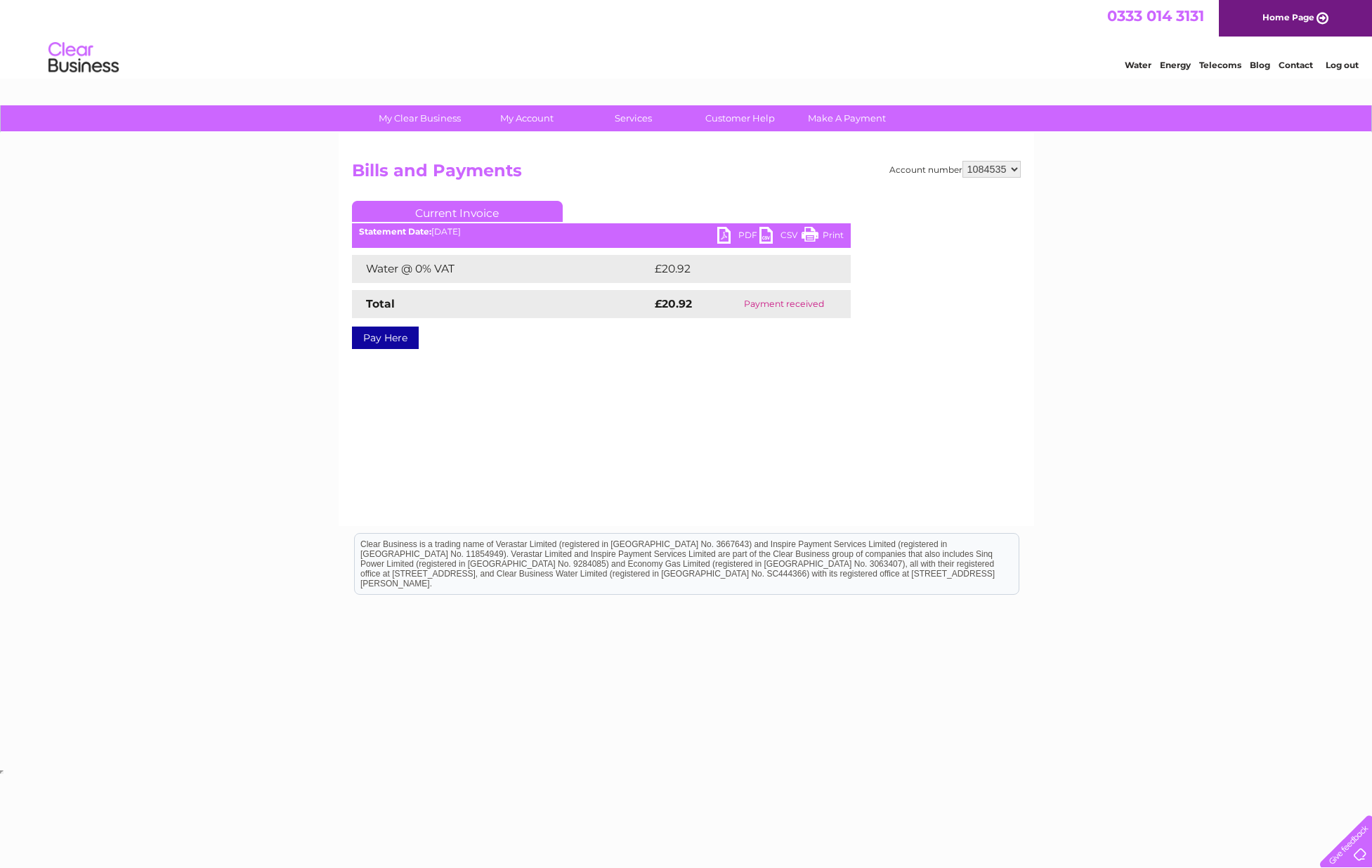
click at [810, 233] on link "Print" at bounding box center [822, 237] width 42 height 20
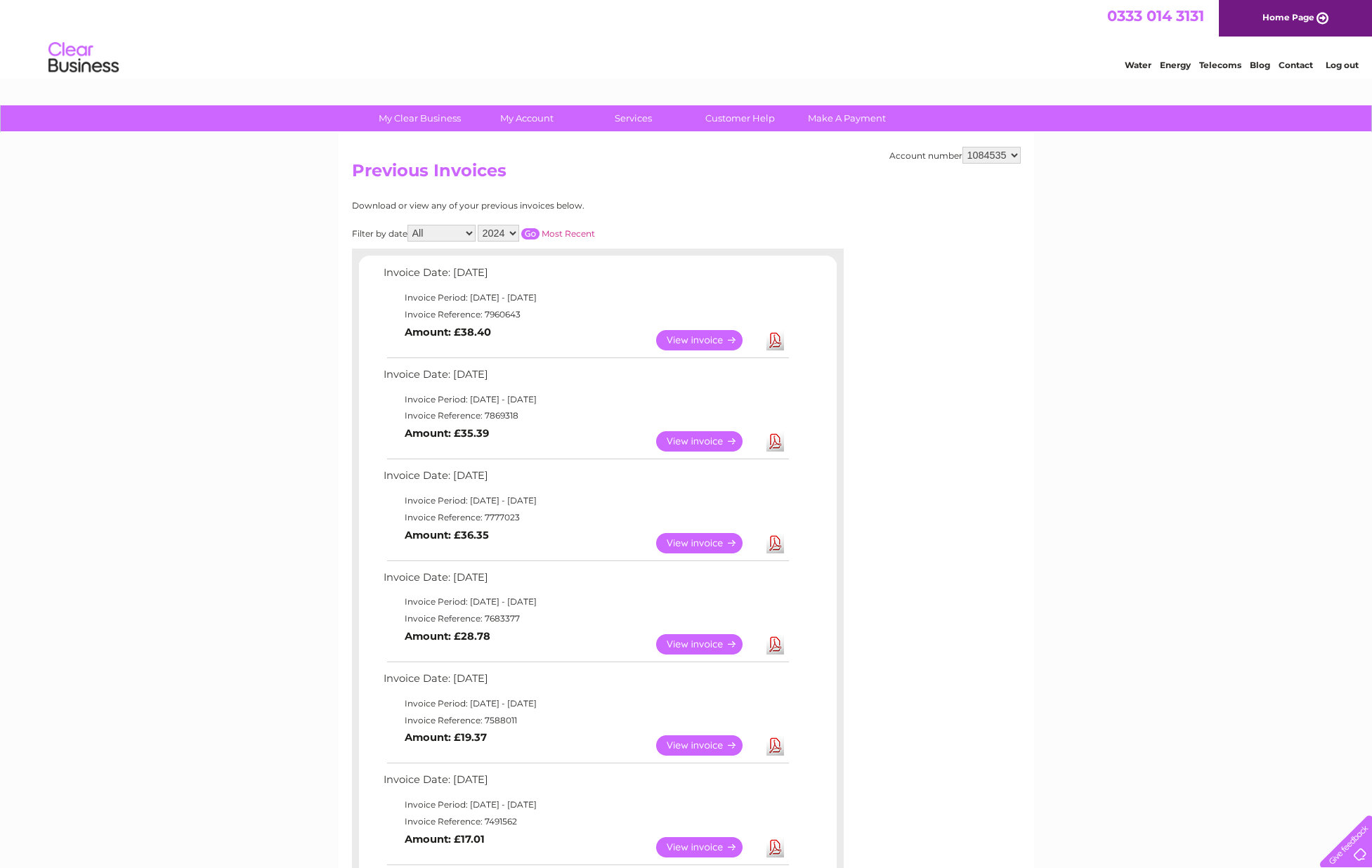
click at [510, 230] on select "2025 2024 2023 2022" at bounding box center [498, 233] width 41 height 17
select select "2025"
click at [534, 229] on input "button" at bounding box center [530, 234] width 19 height 11
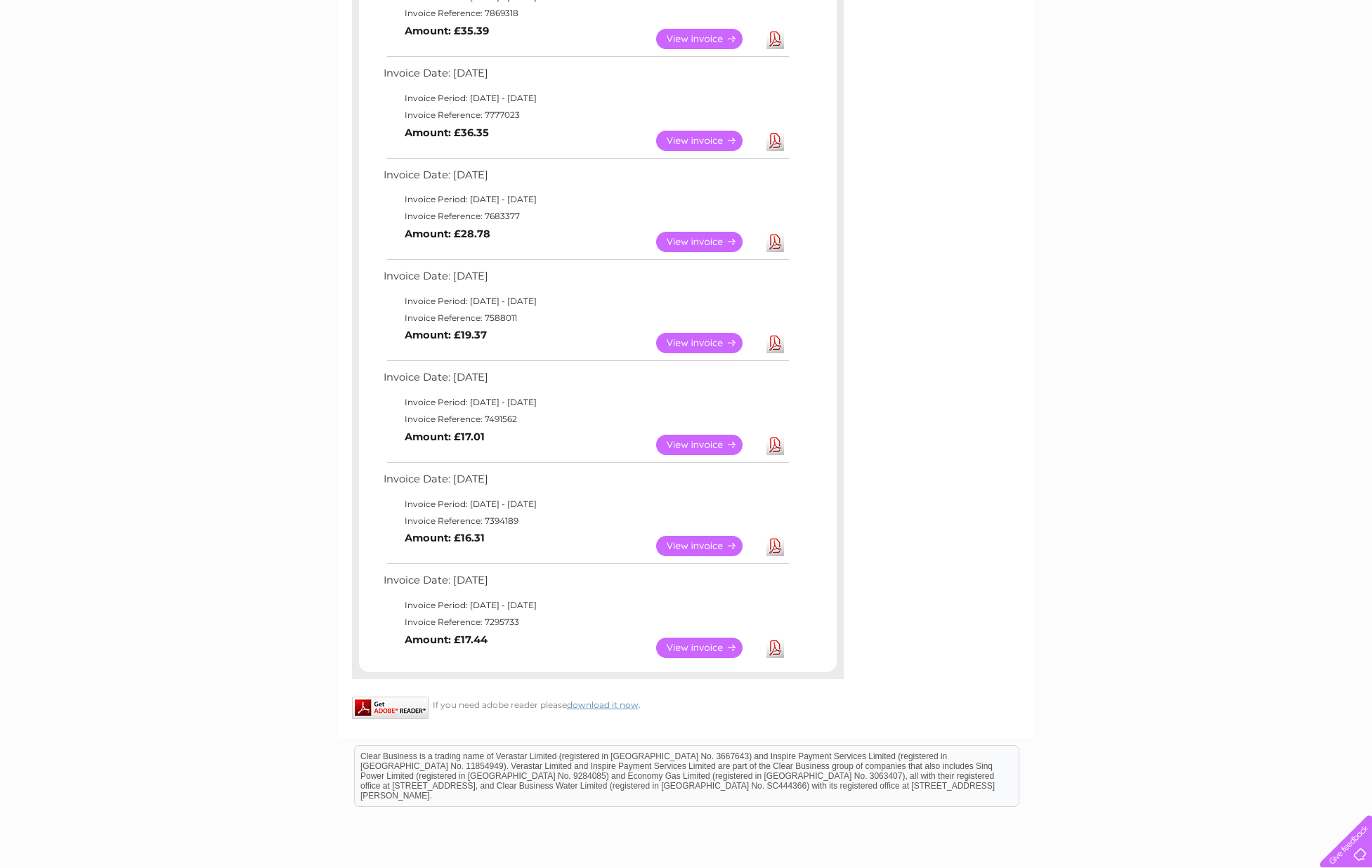
scroll to position [522, 0]
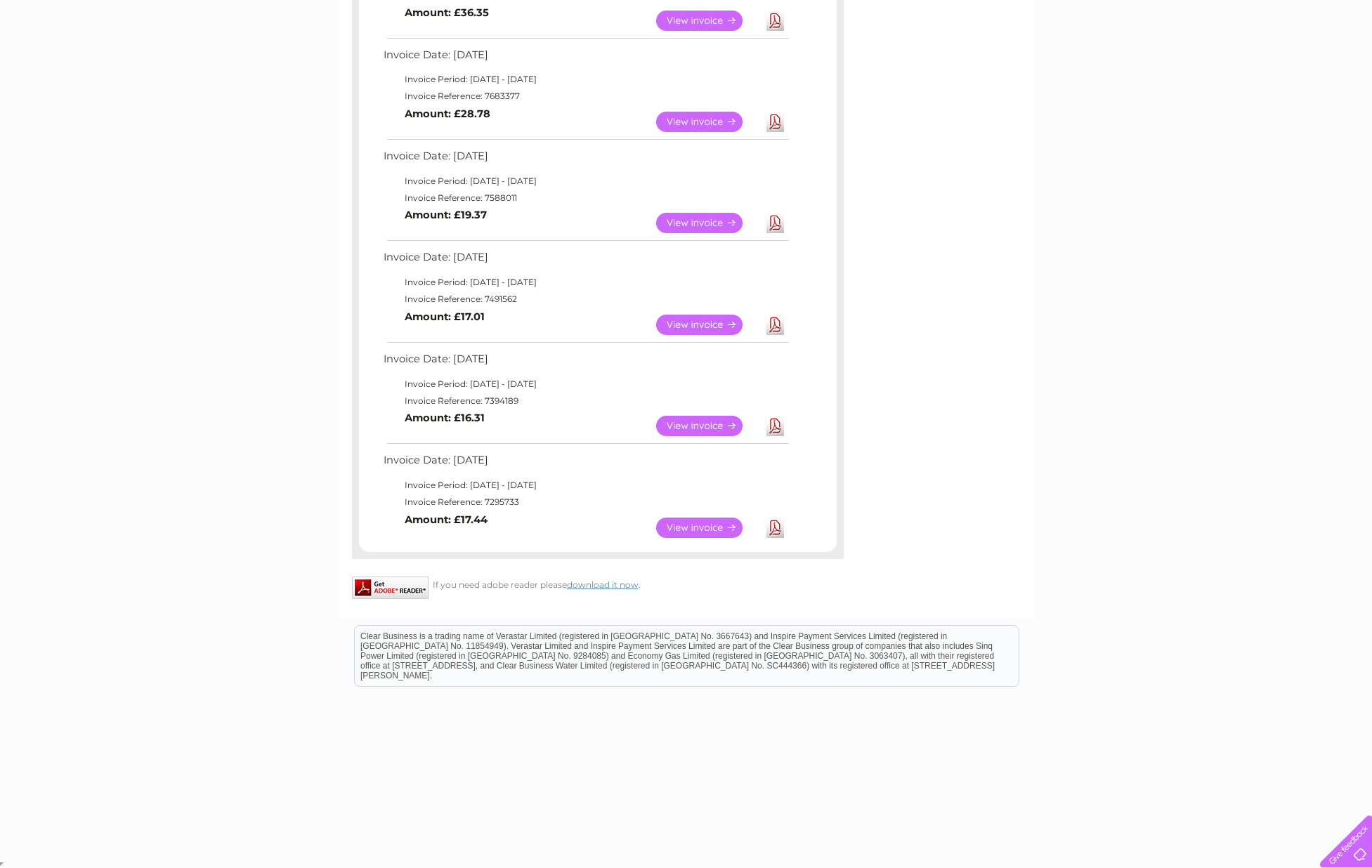
click at [697, 524] on link "View" at bounding box center [708, 528] width 103 height 20
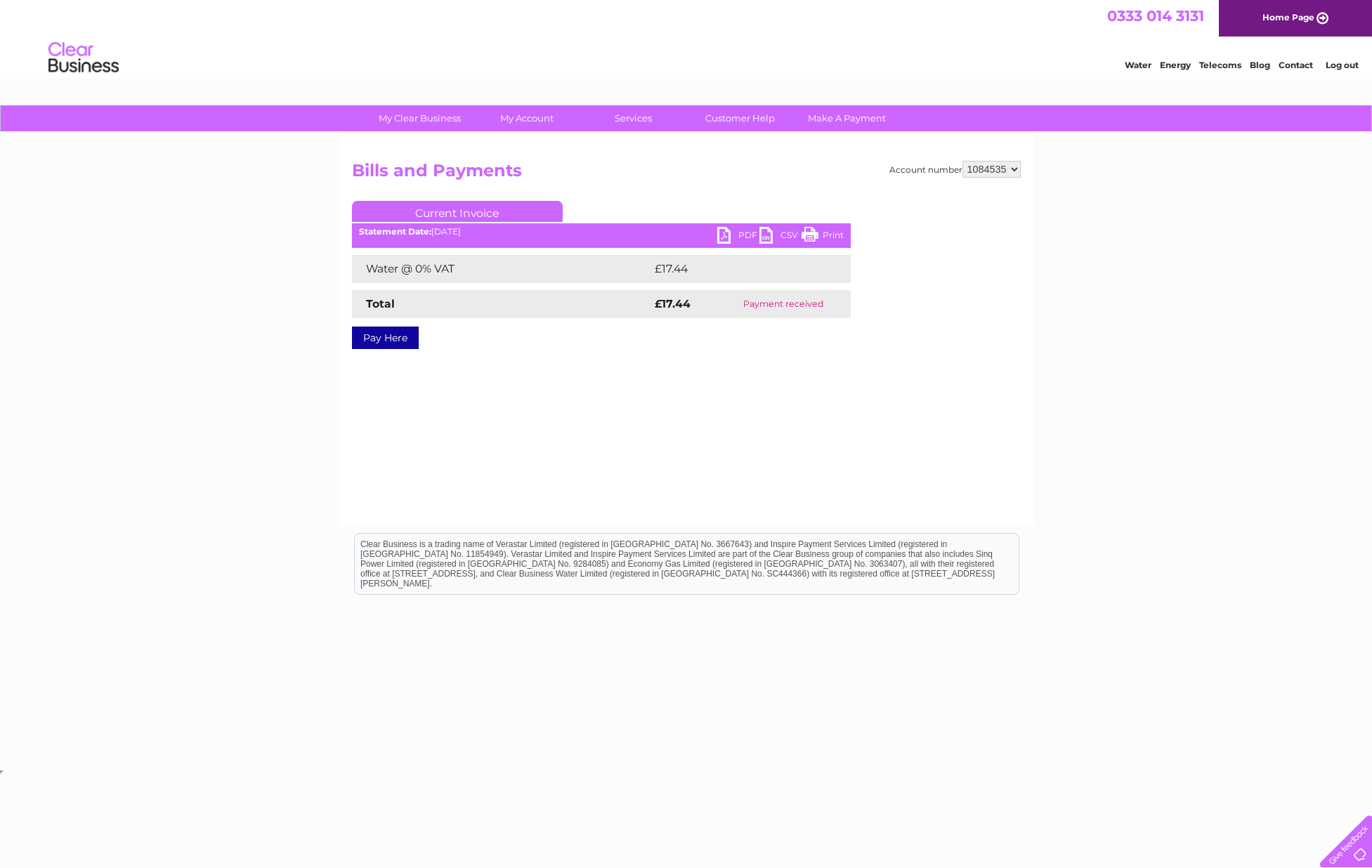
click at [815, 233] on link "Print" at bounding box center [822, 237] width 42 height 20
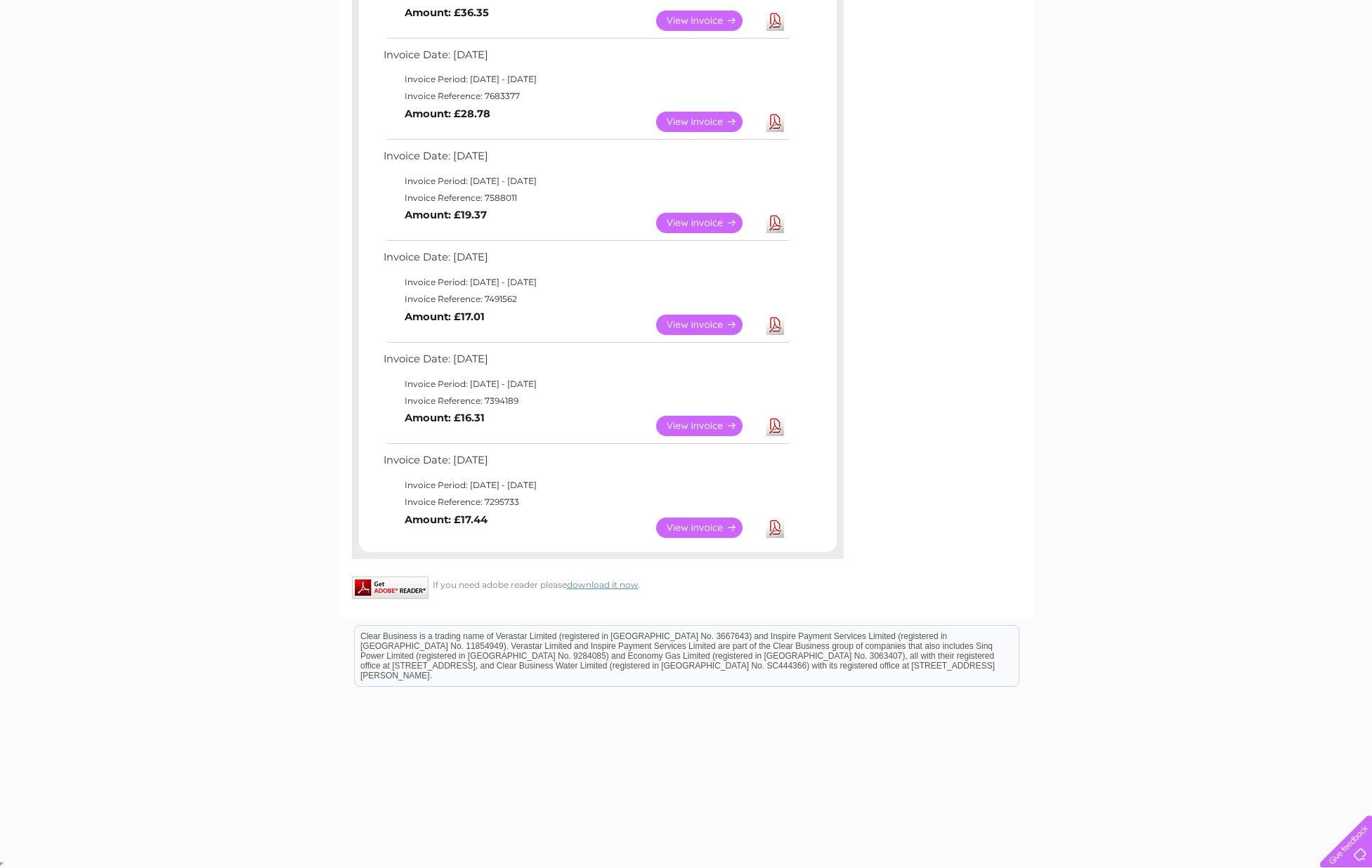
click at [694, 420] on link "View" at bounding box center [708, 426] width 103 height 20
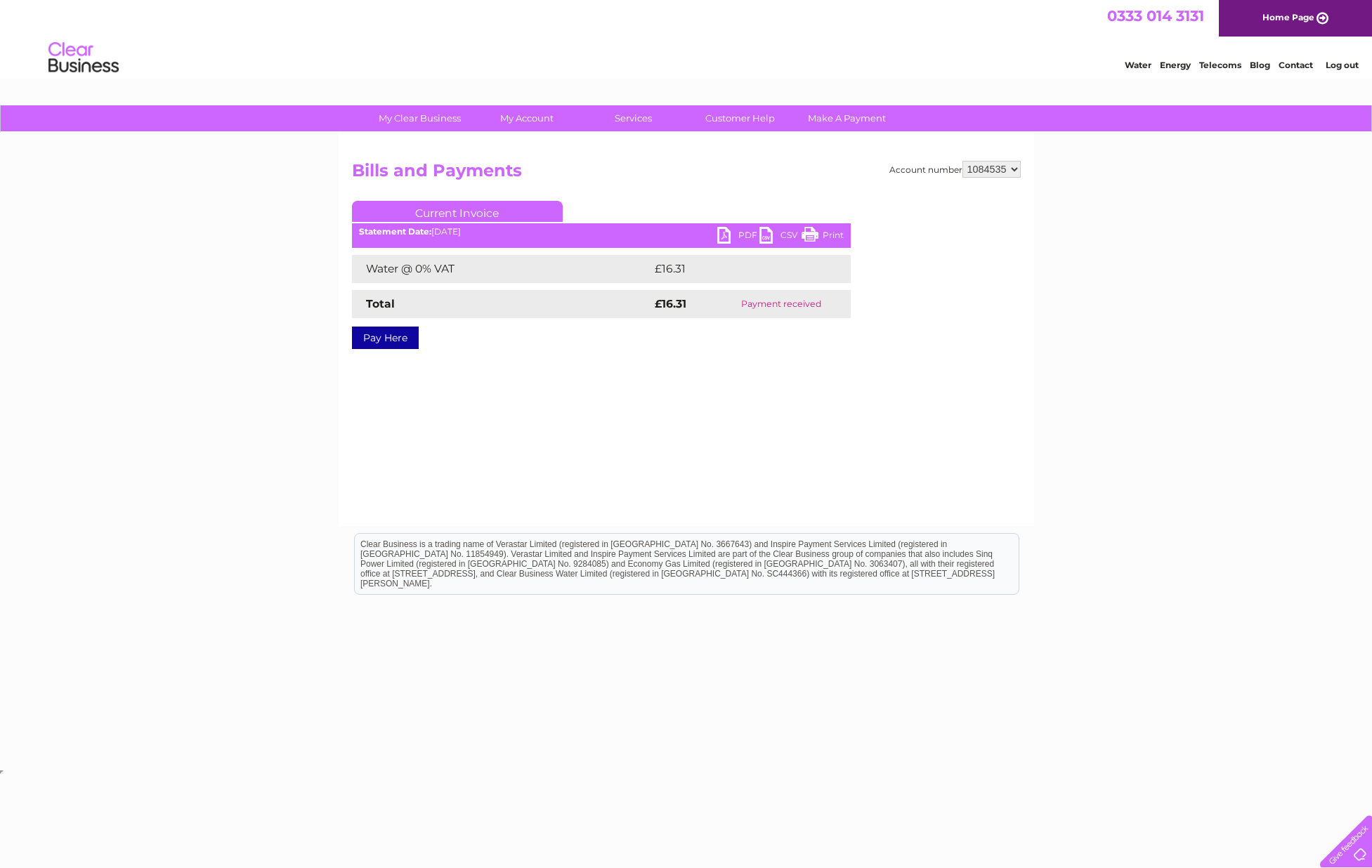
click at [814, 229] on link "Print" at bounding box center [822, 237] width 42 height 20
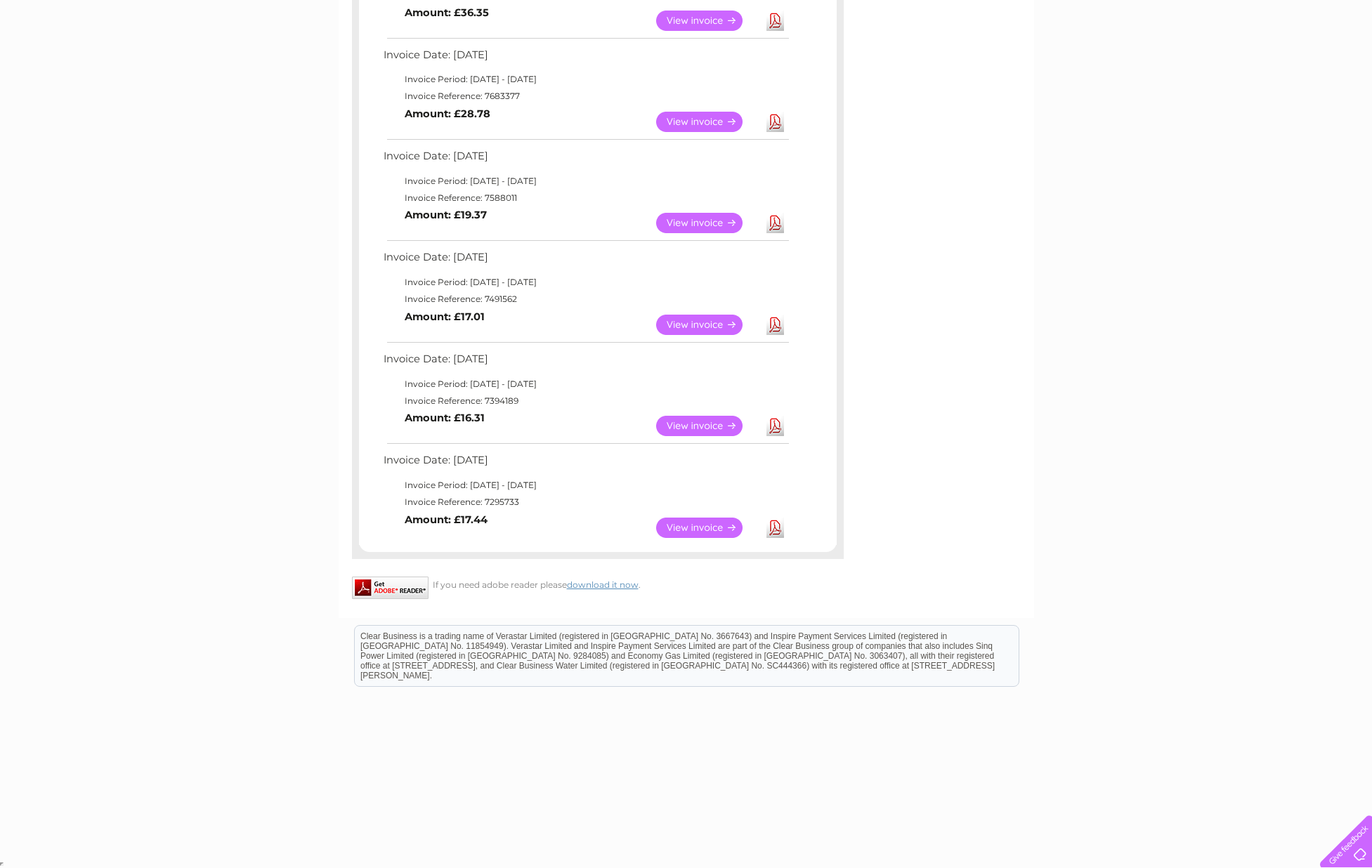
click at [698, 321] on link "View" at bounding box center [708, 325] width 103 height 20
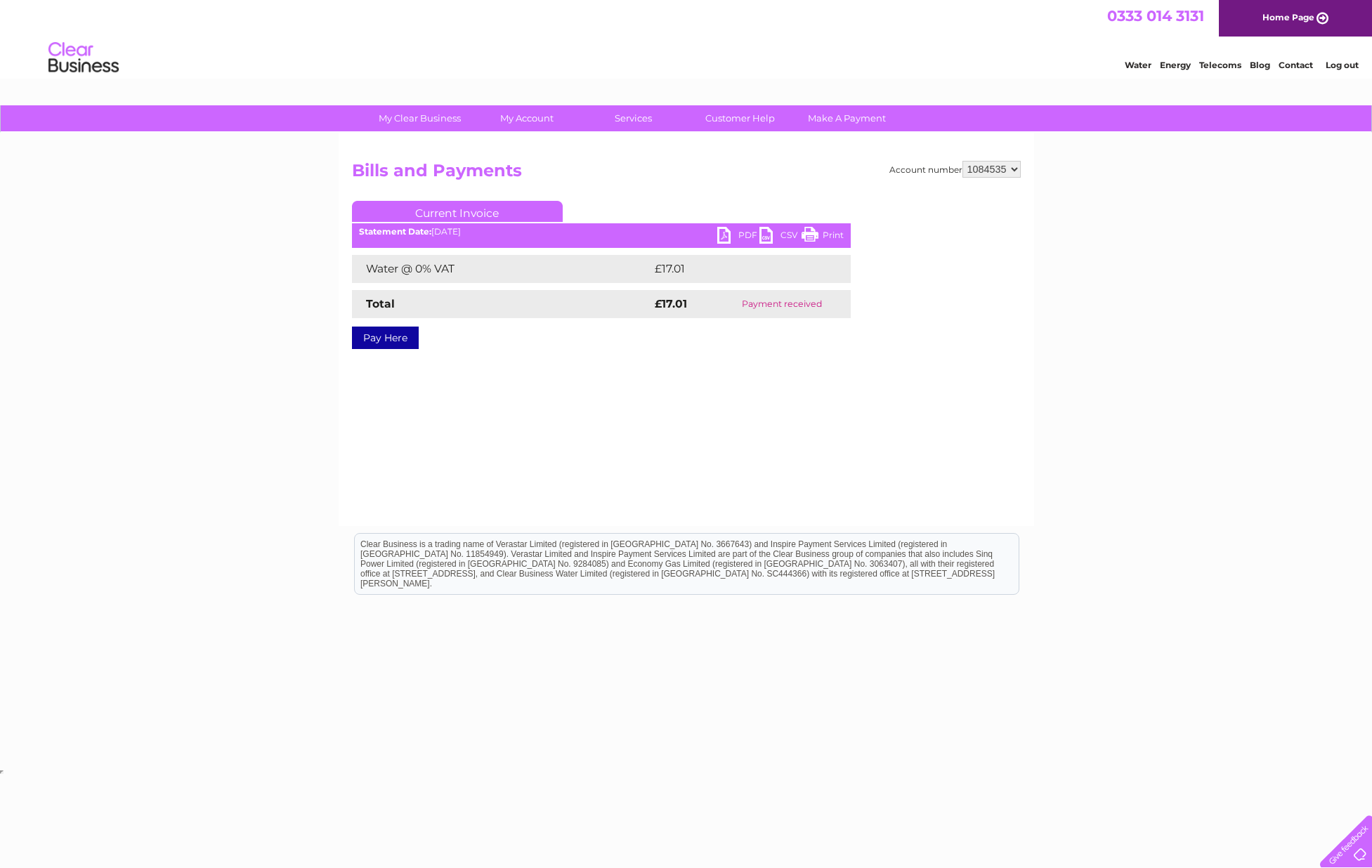
click at [813, 229] on link "Print" at bounding box center [822, 237] width 42 height 20
